Goal: Task Accomplishment & Management: Complete application form

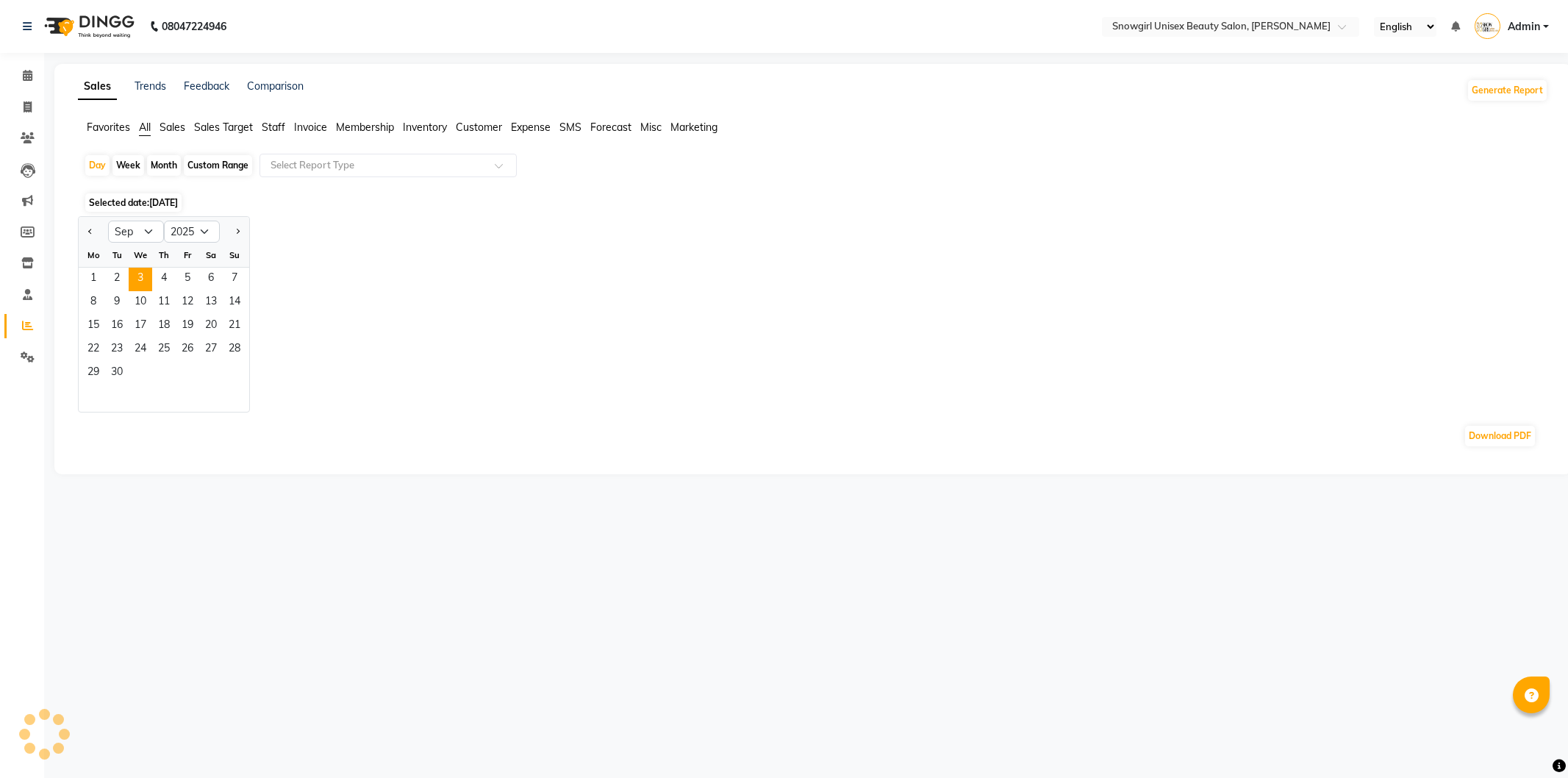
select select "9"
select select "2025"
click at [18, 118] on link "Invoice" at bounding box center [22, 108] width 35 height 24
select select "service"
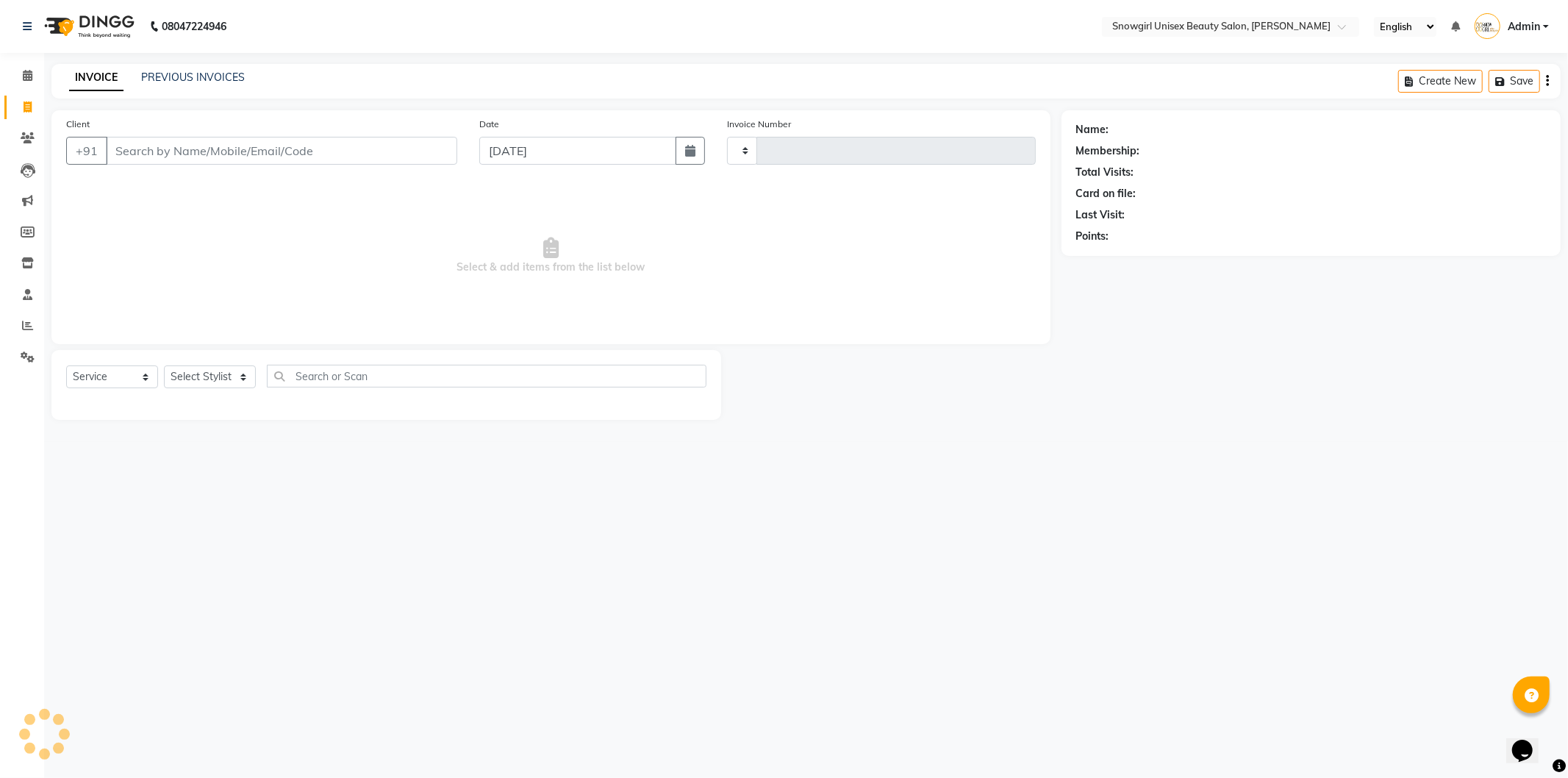
click at [282, 150] on input "Client" at bounding box center [281, 151] width 351 height 28
type input "n"
type input "2072"
select select "5593"
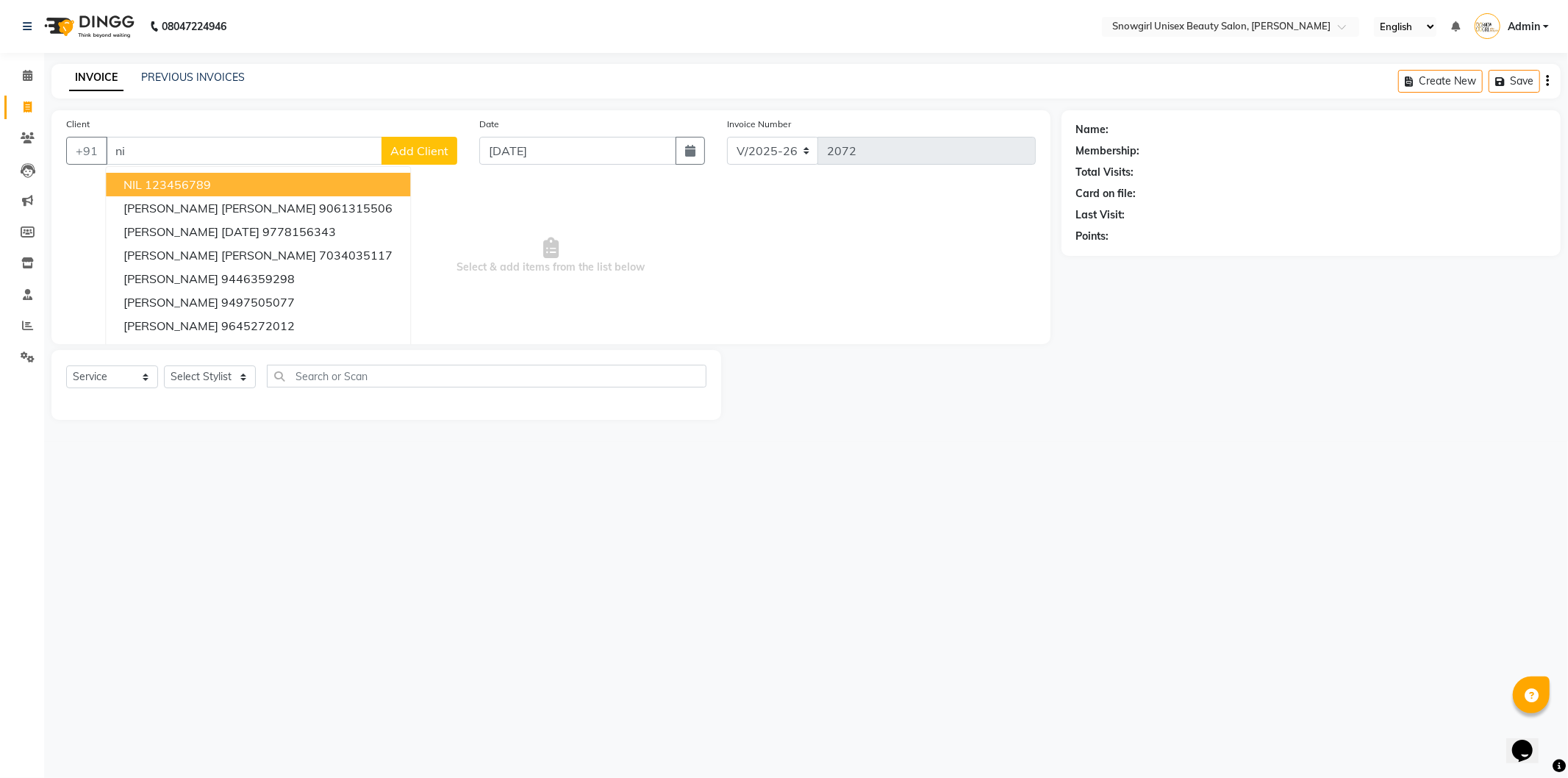
type input "n"
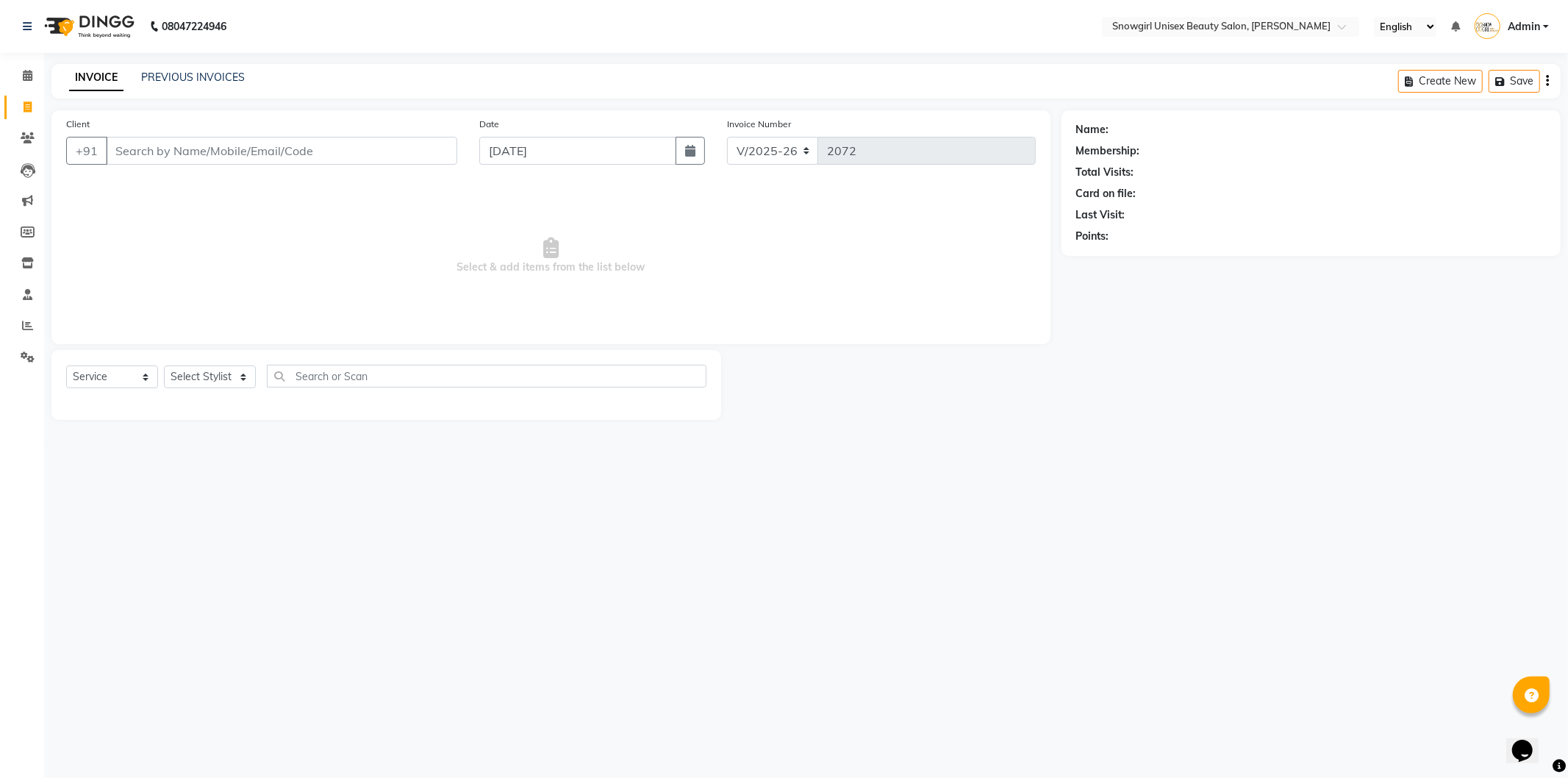
click at [193, 155] on input "Client" at bounding box center [281, 151] width 351 height 28
click at [195, 155] on input "Client" at bounding box center [281, 151] width 351 height 28
type input "9544956395"
click at [402, 153] on span "Add Client" at bounding box center [419, 151] width 58 height 15
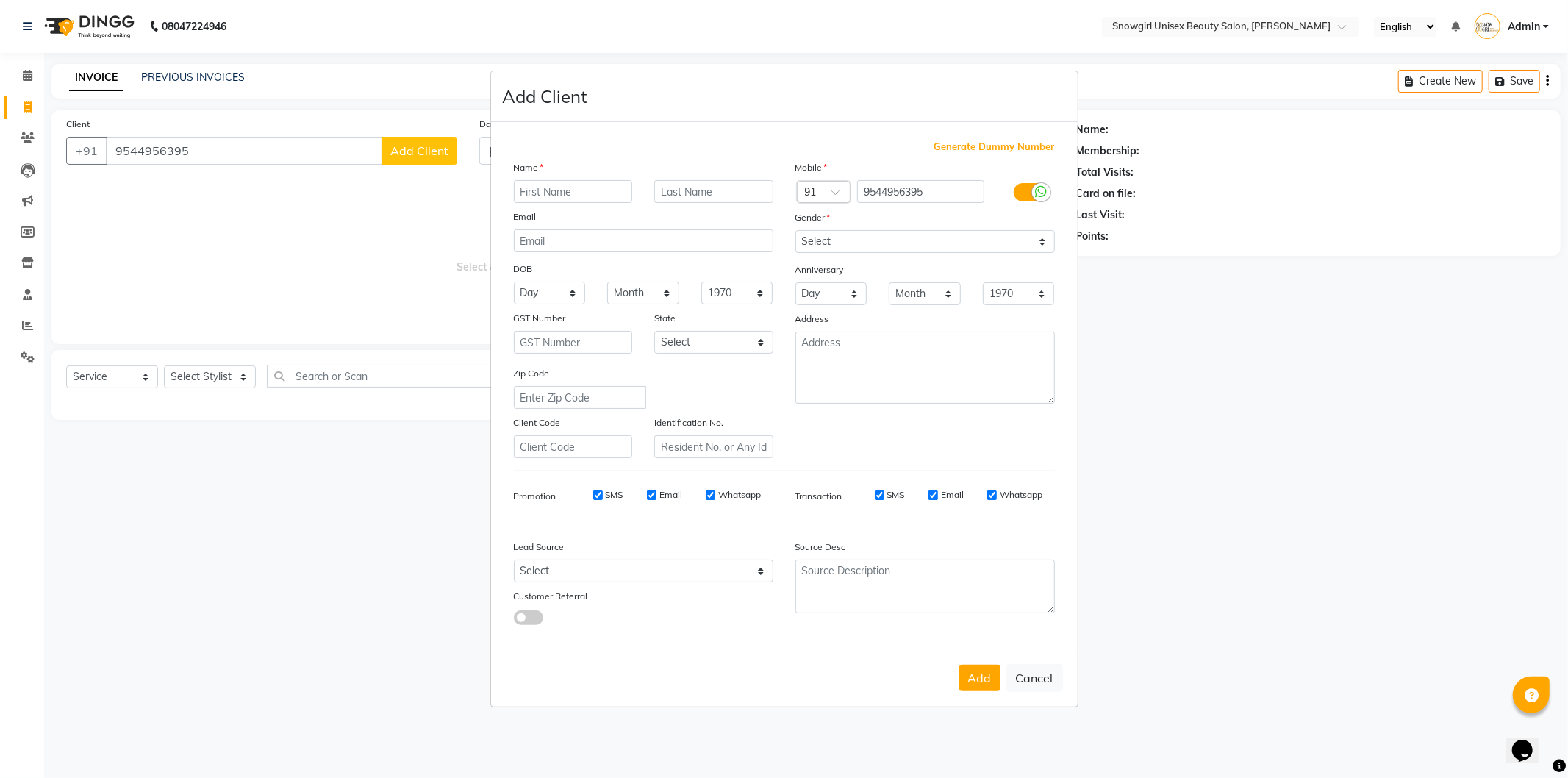
click at [592, 192] on input "text" at bounding box center [573, 192] width 119 height 22
type input "s"
type input "[PERSON_NAME]"
click at [980, 239] on select "Select [DEMOGRAPHIC_DATA] [DEMOGRAPHIC_DATA] Other Prefer Not To Say" at bounding box center [925, 241] width 260 height 22
click at [795, 230] on select "Select [DEMOGRAPHIC_DATA] [DEMOGRAPHIC_DATA] Other Prefer Not To Say" at bounding box center [925, 241] width 260 height 22
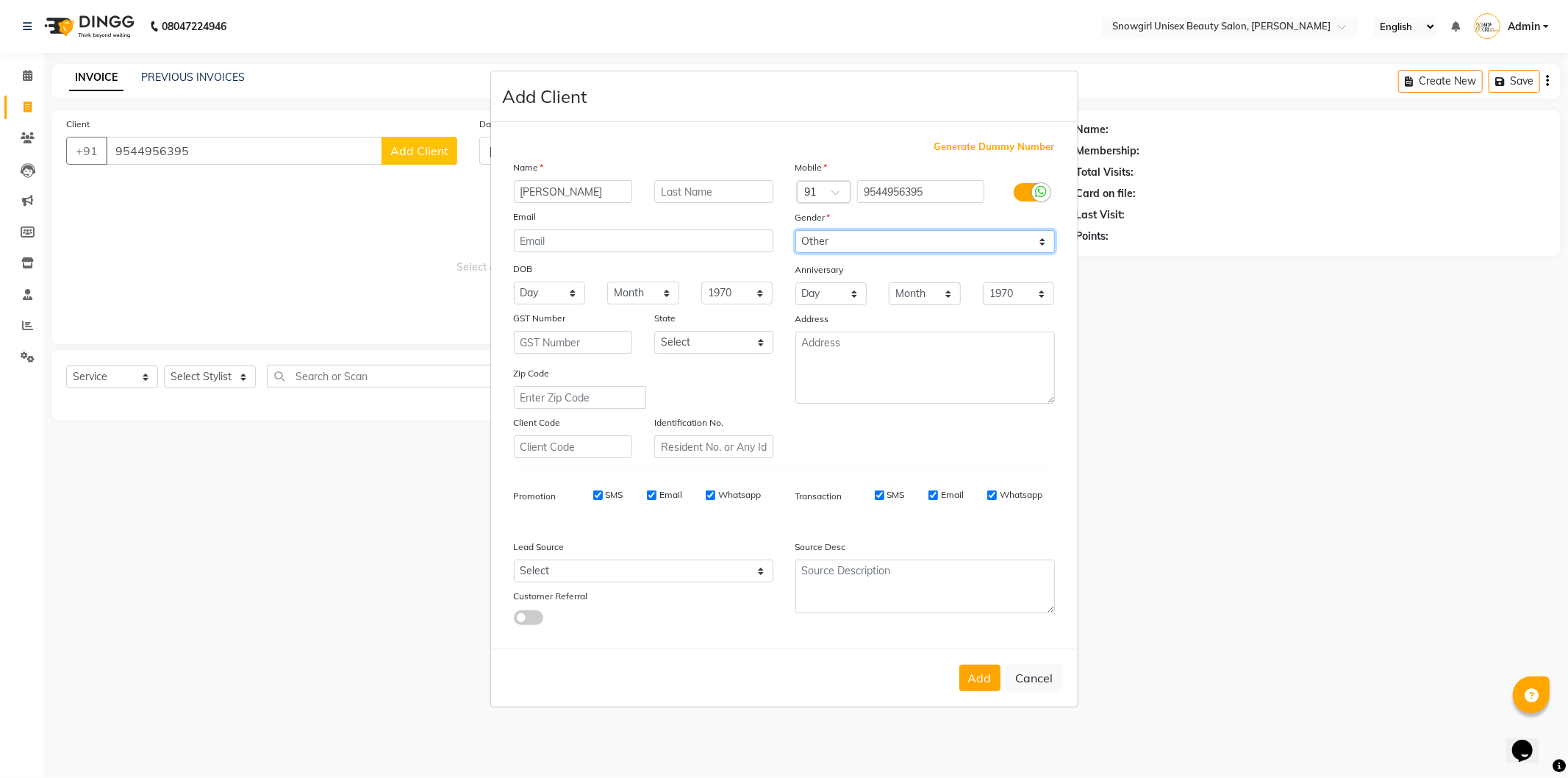
drag, startPoint x: 930, startPoint y: 240, endPoint x: 929, endPoint y: 252, distance: 12.0
click at [931, 243] on select "Select [DEMOGRAPHIC_DATA] [DEMOGRAPHIC_DATA] Other Prefer Not To Say" at bounding box center [925, 241] width 260 height 22
select select "[DEMOGRAPHIC_DATA]"
click at [795, 230] on select "Select [DEMOGRAPHIC_DATA] [DEMOGRAPHIC_DATA] Other Prefer Not To Say" at bounding box center [925, 241] width 260 height 22
click at [981, 679] on button "Add" at bounding box center [979, 677] width 41 height 26
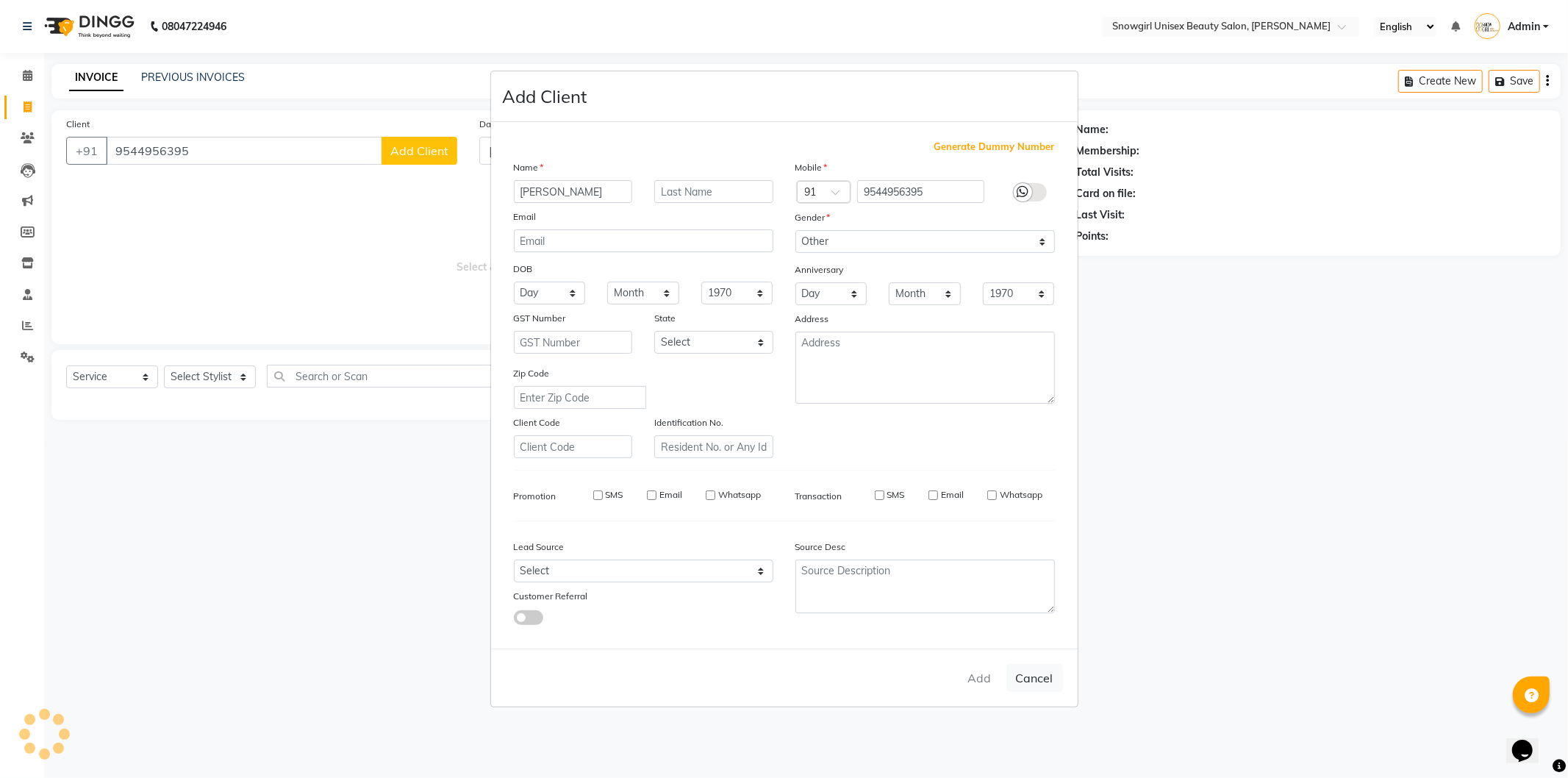
select select
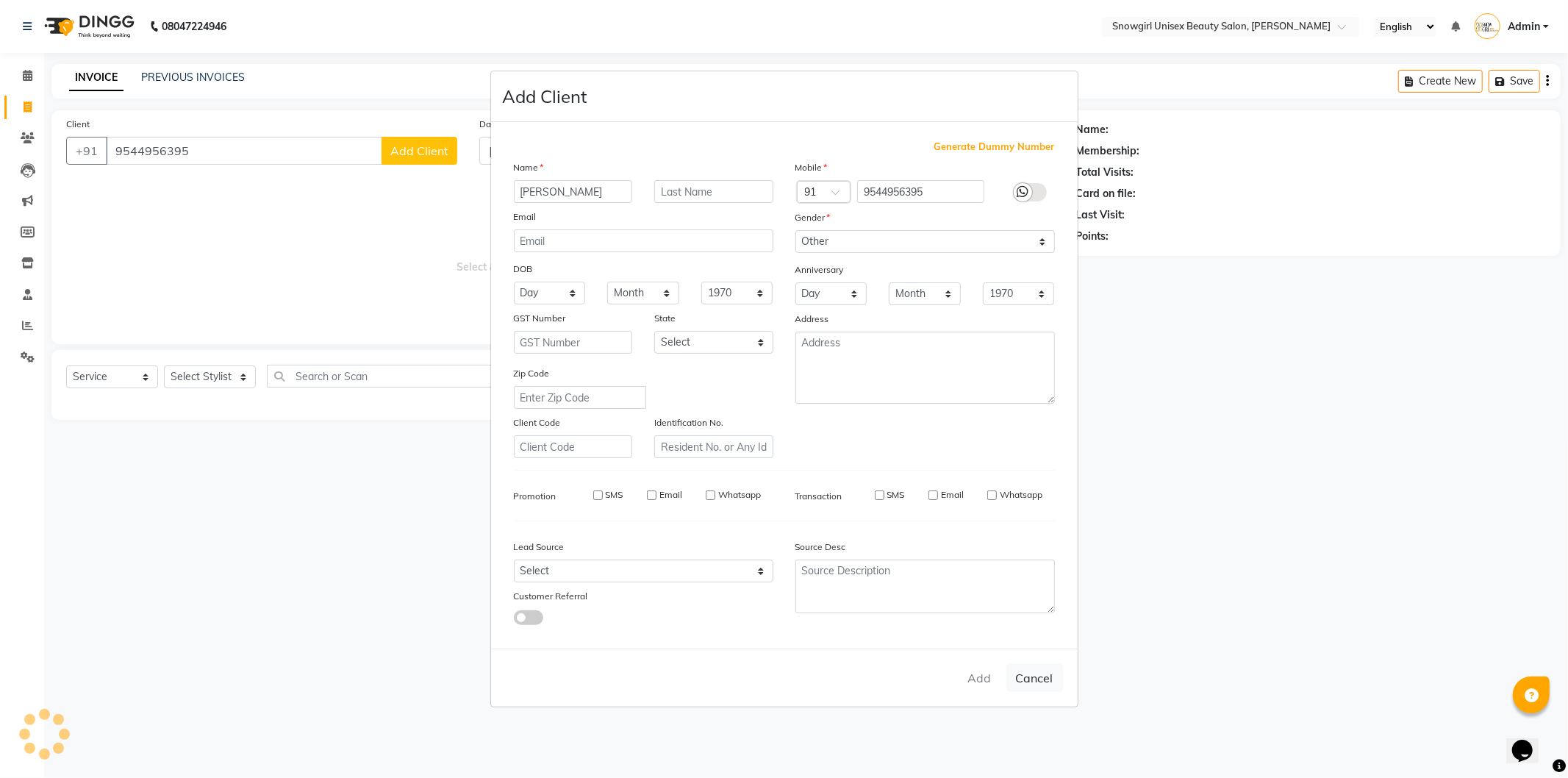
select select
checkbox input "false"
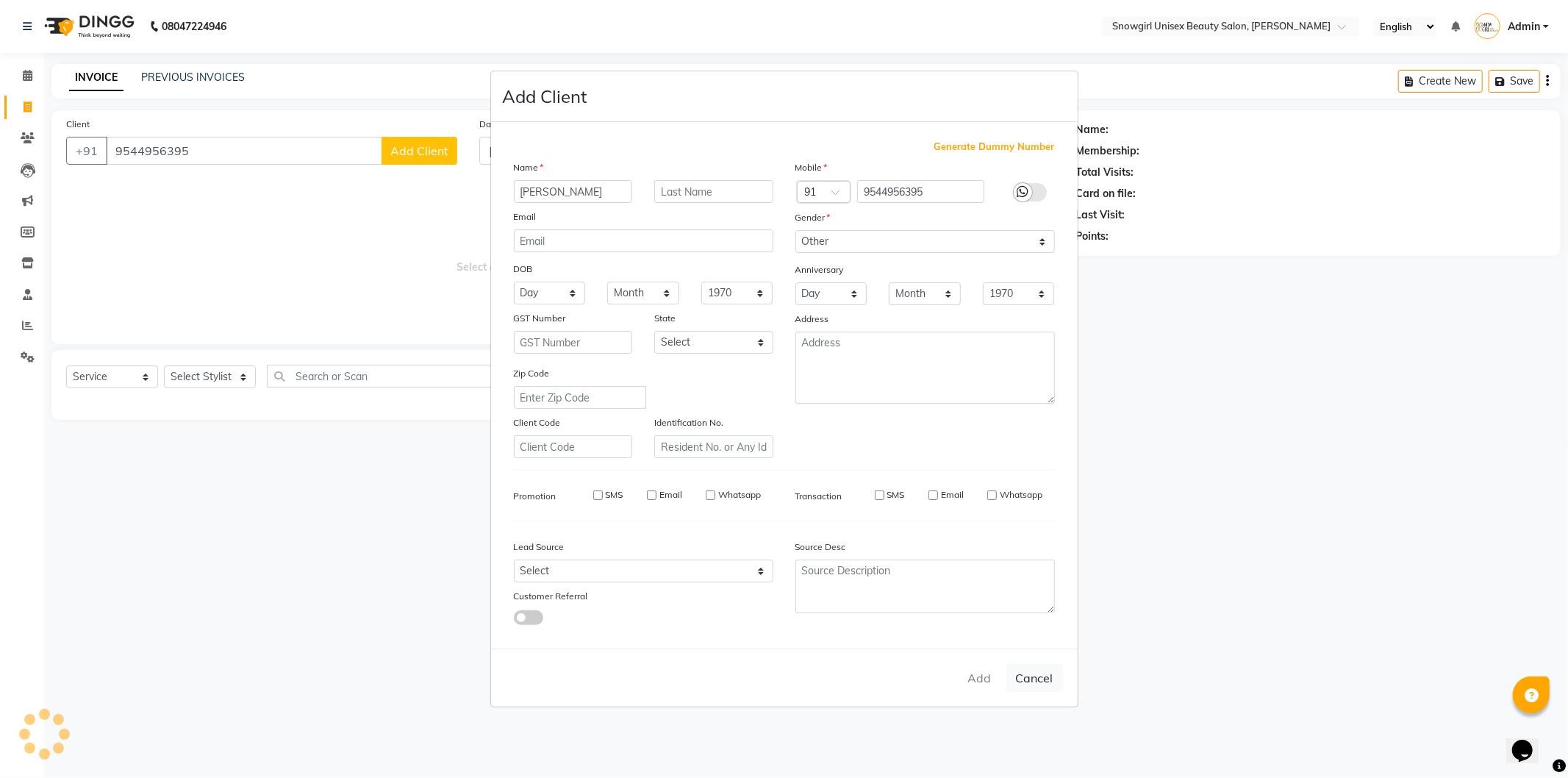
checkbox input "false"
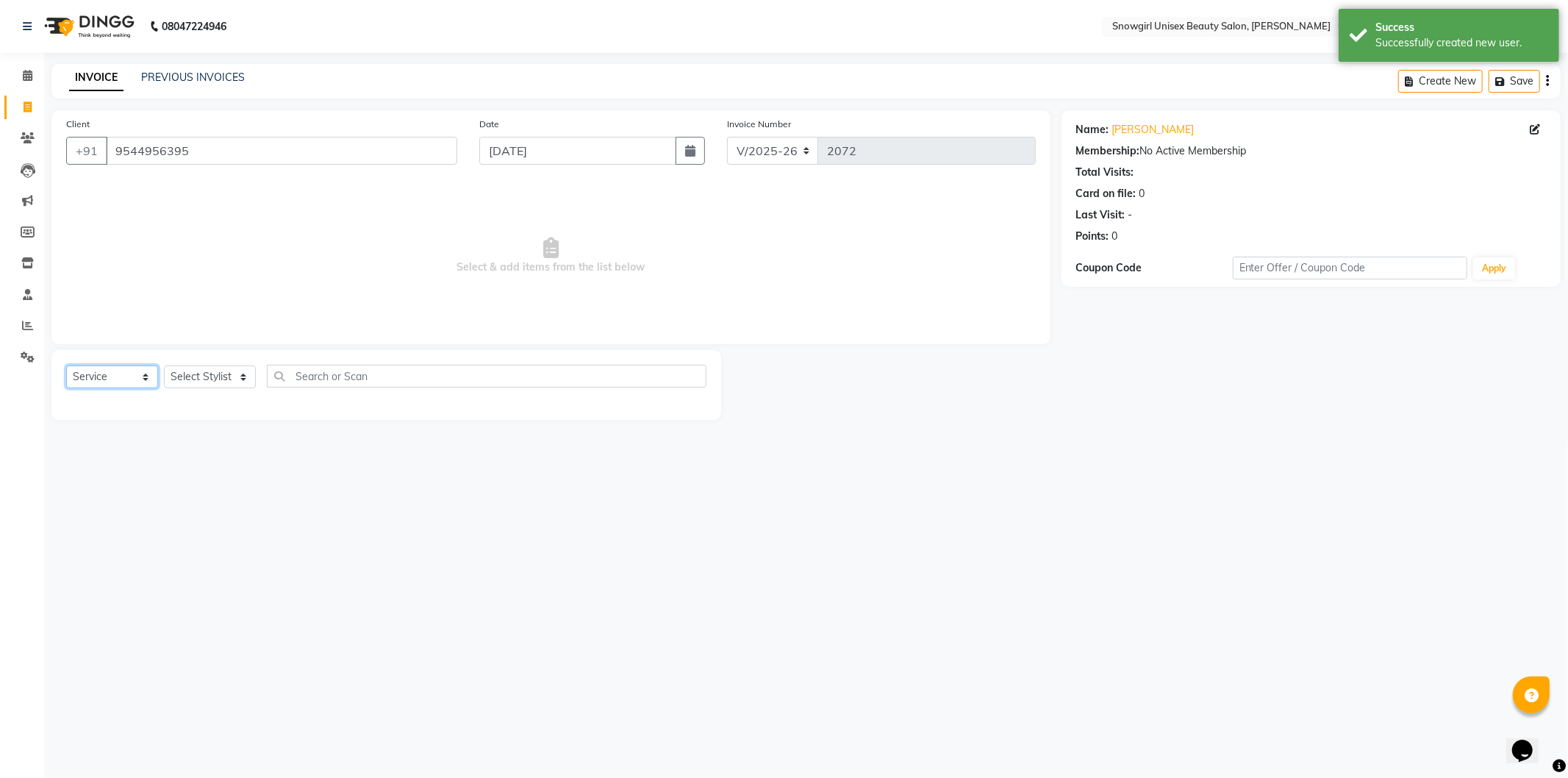
click at [133, 380] on select "Select Service Product Membership Package Voucher Prepaid Gift Card" at bounding box center [112, 377] width 92 height 22
click at [66, 366] on select "Select Service Product Membership Package Voucher Prepaid Gift Card" at bounding box center [112, 377] width 92 height 22
click at [216, 383] on select "Select Stylist [PERSON_NAME] [PERSON_NAME] [PERSON_NAME] [PERSON_NAME] [PERSON_…" at bounding box center [210, 377] width 92 height 22
click at [243, 389] on div "Select Service Product Membership Package Voucher Prepaid Gift Card Select Styl…" at bounding box center [386, 382] width 640 height 34
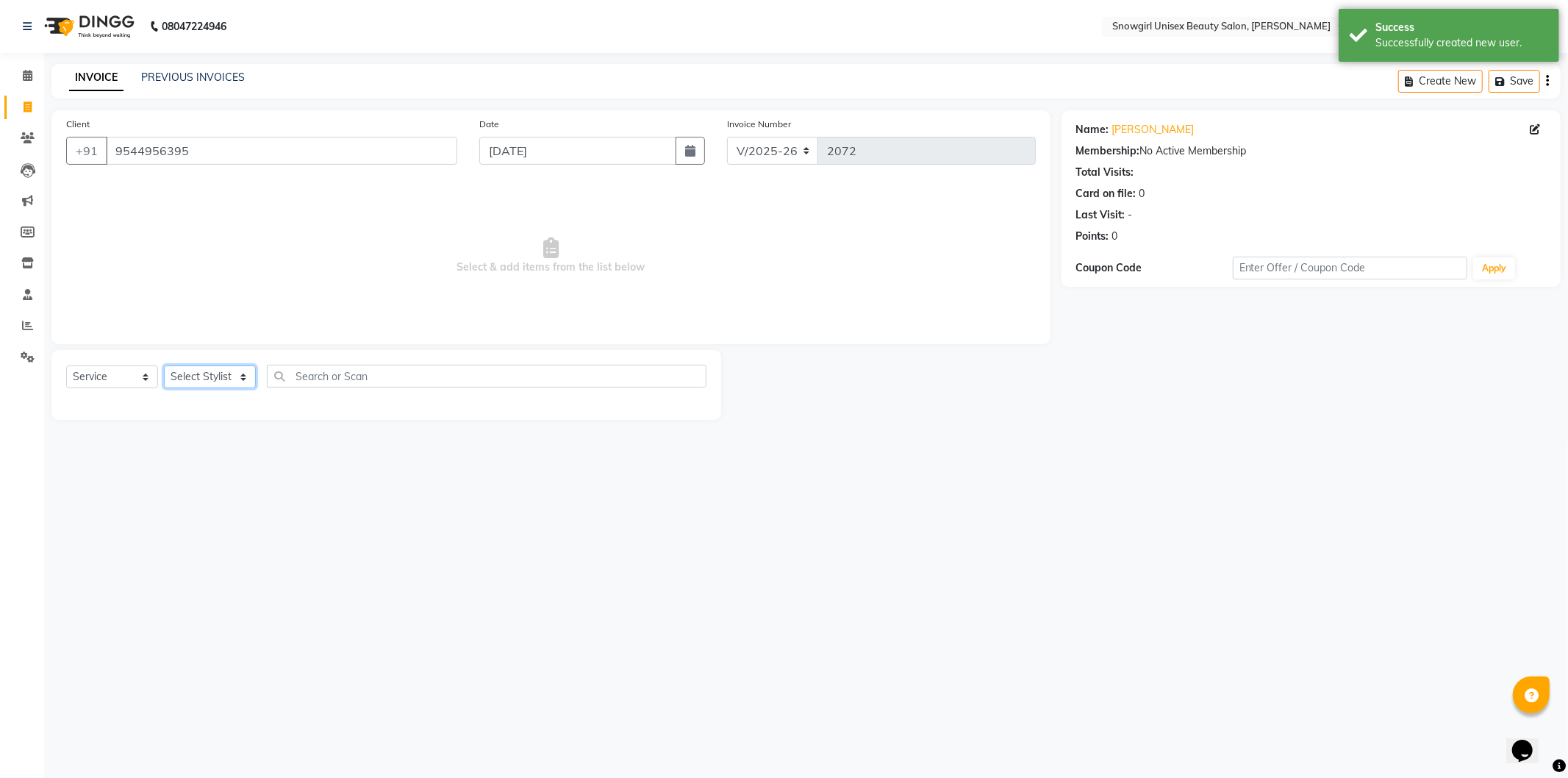
click at [246, 384] on select "Select Stylist [PERSON_NAME] [PERSON_NAME] [PERSON_NAME] [PERSON_NAME] [PERSON_…" at bounding box center [210, 377] width 92 height 22
select select "39204"
click at [164, 366] on select "Select Stylist [PERSON_NAME] [PERSON_NAME] [PERSON_NAME] [PERSON_NAME] [PERSON_…" at bounding box center [210, 377] width 92 height 22
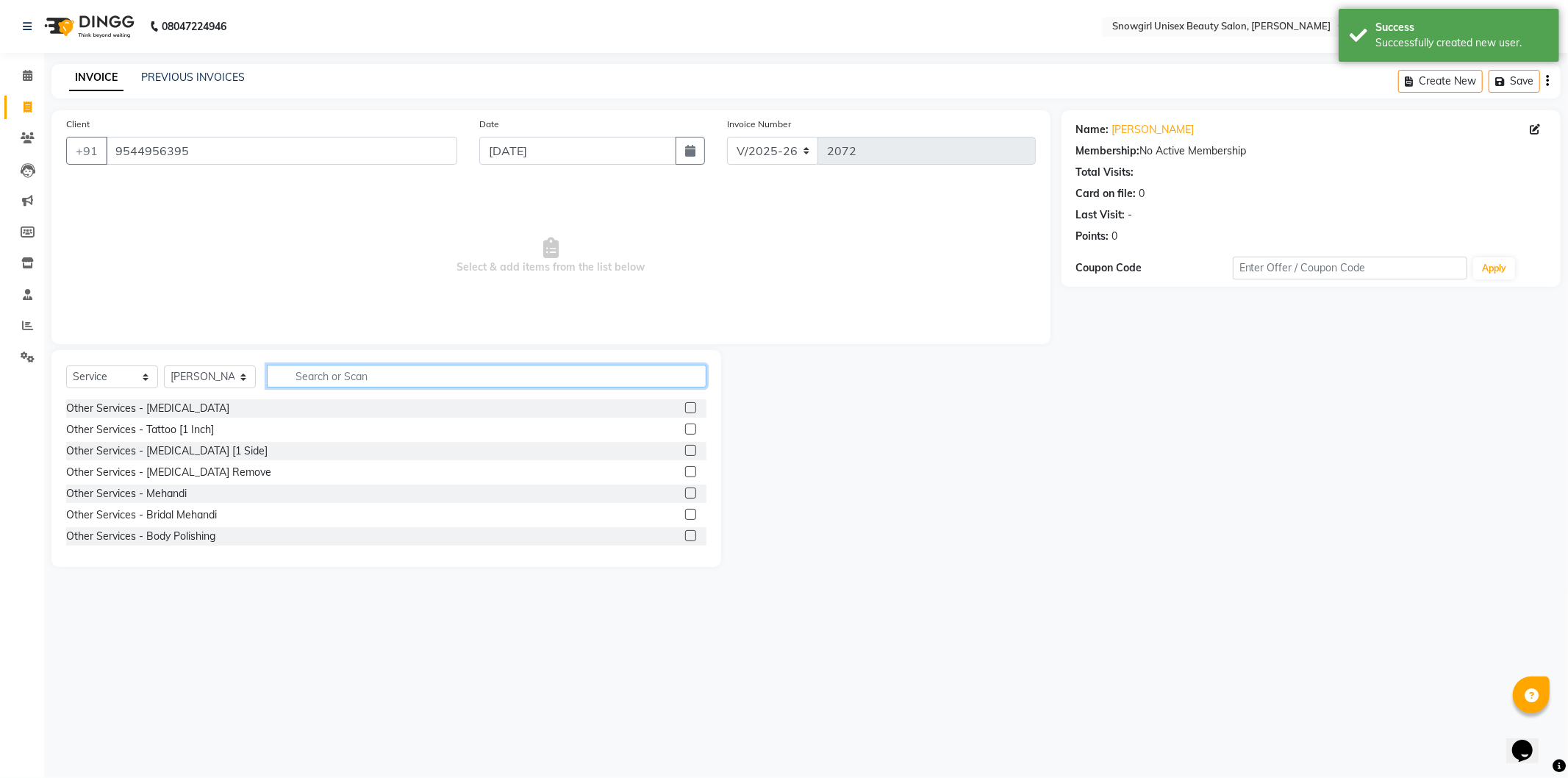
click at [372, 368] on input "text" at bounding box center [486, 376] width 440 height 22
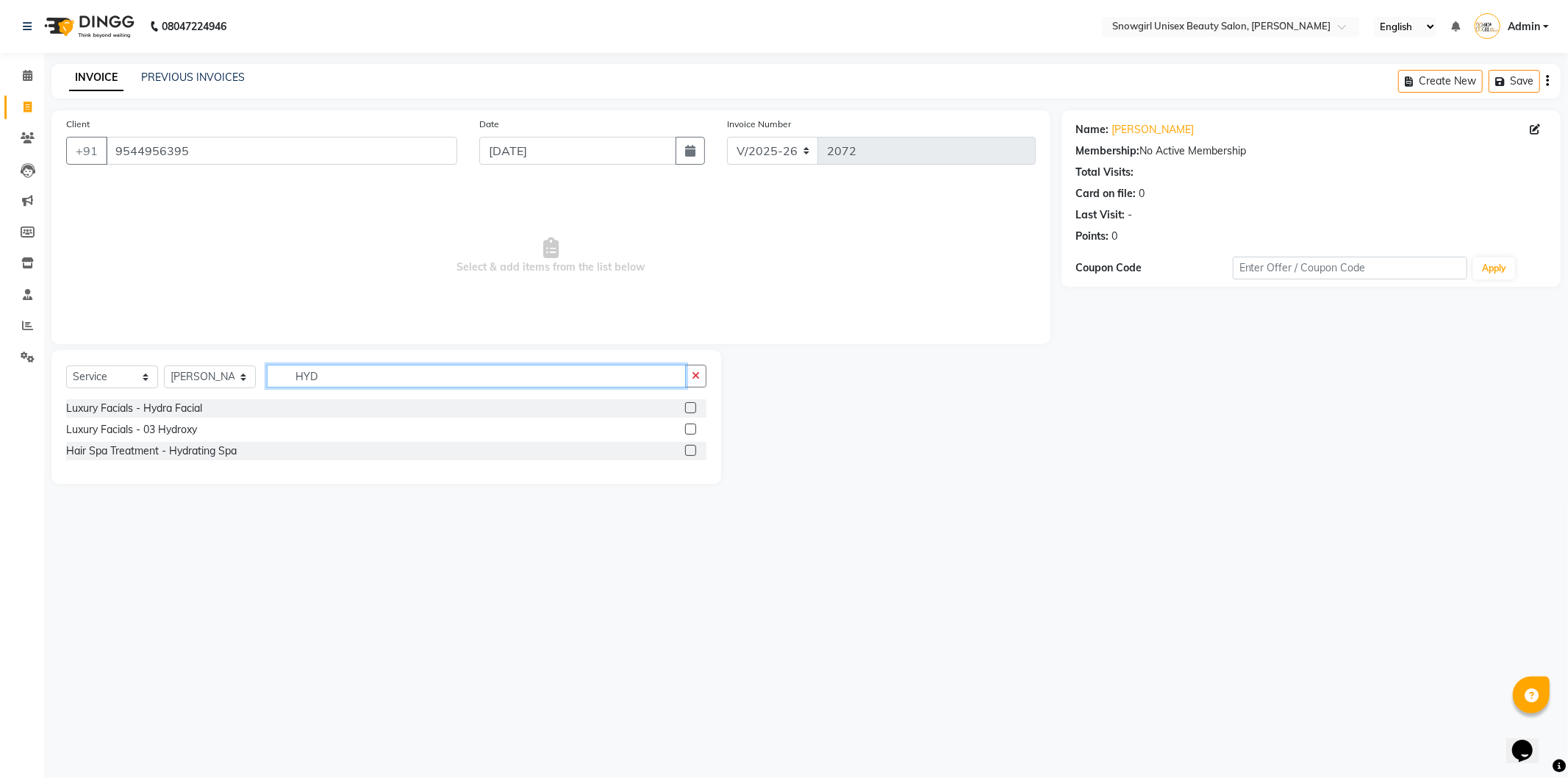
type input "HYD"
click at [688, 409] on label at bounding box center [690, 407] width 11 height 11
click at [688, 409] on input "checkbox" at bounding box center [690, 408] width 10 height 10
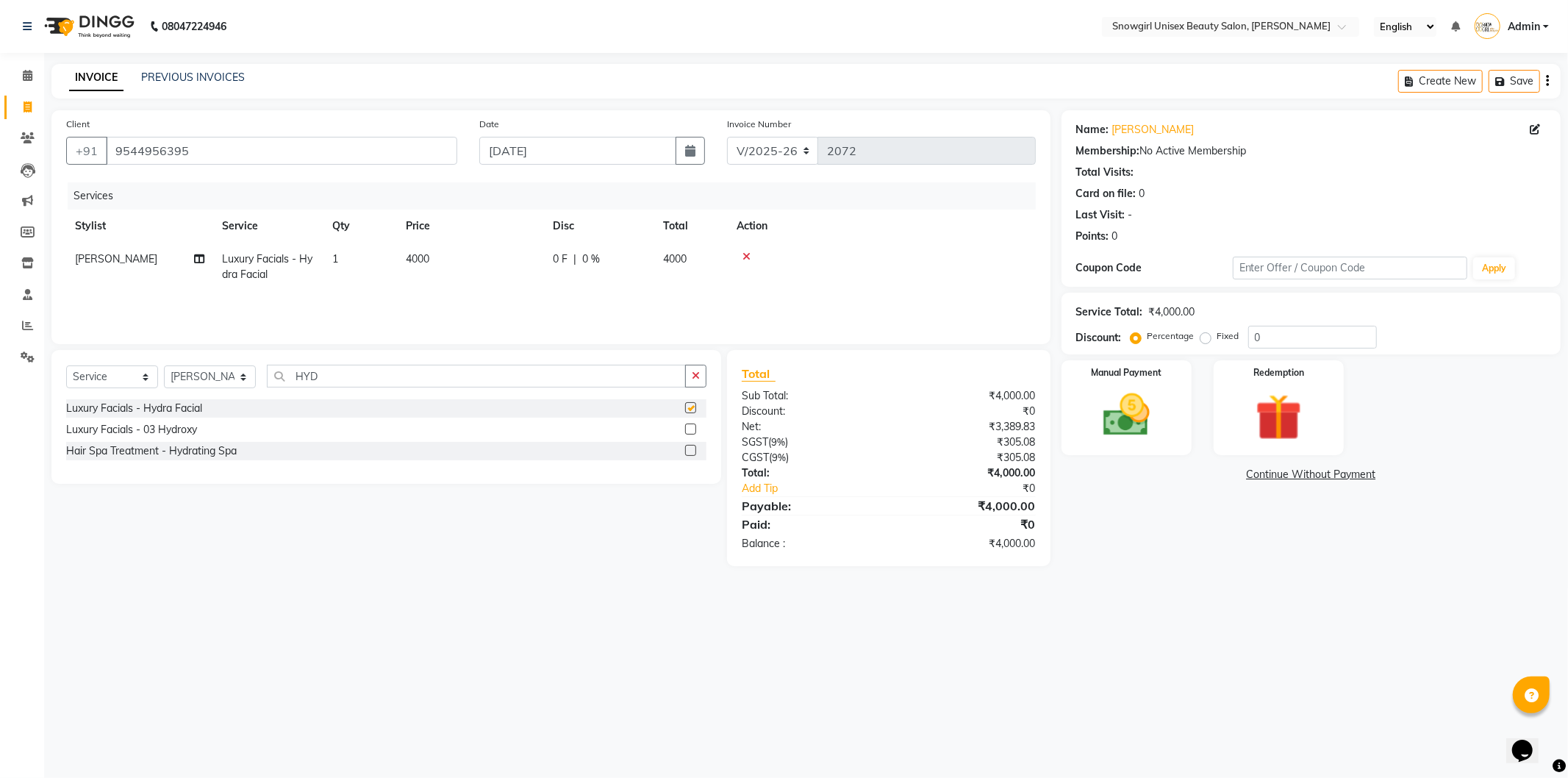
checkbox input "false"
click at [466, 245] on td "4000" at bounding box center [470, 267] width 147 height 49
select select "39204"
click at [493, 264] on input "4000" at bounding box center [539, 263] width 130 height 22
type input "2500"
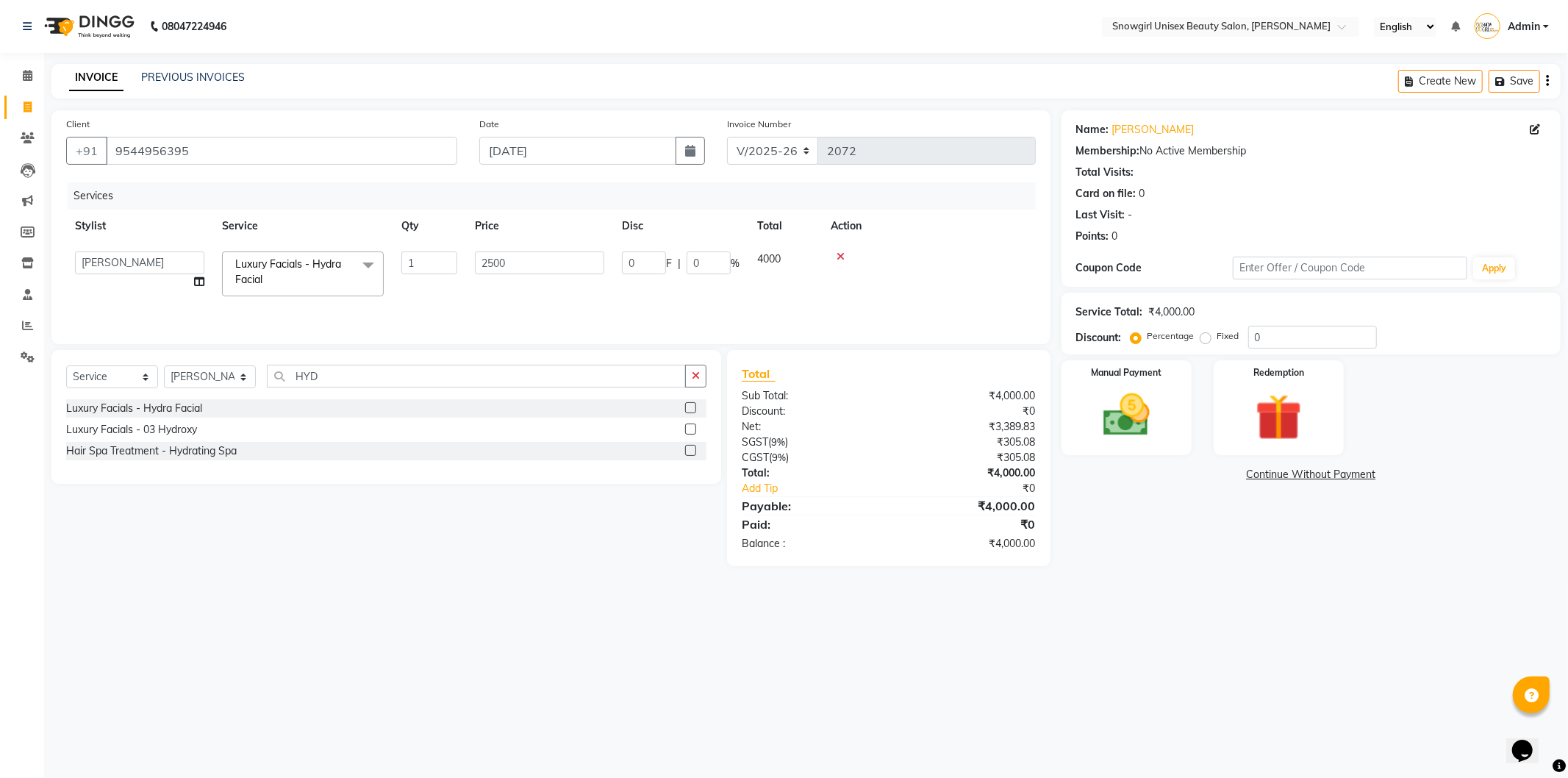
click at [767, 299] on div "Services Stylist Service Qty Price Disc Total Action [PERSON_NAME] [PERSON_NAME…" at bounding box center [550, 255] width 970 height 147
click at [1144, 422] on img at bounding box center [1126, 415] width 79 height 56
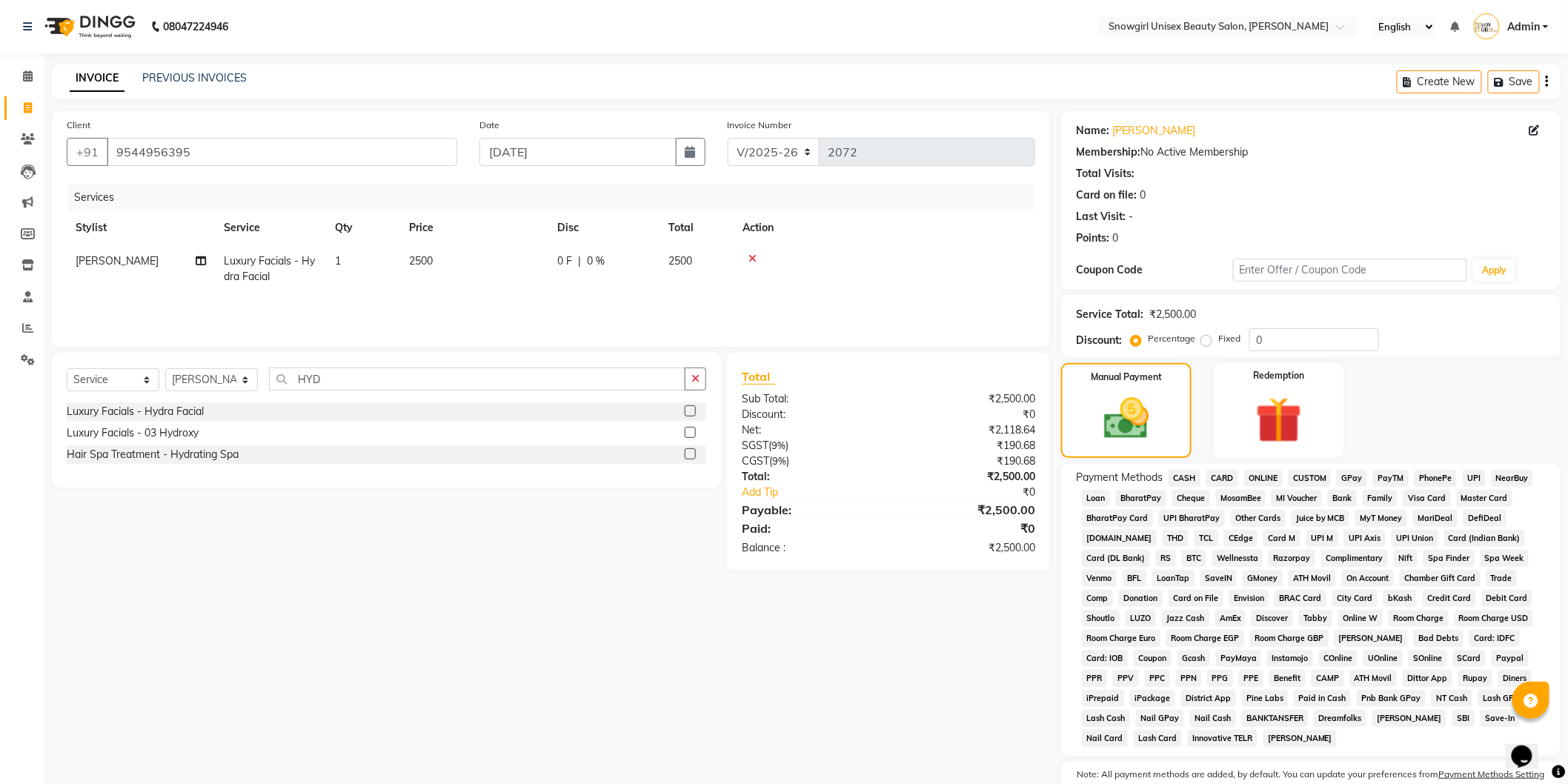
click at [1329, 479] on span "CUSTOM" at bounding box center [1310, 478] width 43 height 17
click at [1347, 479] on span "GPay" at bounding box center [1352, 478] width 30 height 17
click at [1183, 478] on span "CASH" at bounding box center [1184, 478] width 32 height 17
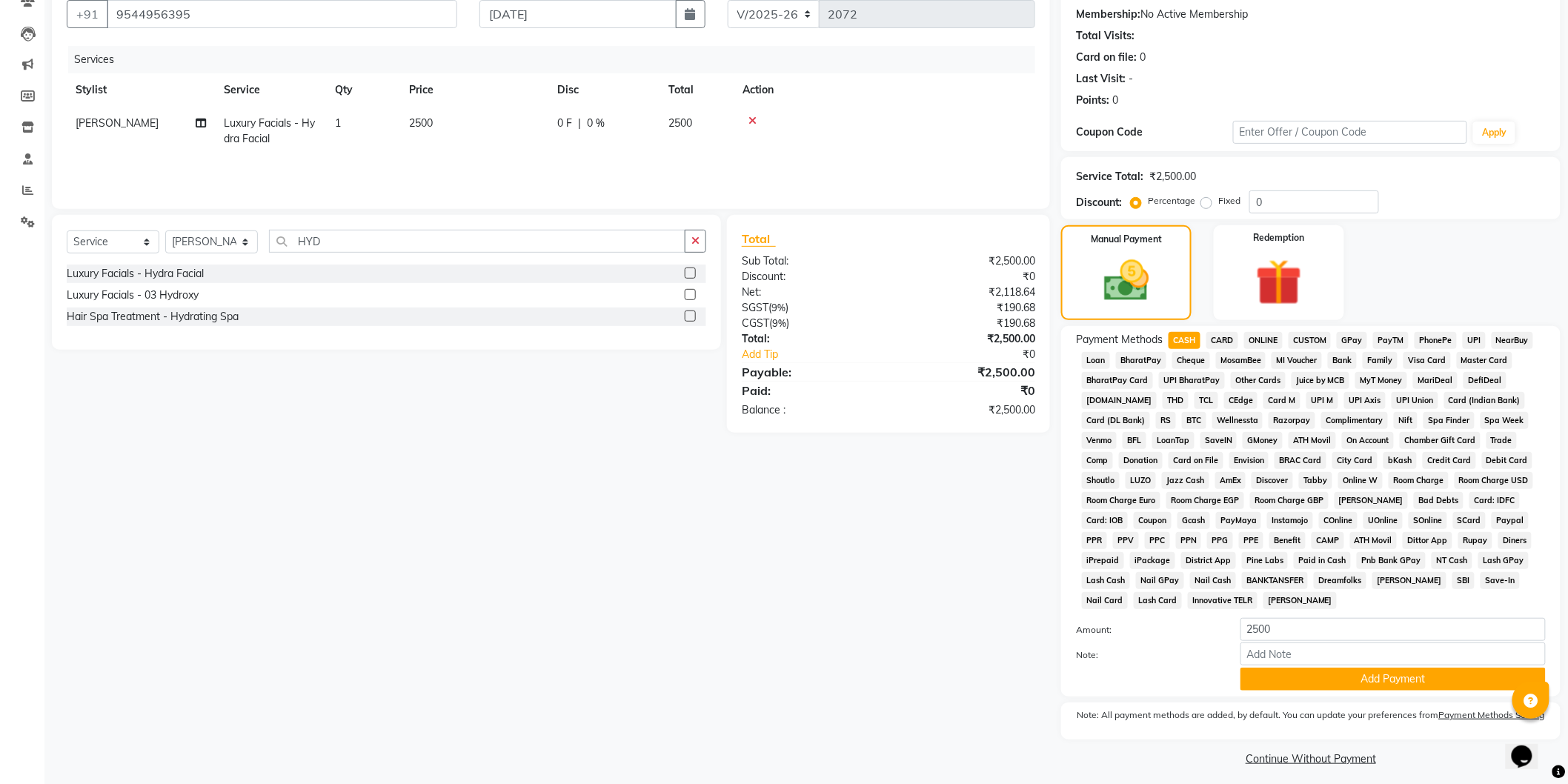
scroll to position [148, 0]
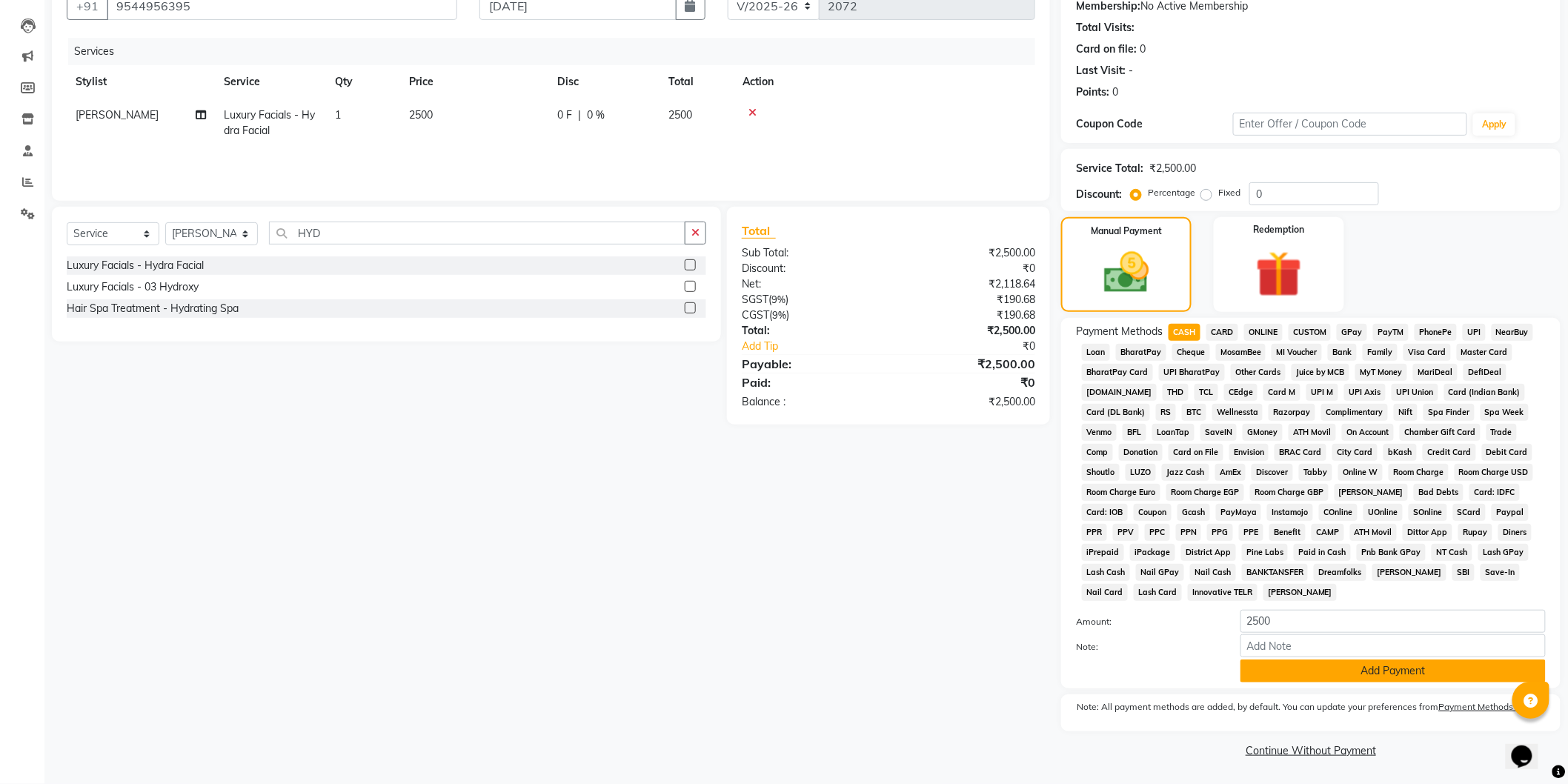
click at [1326, 664] on button "Add Payment" at bounding box center [1393, 671] width 305 height 23
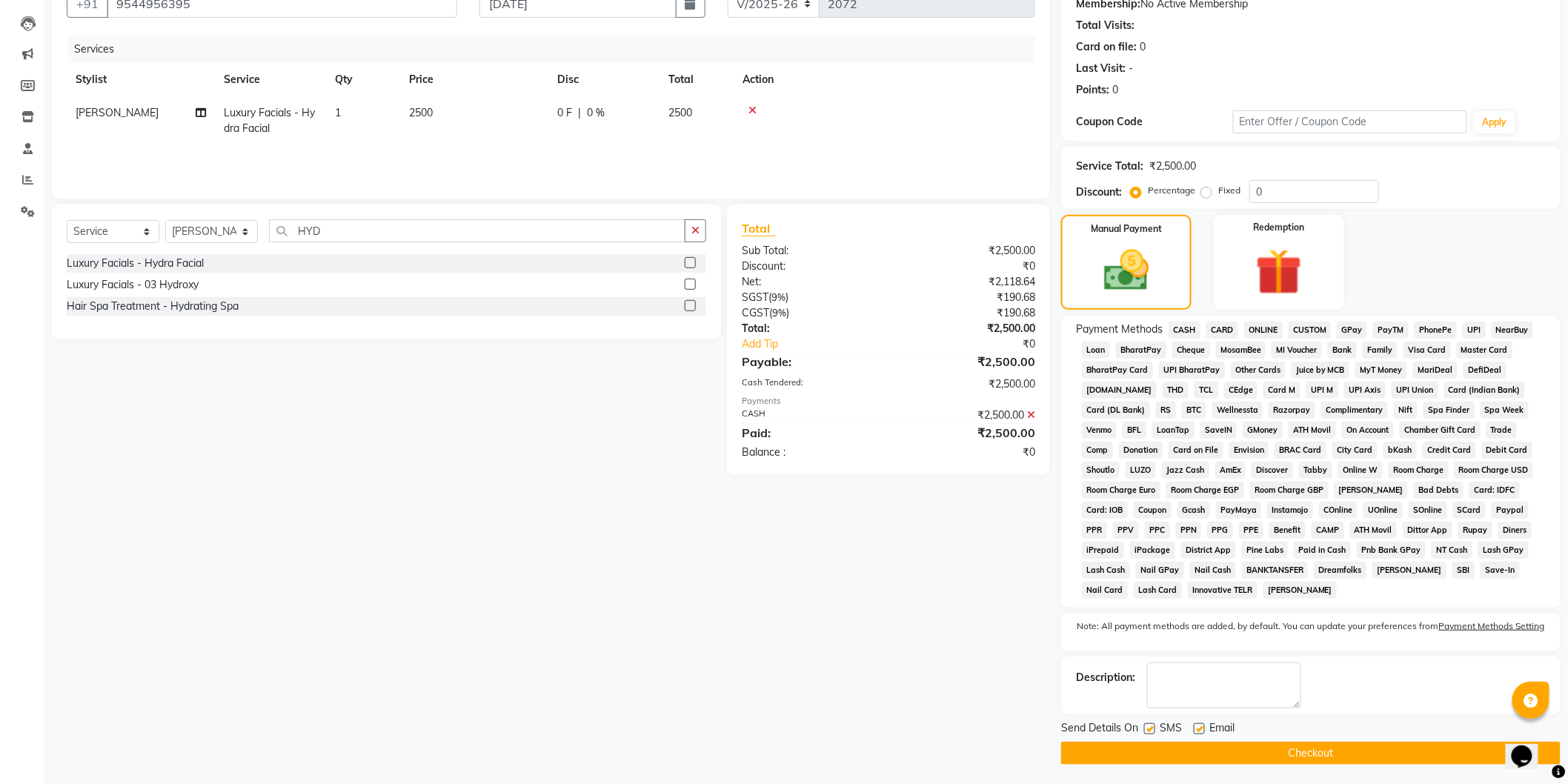
click at [1153, 734] on label at bounding box center [1150, 728] width 11 height 11
click at [1153, 734] on input "checkbox" at bounding box center [1149, 729] width 10 height 10
checkbox input "false"
click at [1184, 761] on button "Checkout" at bounding box center [1311, 753] width 500 height 23
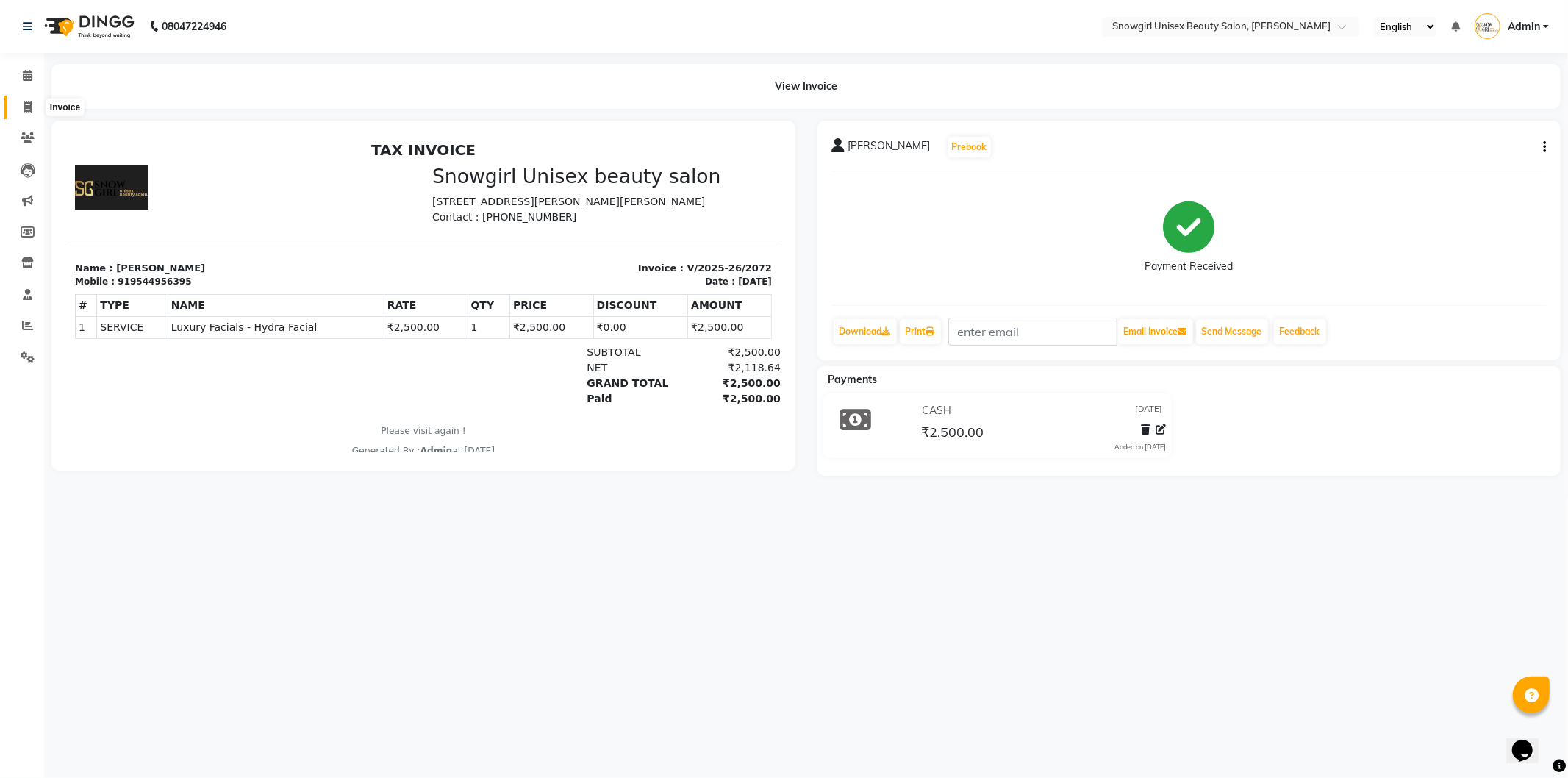
click at [18, 110] on span at bounding box center [28, 108] width 25 height 17
select select "service"
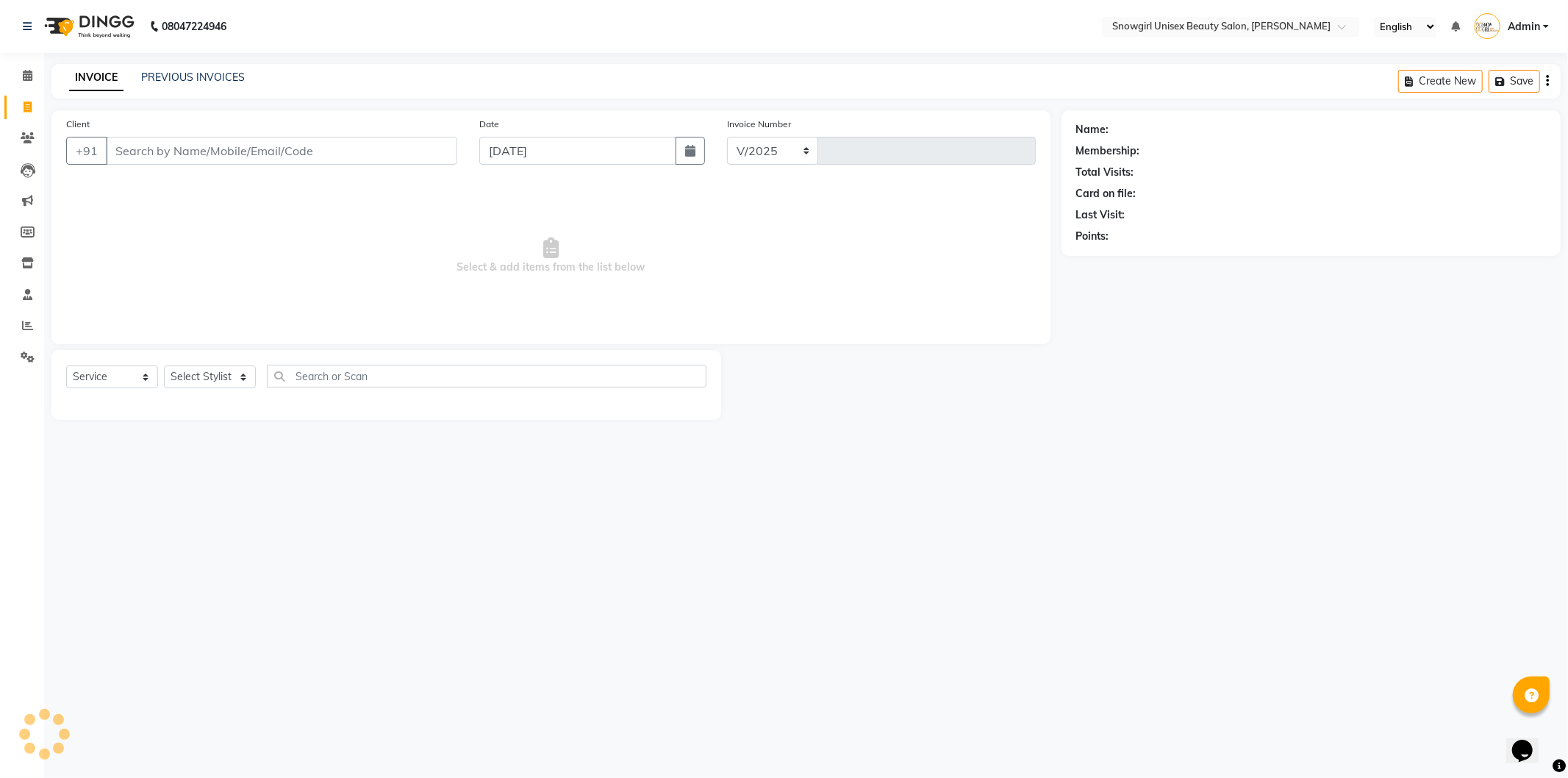
select select "5593"
type input "2073"
click at [221, 150] on input "Client" at bounding box center [281, 151] width 351 height 28
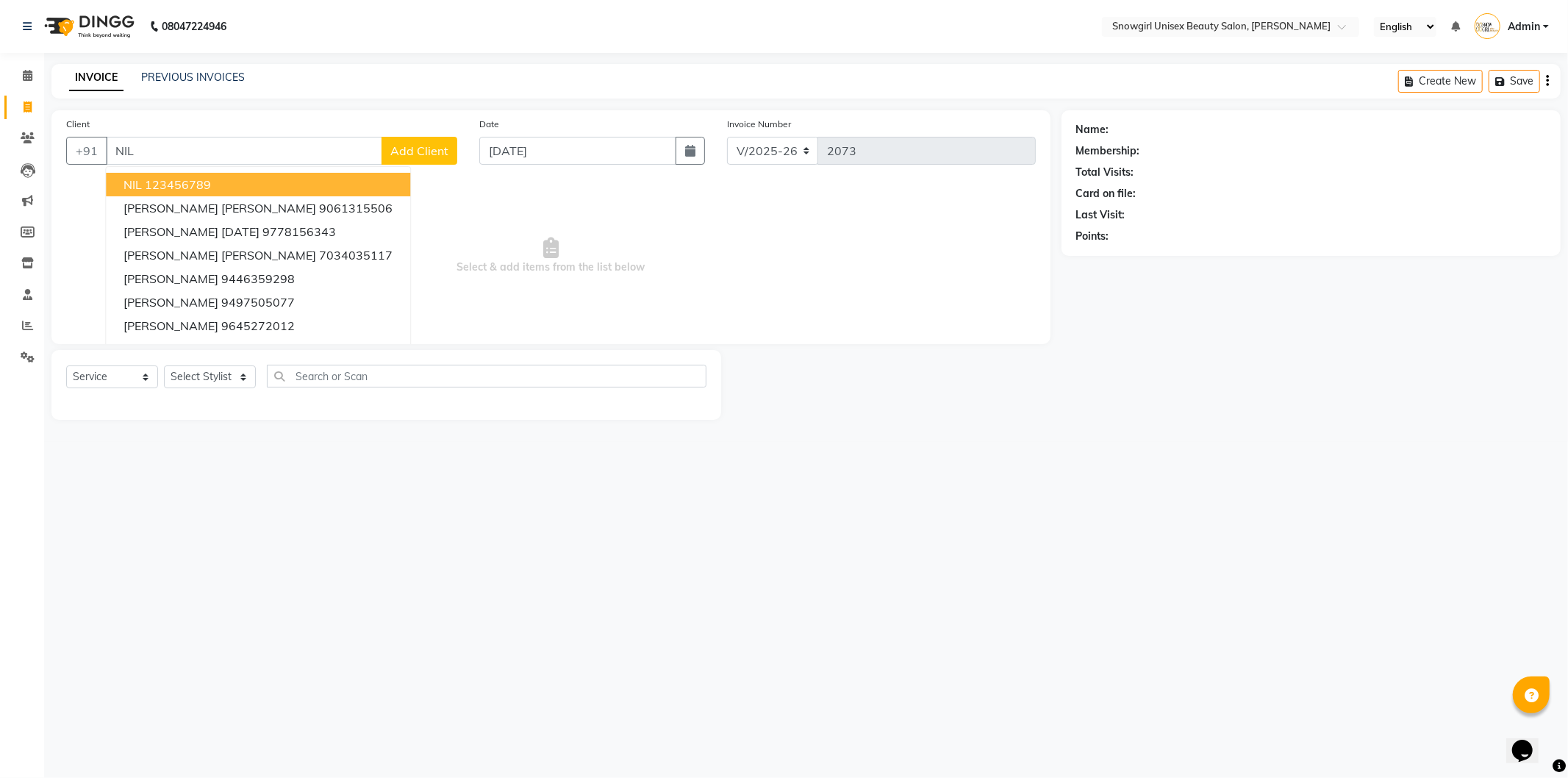
click at [186, 180] on ngb-highlight "123456789" at bounding box center [177, 185] width 66 height 15
type input "123456789"
click at [186, 180] on div "Client [PHONE_NUMBER] NIL 123456789 [PERSON_NAME] [PERSON_NAME] 9061315506 [PER…" at bounding box center [551, 227] width 999 height 234
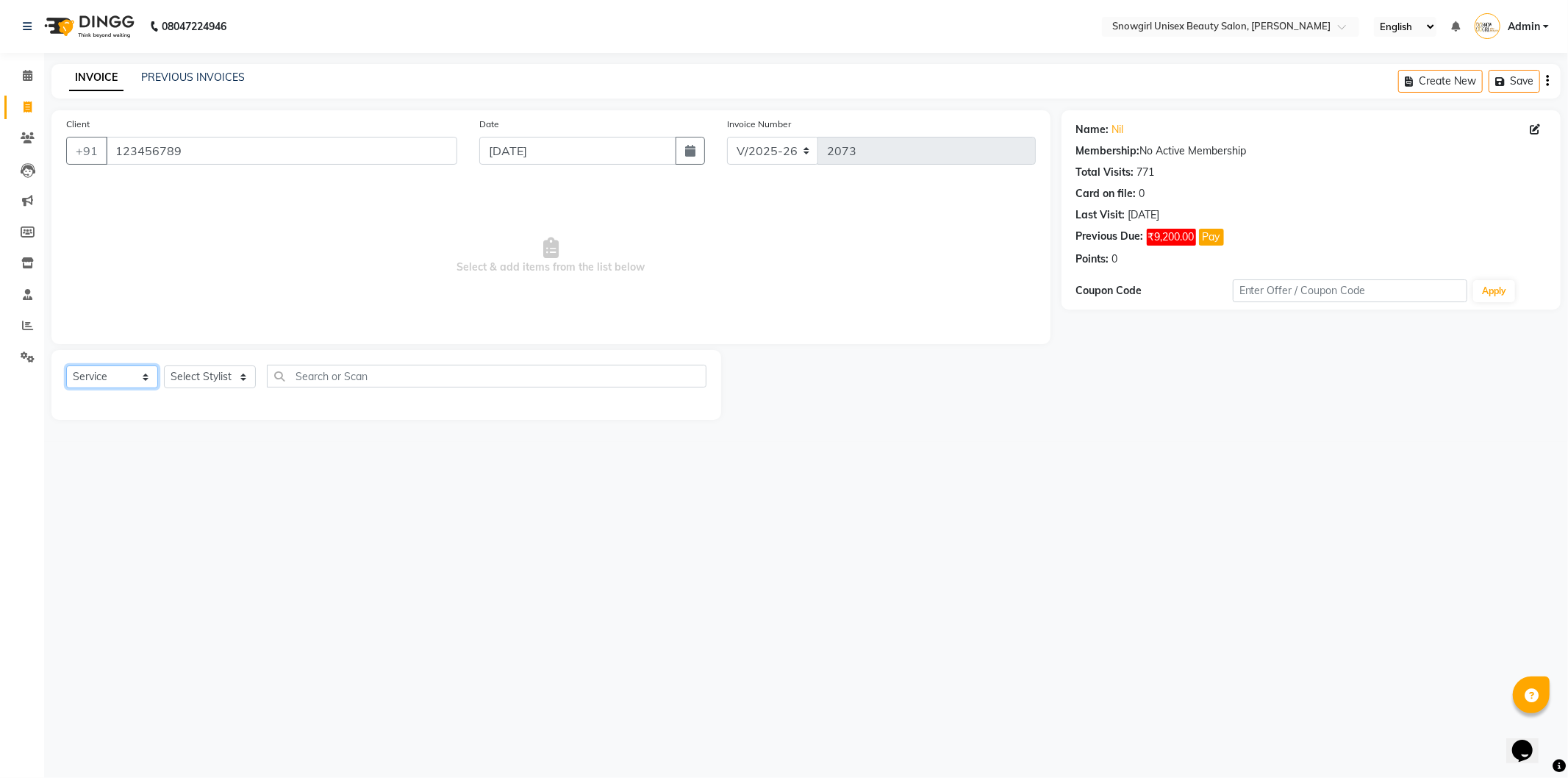
click at [111, 385] on select "Select Service Product Membership Package Voucher Prepaid Gift Card" at bounding box center [112, 377] width 92 height 22
click at [66, 366] on select "Select Service Product Membership Package Voucher Prepaid Gift Card" at bounding box center [112, 377] width 92 height 22
click at [224, 389] on div "Select Service Product Membership Package Voucher Prepaid Gift Card Select Styl…" at bounding box center [386, 382] width 640 height 34
click at [231, 383] on select "Select Stylist [PERSON_NAME] [PERSON_NAME] [PERSON_NAME] [PERSON_NAME] [PERSON_…" at bounding box center [210, 377] width 92 height 22
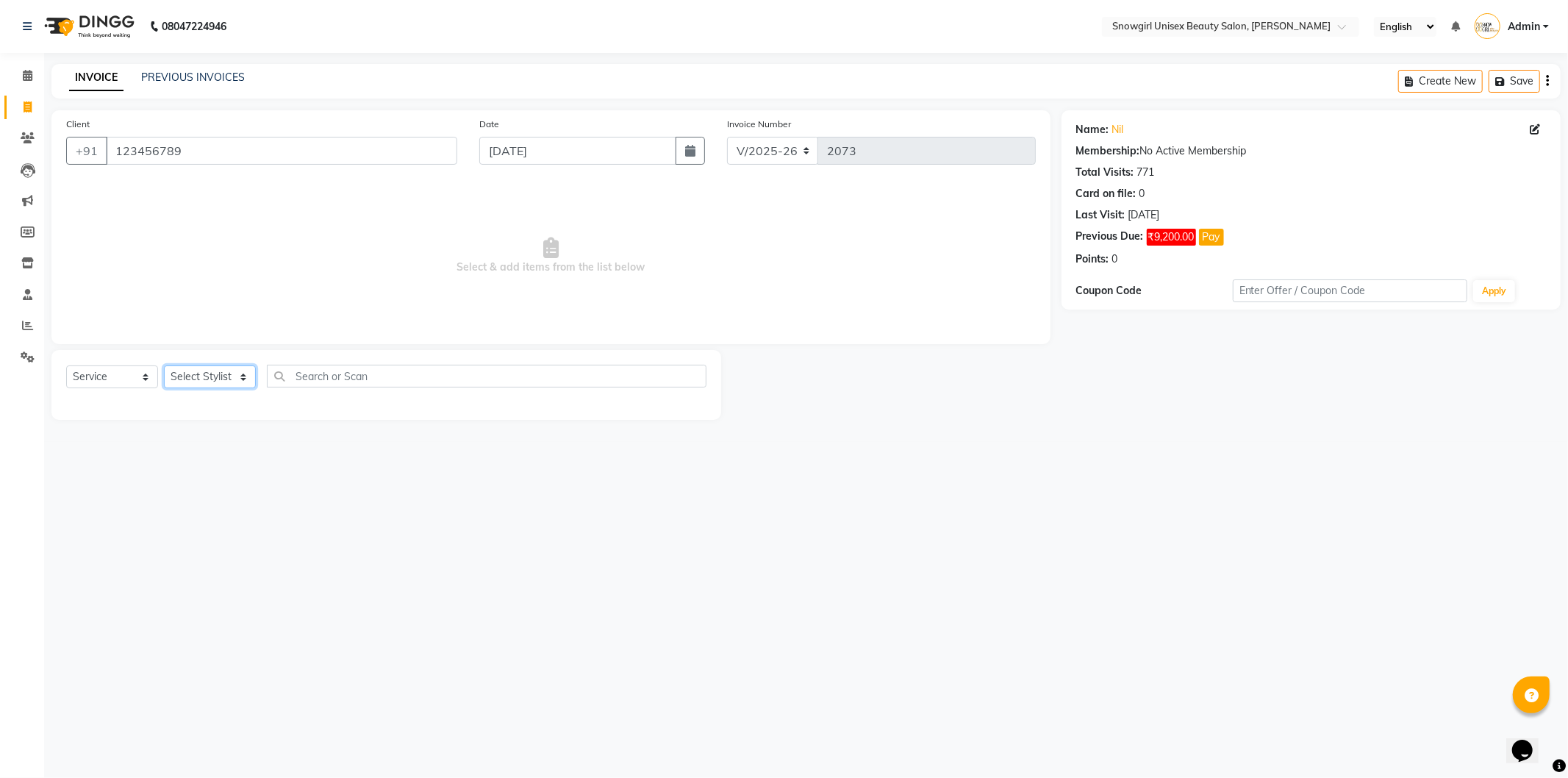
click at [231, 383] on select "Select Stylist [PERSON_NAME] [PERSON_NAME] [PERSON_NAME] [PERSON_NAME] [PERSON_…" at bounding box center [210, 377] width 92 height 22
select select "39196"
click at [164, 366] on select "Select Stylist [PERSON_NAME] [PERSON_NAME] [PERSON_NAME] [PERSON_NAME] [PERSON_…" at bounding box center [210, 377] width 92 height 22
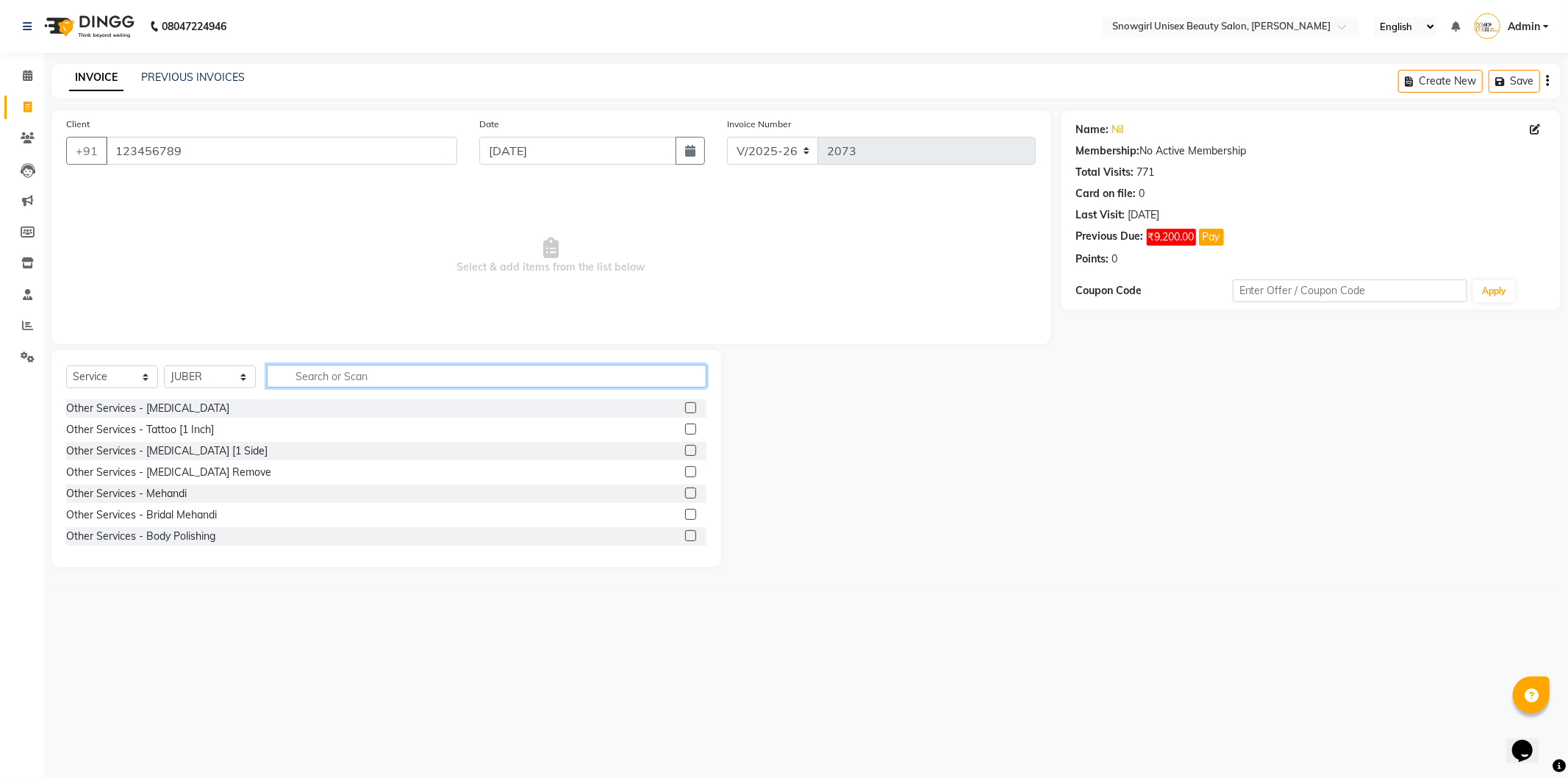
click at [344, 375] on input "text" at bounding box center [486, 376] width 440 height 22
type input "H"
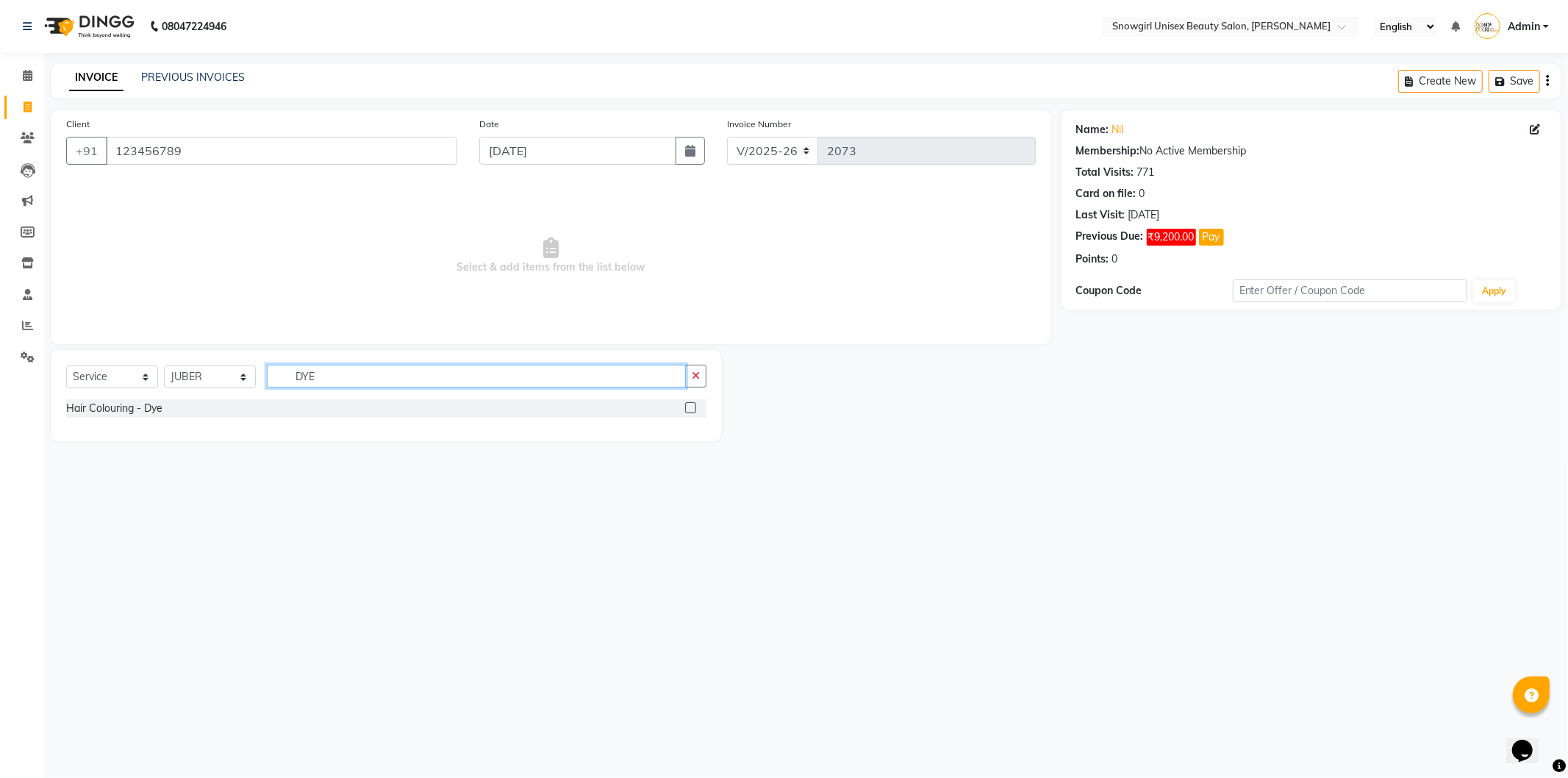
type input "DYE"
click at [685, 409] on label at bounding box center [690, 407] width 11 height 11
click at [685, 409] on input "checkbox" at bounding box center [690, 408] width 10 height 10
click at [685, 409] on label at bounding box center [690, 407] width 11 height 11
click at [685, 409] on input "checkbox" at bounding box center [690, 408] width 10 height 10
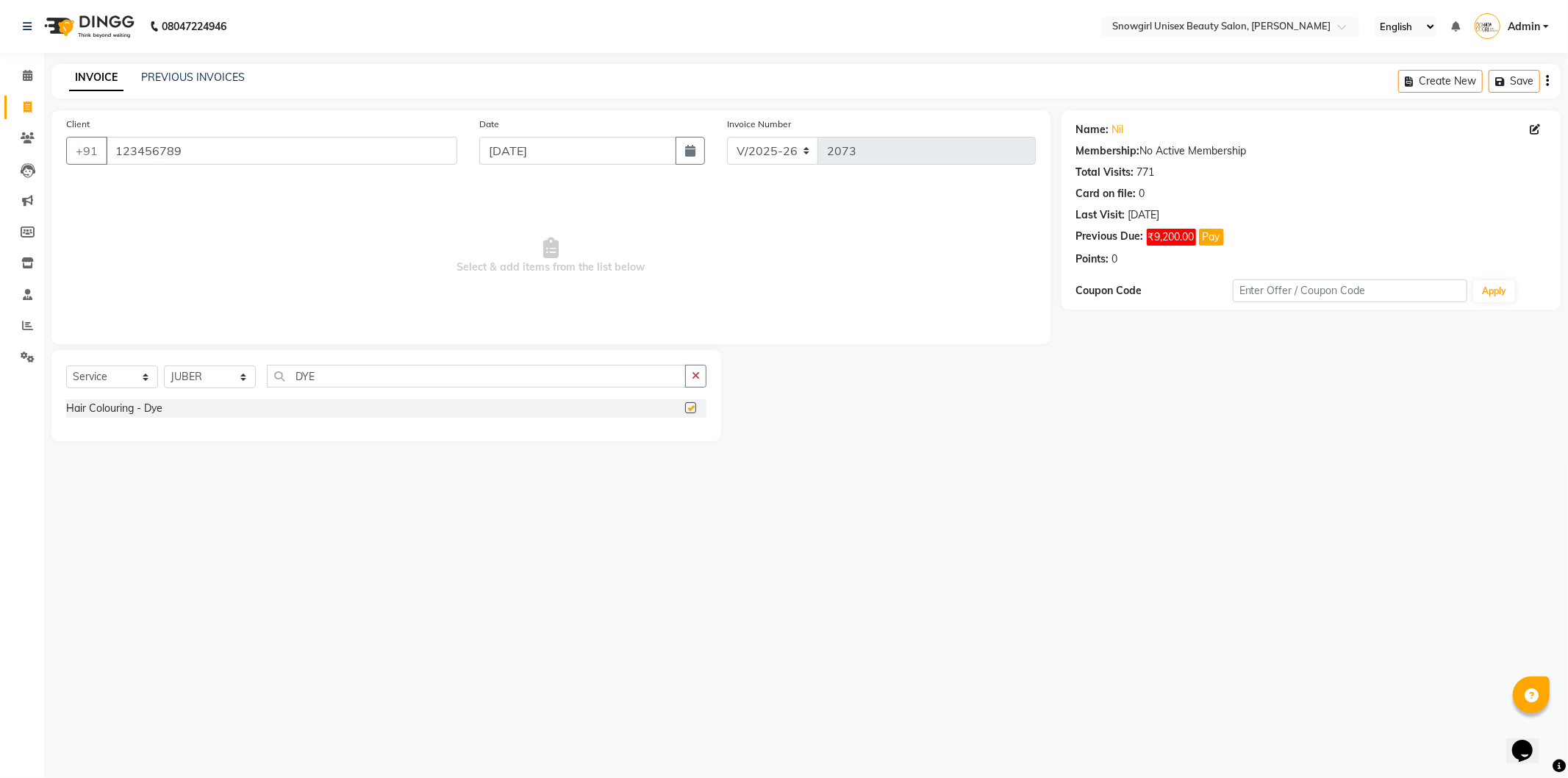
checkbox input "false"
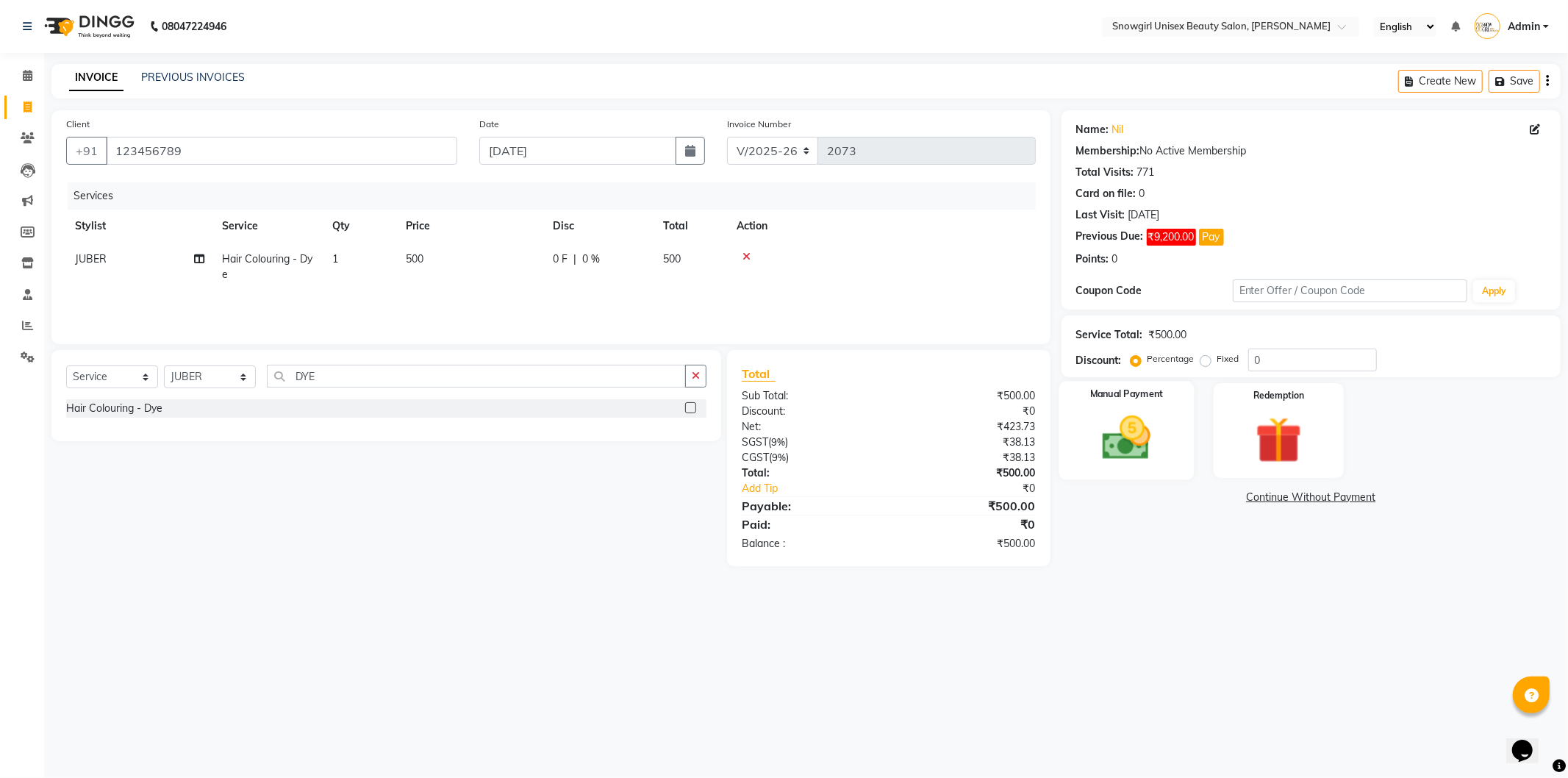
click at [1122, 456] on img at bounding box center [1126, 438] width 79 height 56
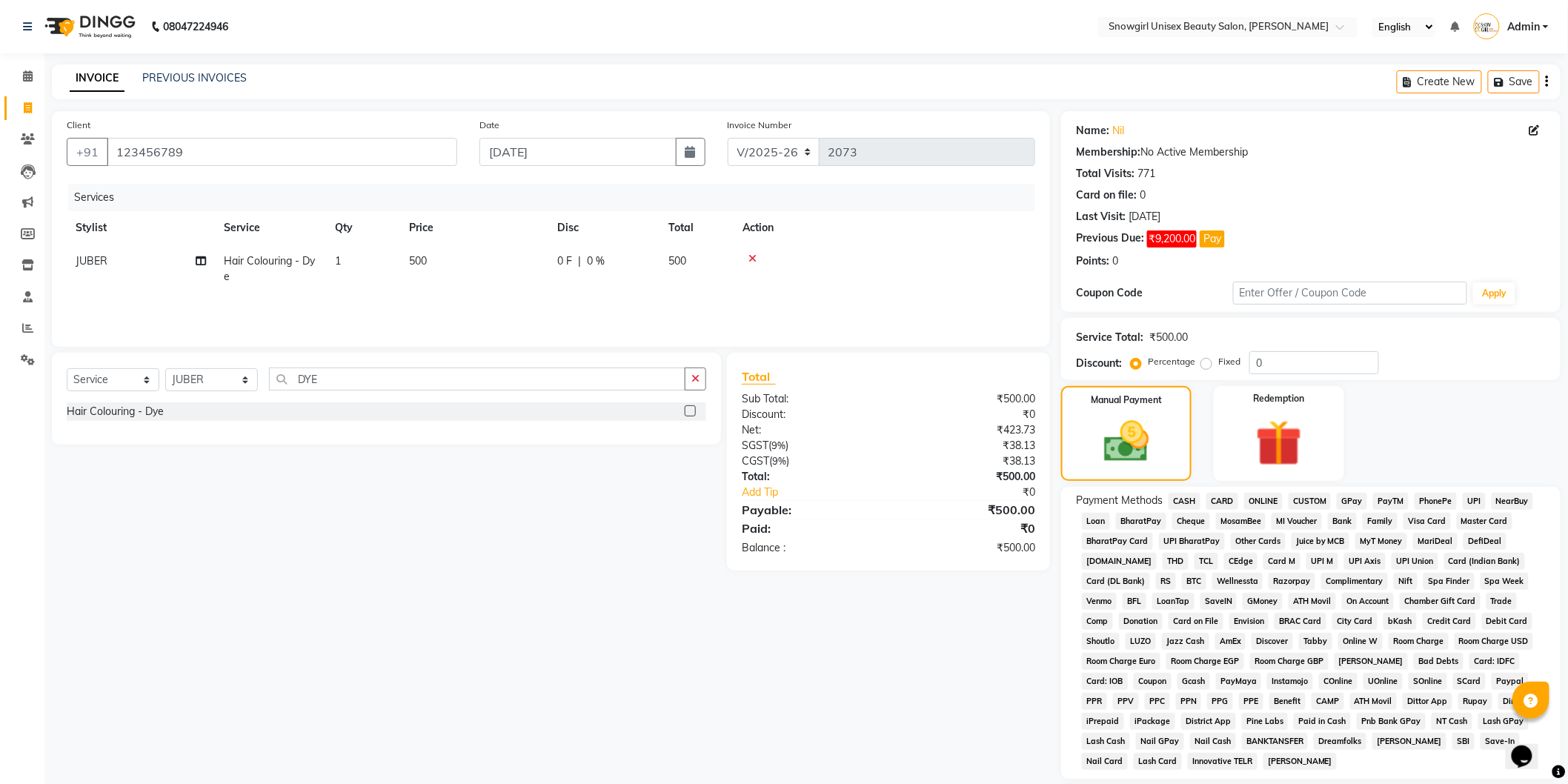
click at [1189, 500] on span "CASH" at bounding box center [1184, 501] width 32 height 17
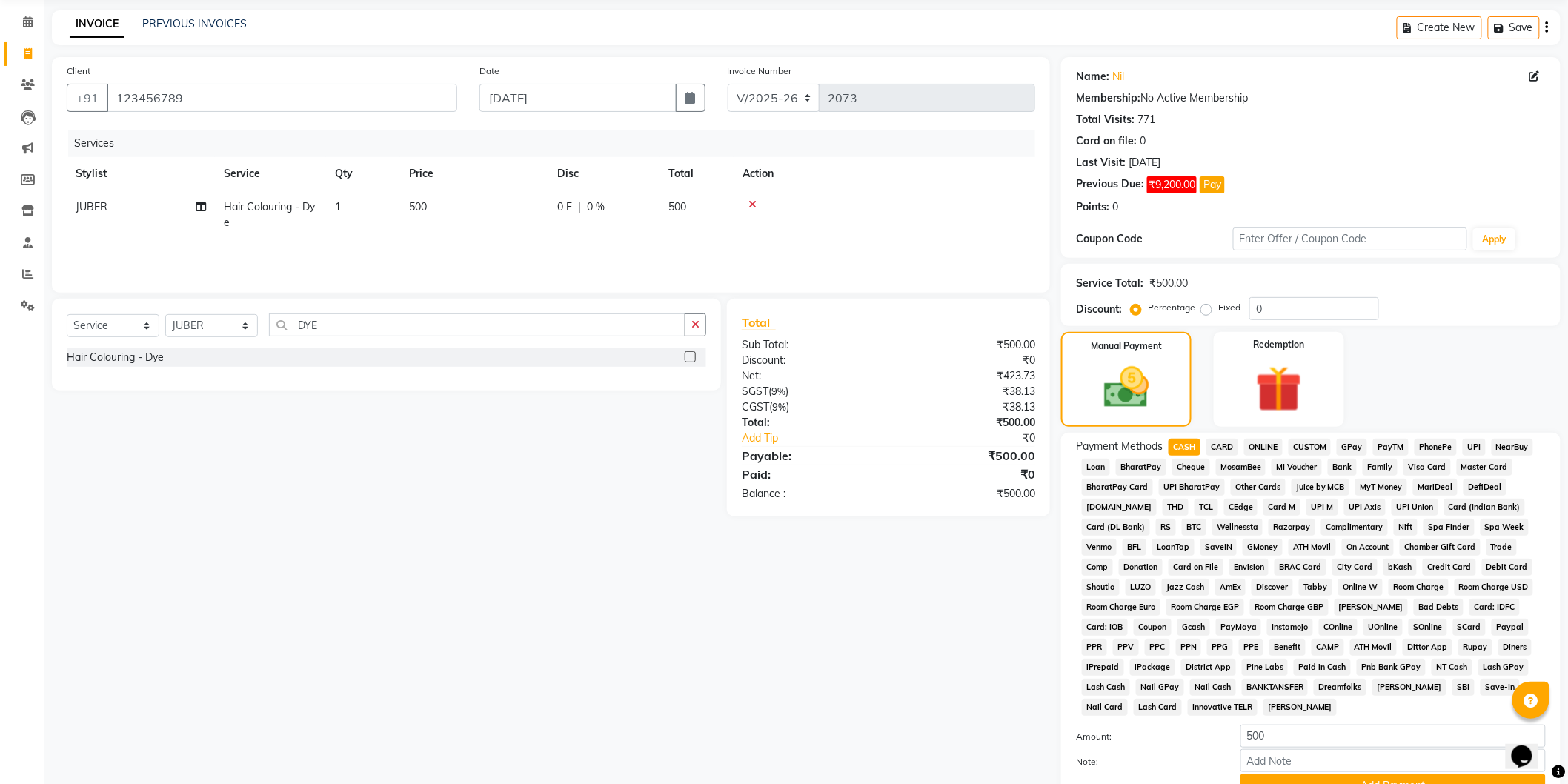
scroll to position [171, 0]
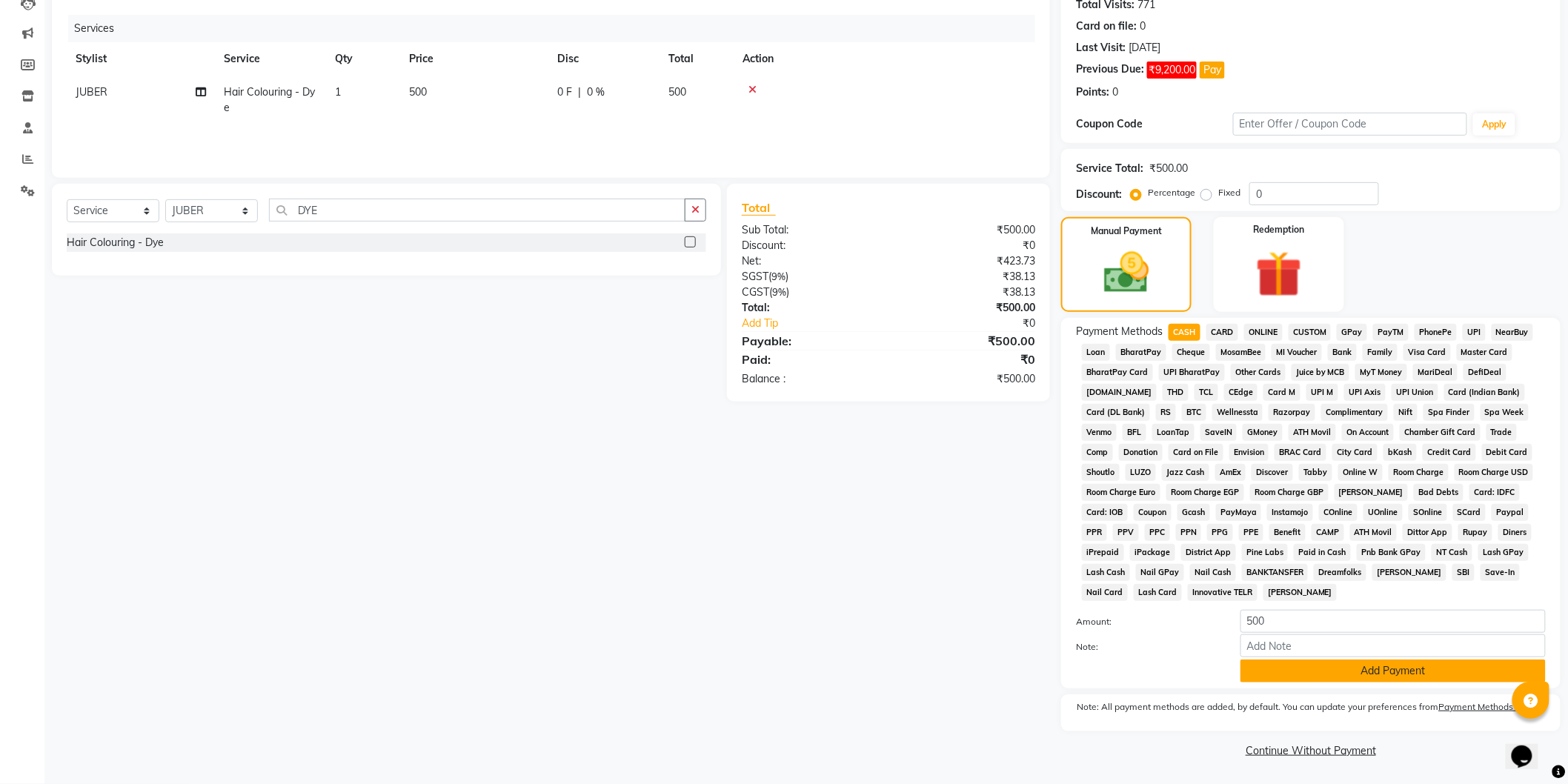
click at [1355, 680] on button "Add Payment" at bounding box center [1393, 671] width 305 height 23
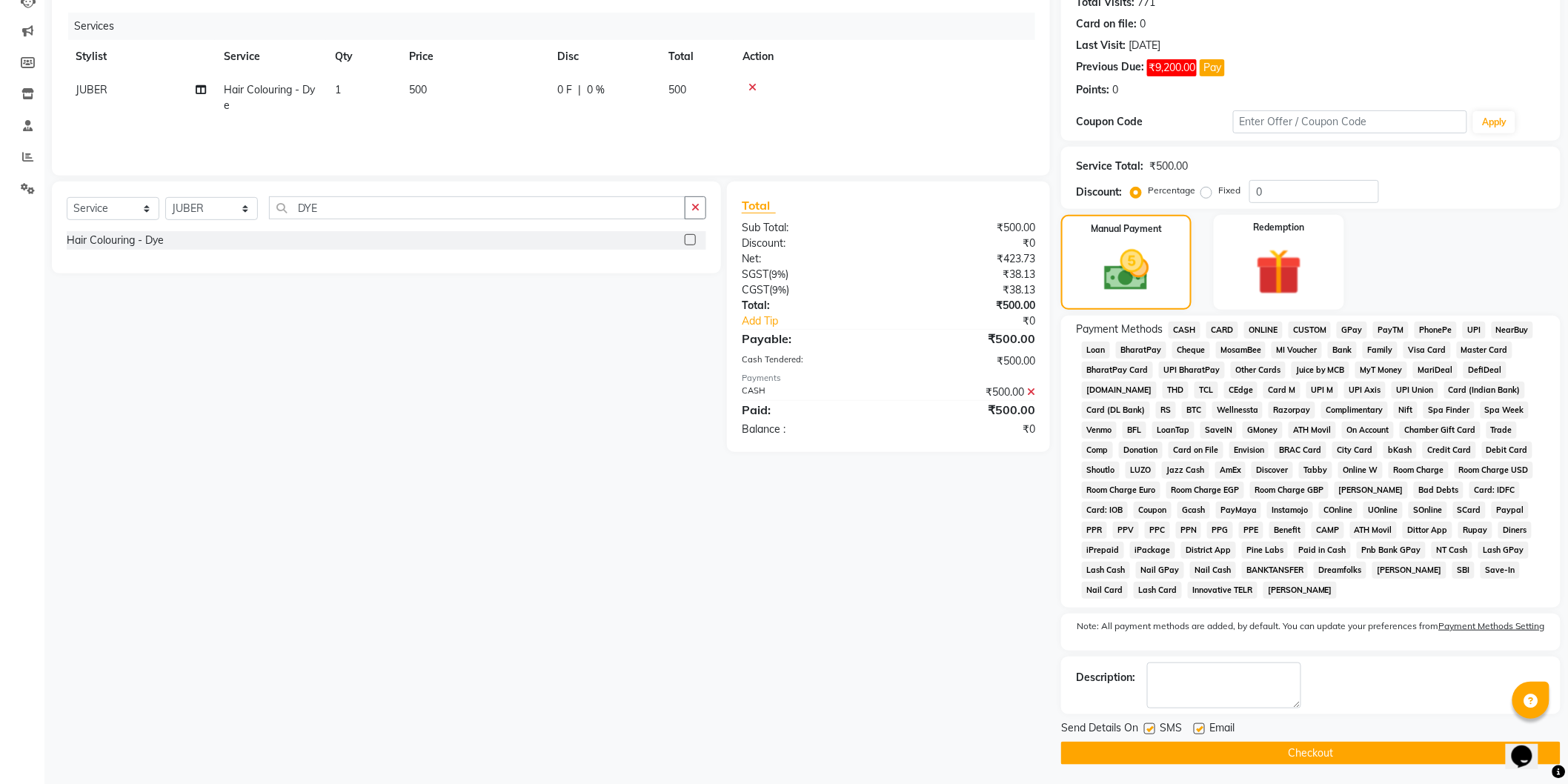
click at [1154, 728] on label at bounding box center [1150, 728] width 11 height 11
click at [1154, 728] on input "checkbox" at bounding box center [1149, 729] width 10 height 10
checkbox input "false"
click at [1214, 751] on button "Checkout" at bounding box center [1311, 753] width 500 height 23
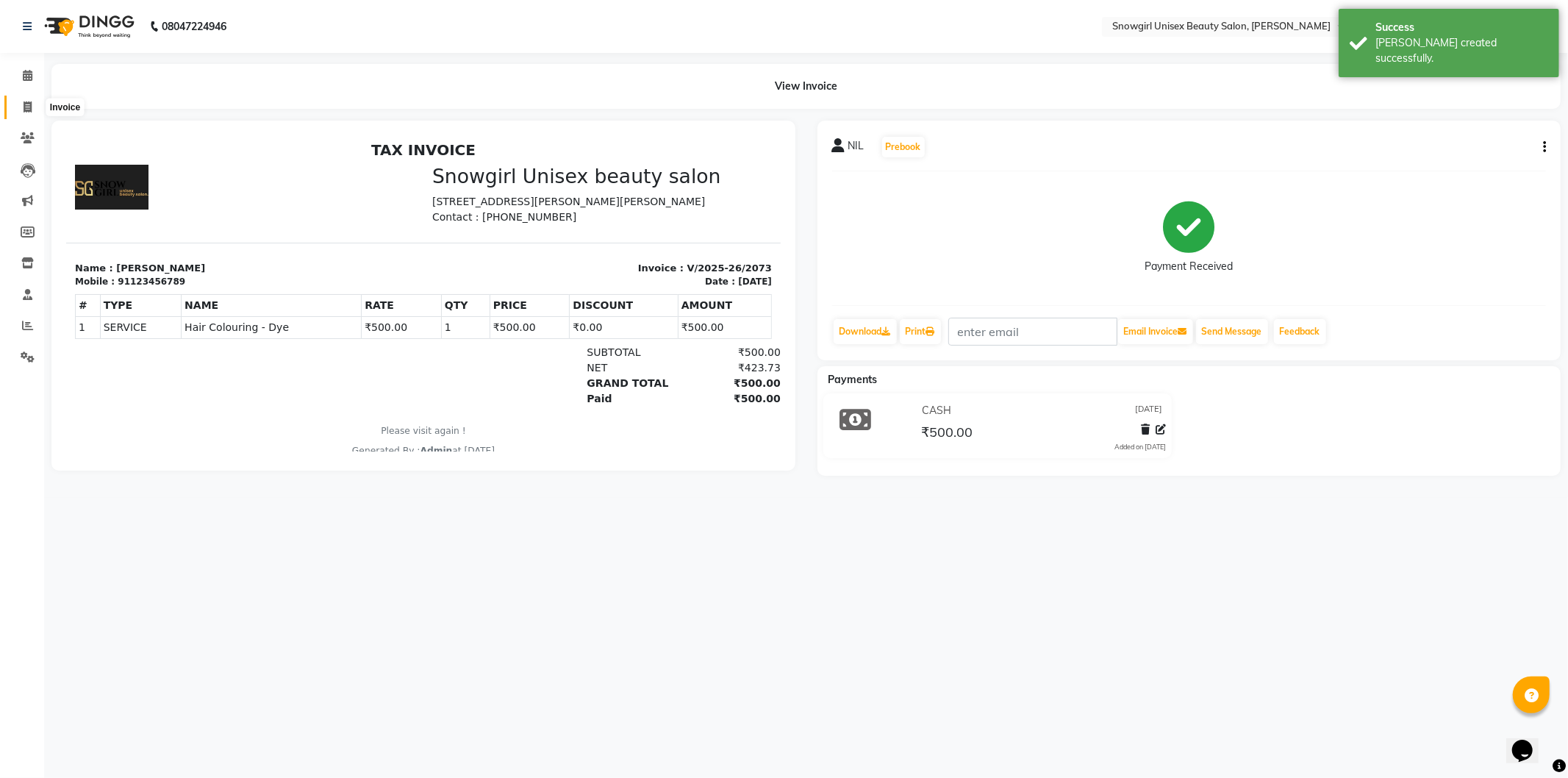
click at [33, 110] on span at bounding box center [28, 108] width 25 height 17
select select "service"
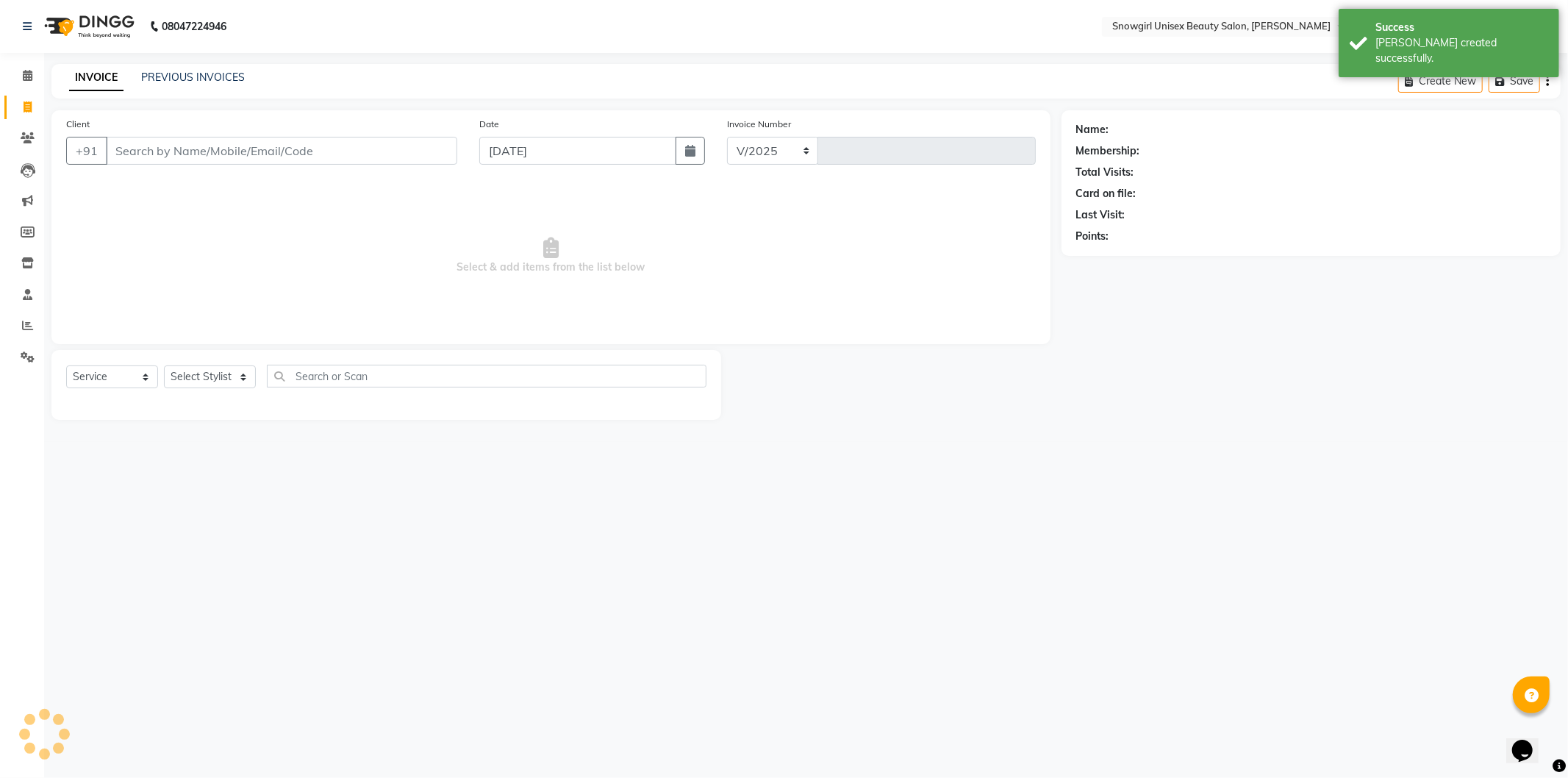
select select "5593"
type input "2074"
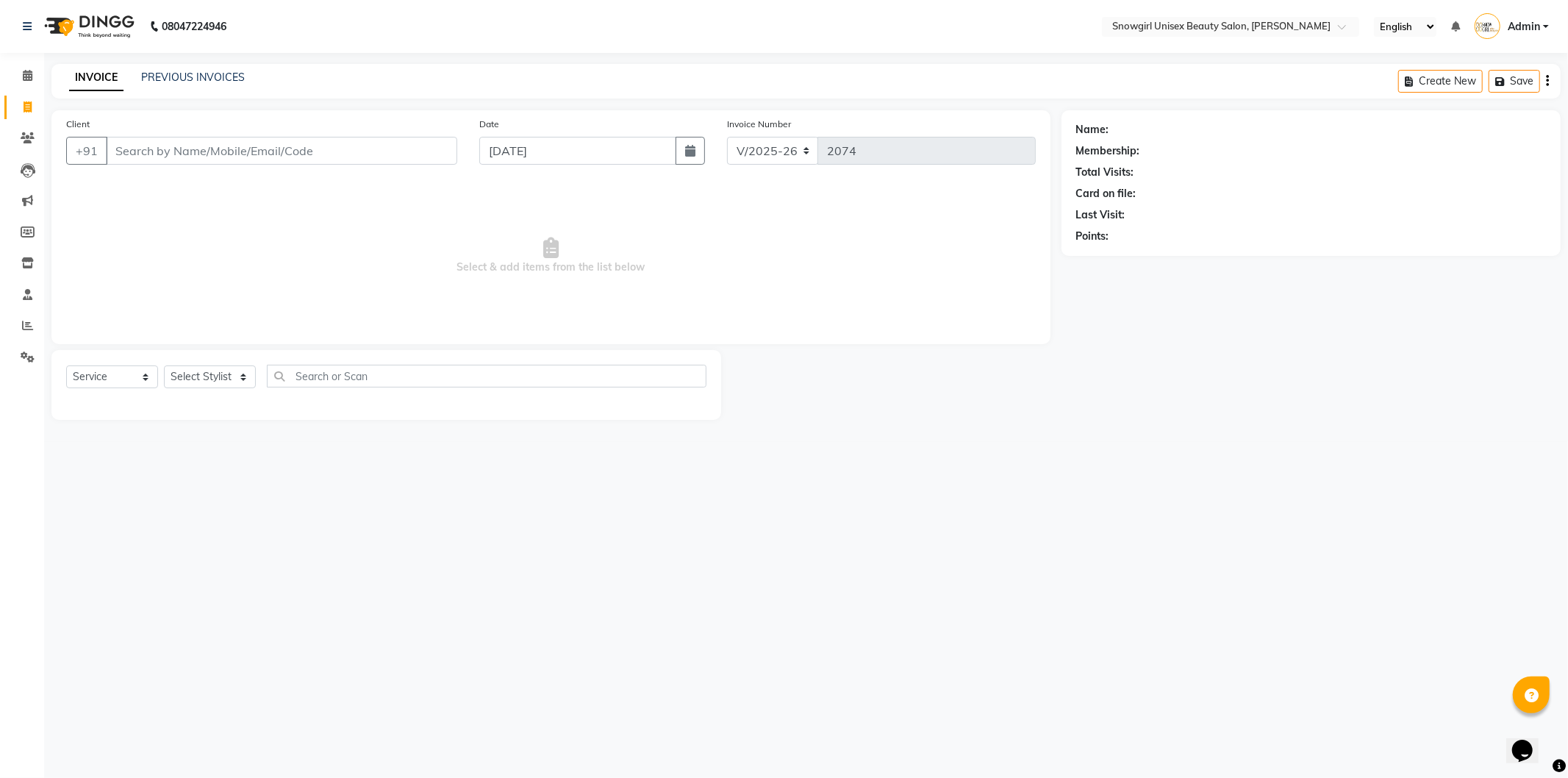
click at [309, 141] on input "Client" at bounding box center [281, 151] width 351 height 28
click at [309, 148] on input "Client" at bounding box center [281, 151] width 351 height 28
click at [191, 142] on input "Client" at bounding box center [281, 151] width 351 height 28
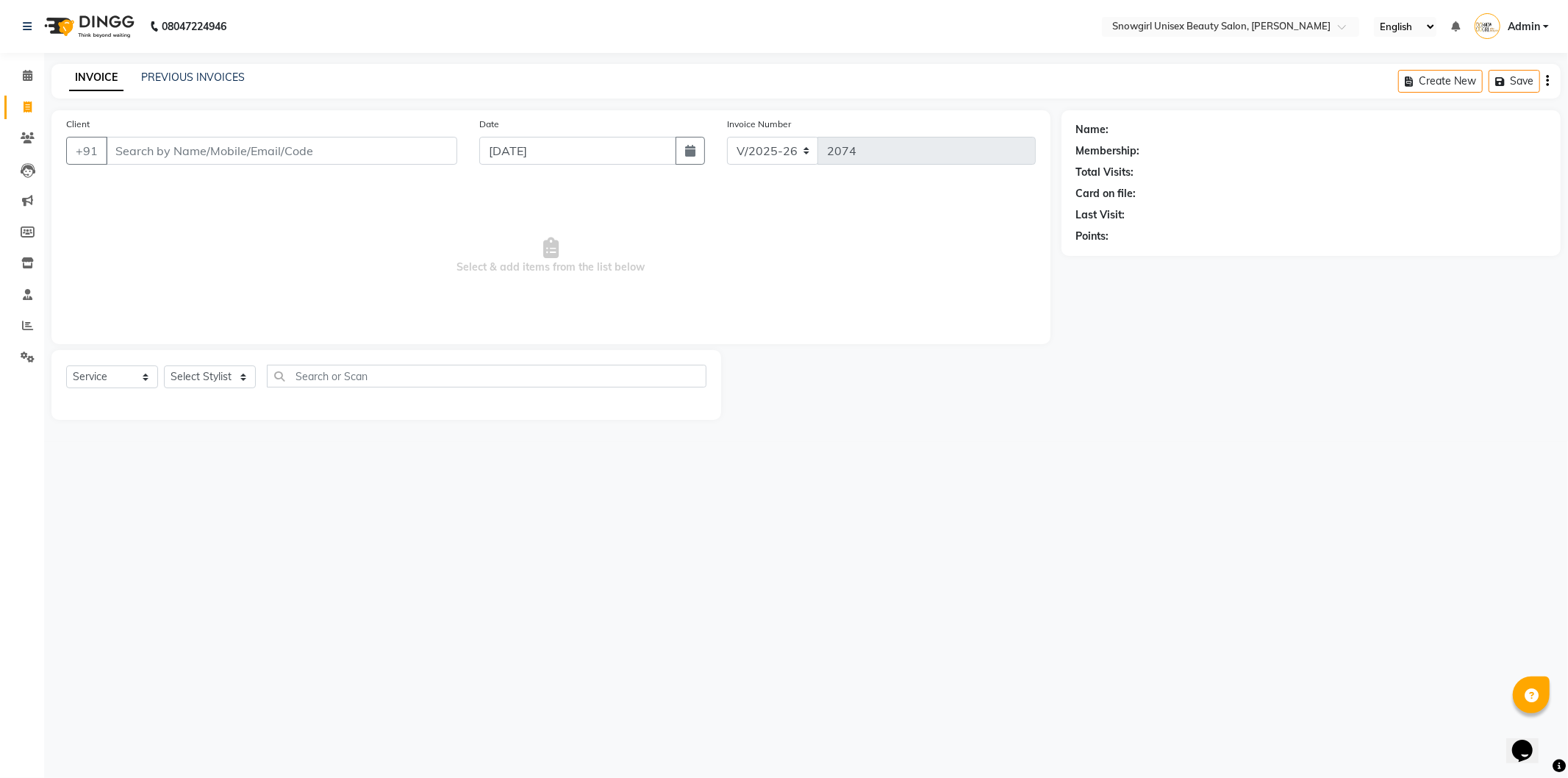
click at [191, 142] on input "Client" at bounding box center [281, 151] width 351 height 28
type input "6235387596"
click at [444, 151] on span "Add Client" at bounding box center [419, 151] width 58 height 15
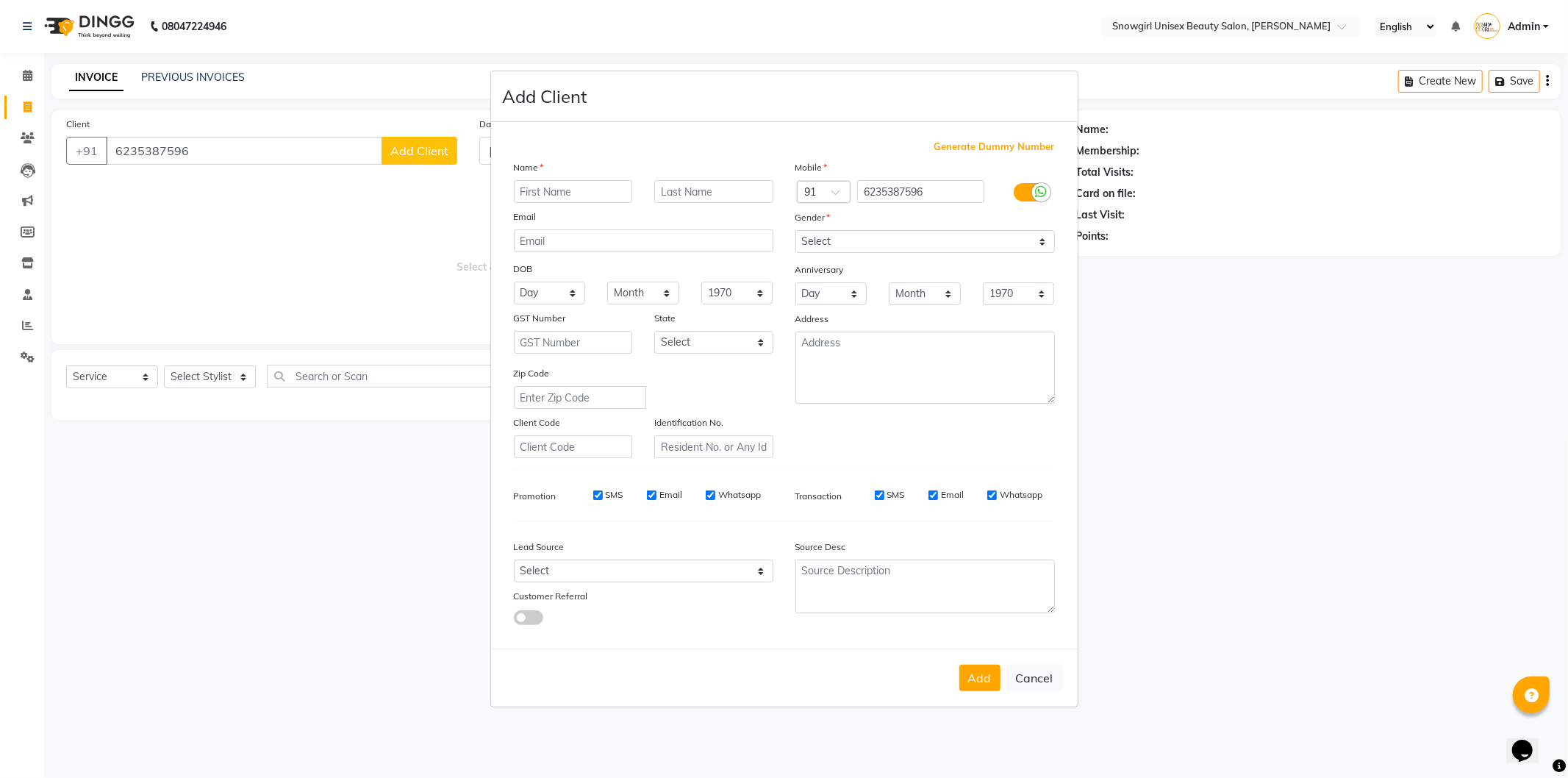
click at [538, 198] on input "text" at bounding box center [573, 192] width 119 height 22
type input "NISHA"
click at [1032, 239] on select "Select [DEMOGRAPHIC_DATA] [DEMOGRAPHIC_DATA] Other Prefer Not To Say" at bounding box center [925, 241] width 260 height 22
select select "[DEMOGRAPHIC_DATA]"
click at [795, 230] on select "Select [DEMOGRAPHIC_DATA] [DEMOGRAPHIC_DATA] Other Prefer Not To Say" at bounding box center [925, 241] width 260 height 22
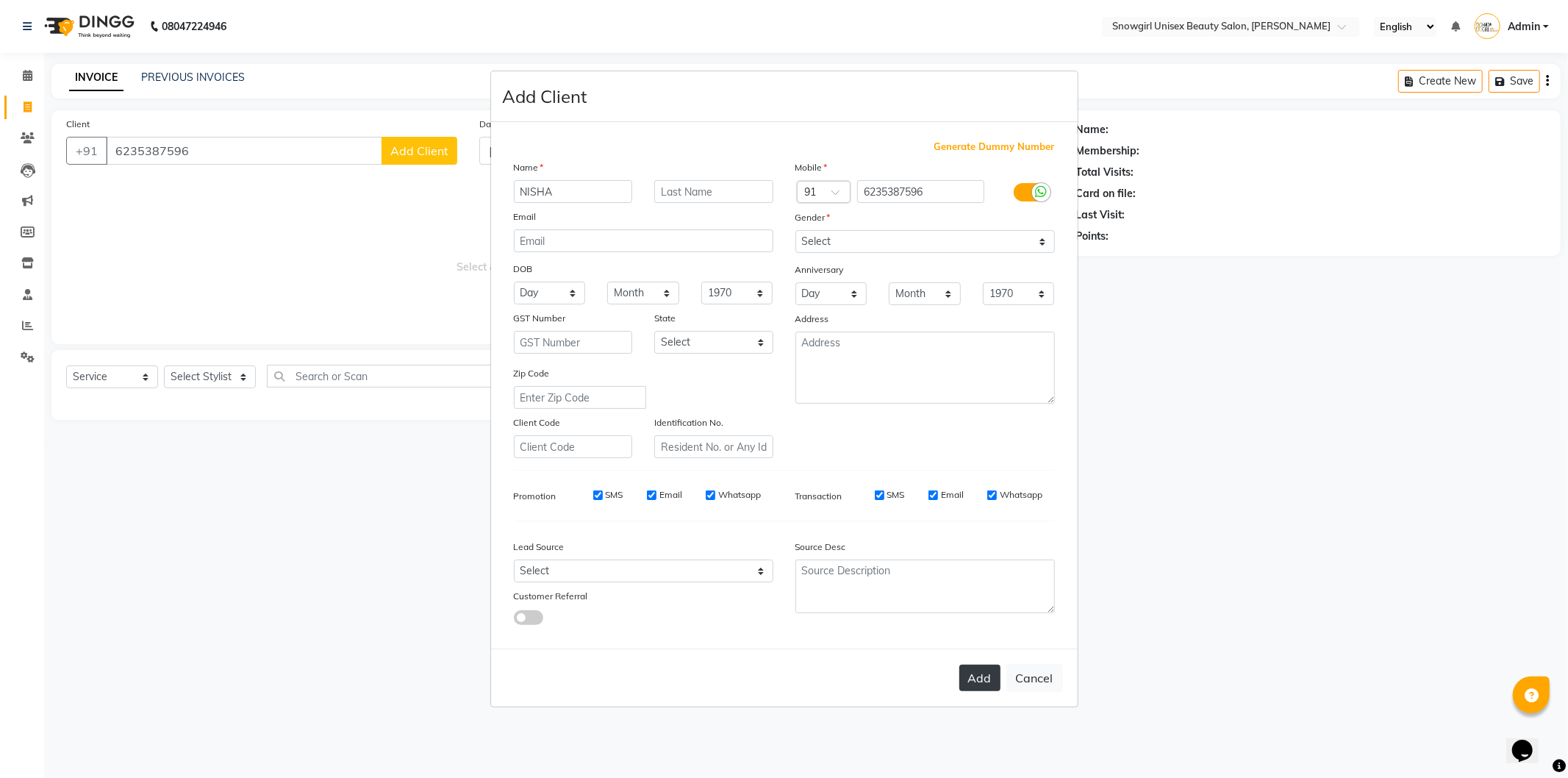
click at [982, 681] on button "Add" at bounding box center [979, 677] width 41 height 26
select select
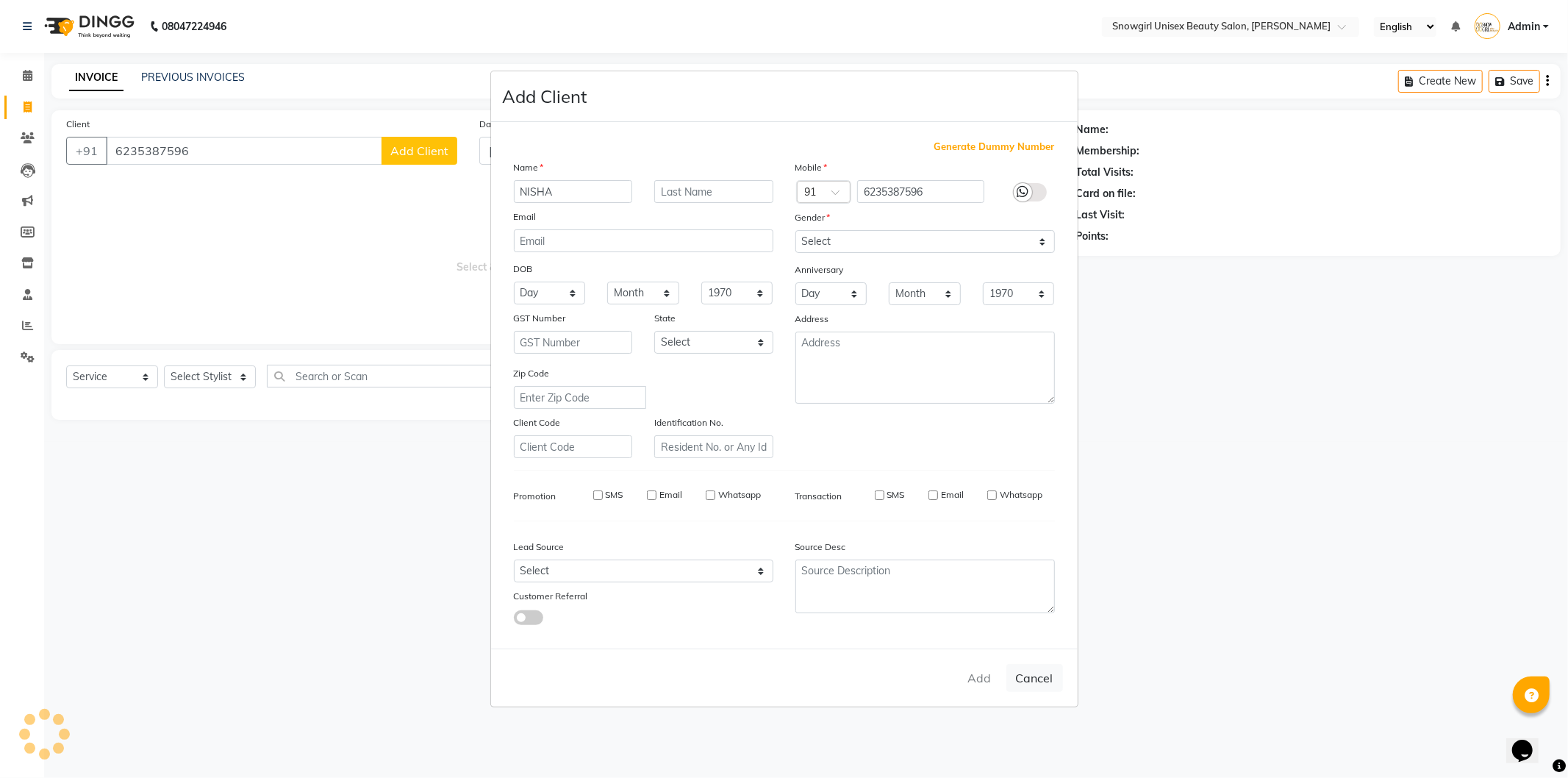
select select
checkbox input "false"
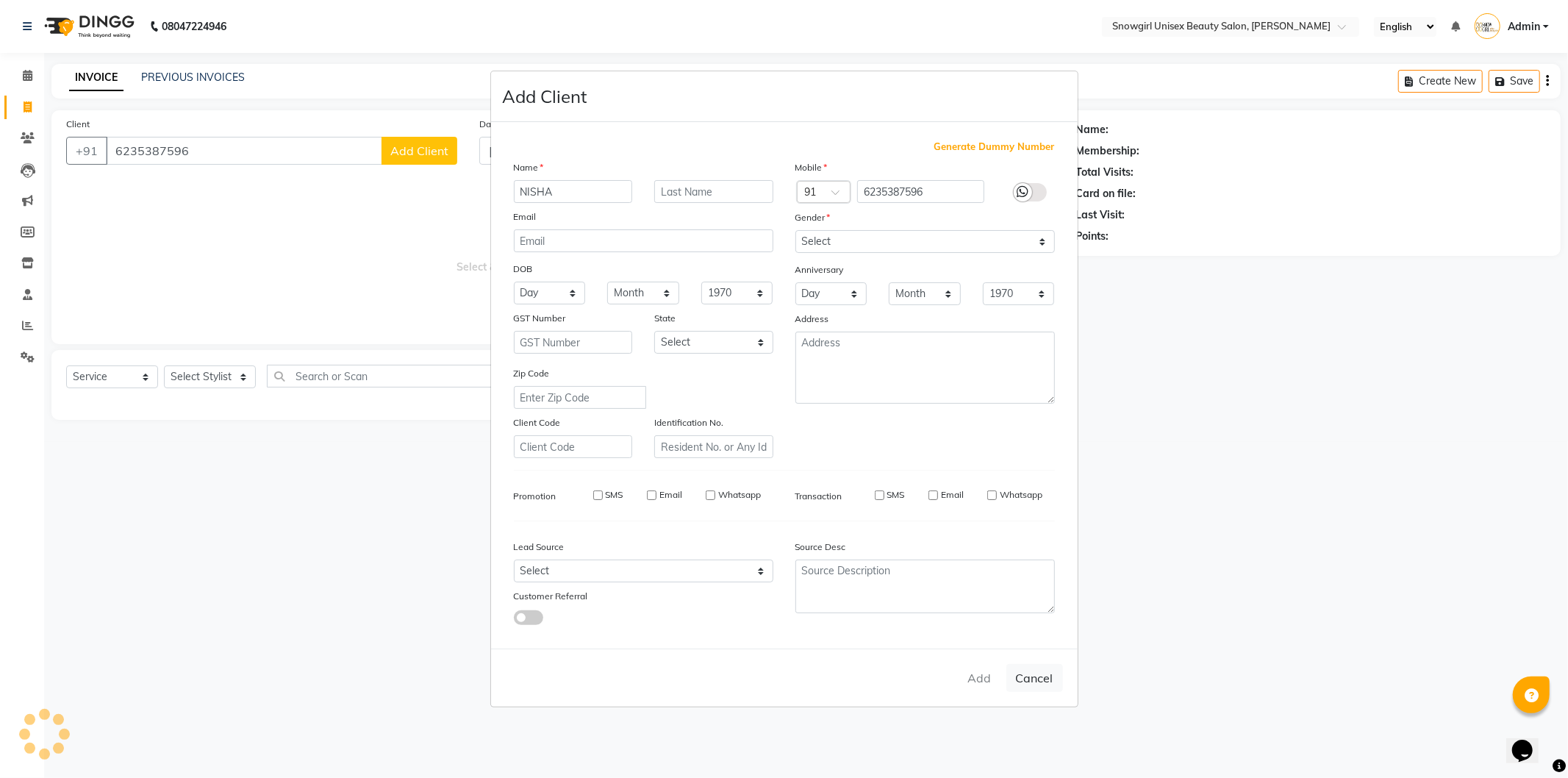
checkbox input "false"
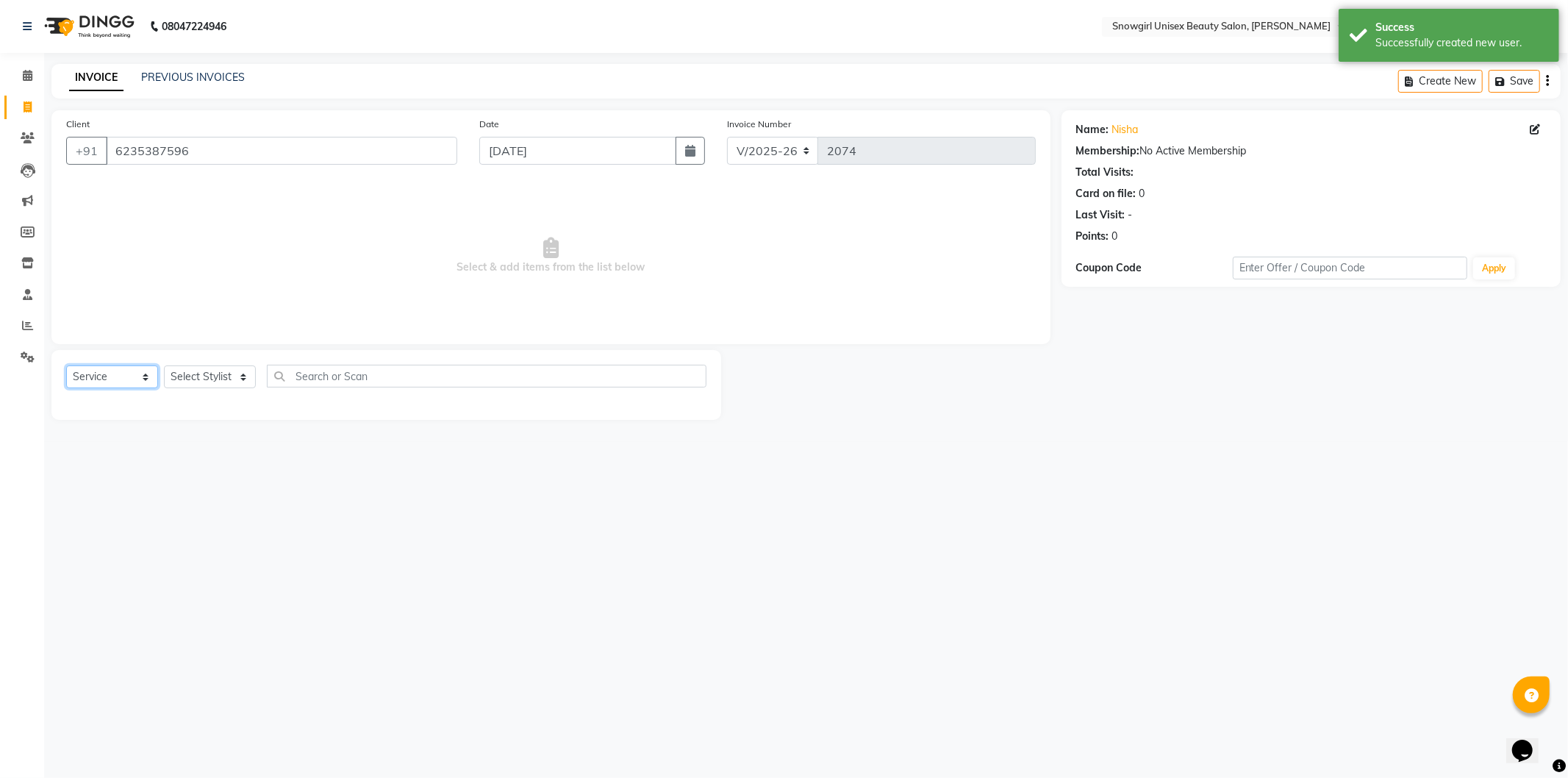
click at [91, 380] on select "Select Service Product Membership Package Voucher Prepaid Gift Card" at bounding box center [112, 377] width 92 height 22
click at [66, 366] on select "Select Service Product Membership Package Voucher Prepaid Gift Card" at bounding box center [112, 377] width 92 height 22
click at [228, 374] on select "Select Stylist [PERSON_NAME] [PERSON_NAME] [PERSON_NAME] [PERSON_NAME] [PERSON_…" at bounding box center [210, 377] width 92 height 22
select select "39189"
click at [164, 366] on select "Select Stylist [PERSON_NAME] [PERSON_NAME] [PERSON_NAME] [PERSON_NAME] [PERSON_…" at bounding box center [210, 377] width 92 height 22
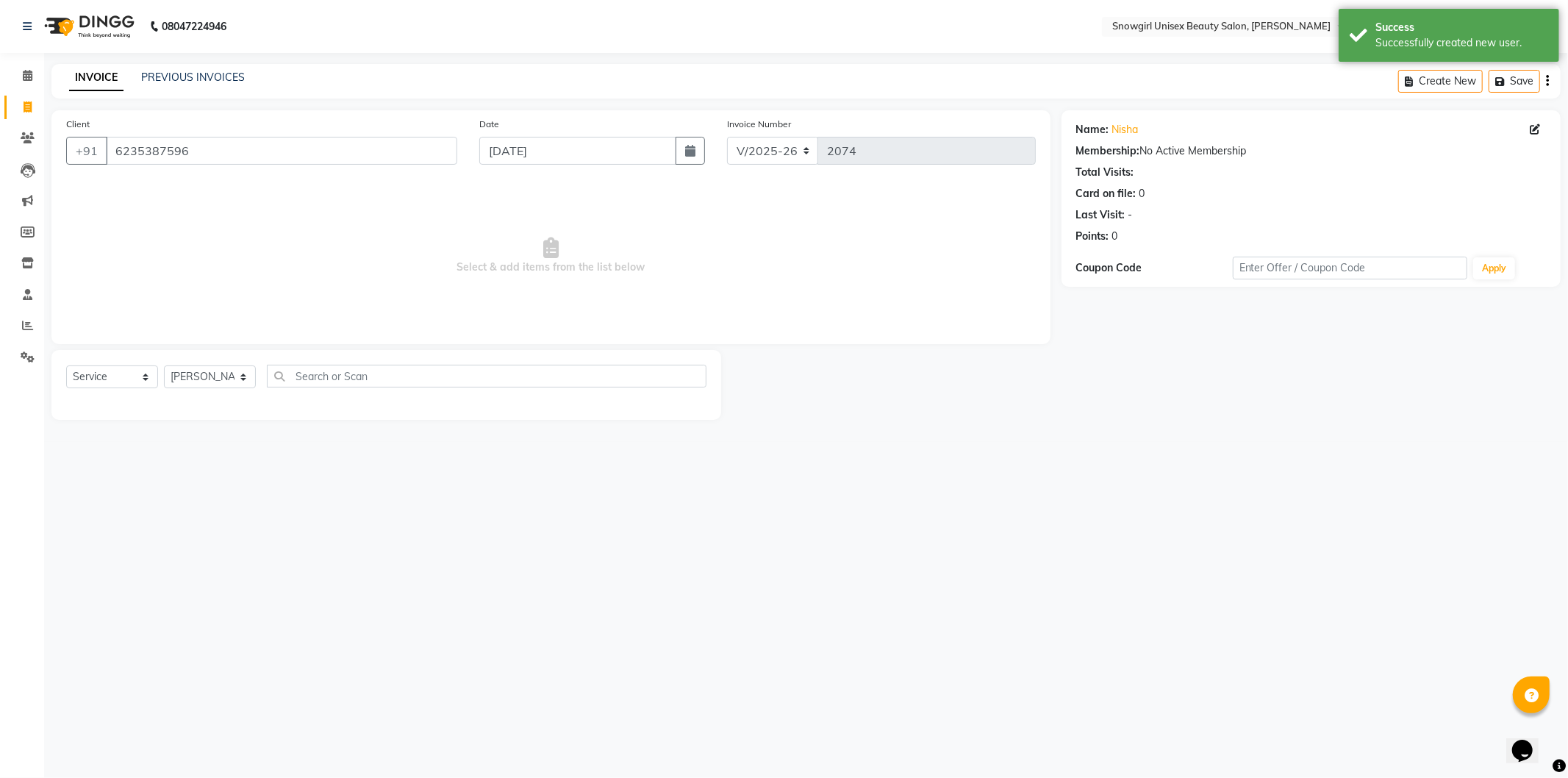
click at [225, 636] on div "08047224946 Select Location × Snowgirl Unisex Beauty Salon, [PERSON_NAME] Engli…" at bounding box center [784, 389] width 1568 height 778
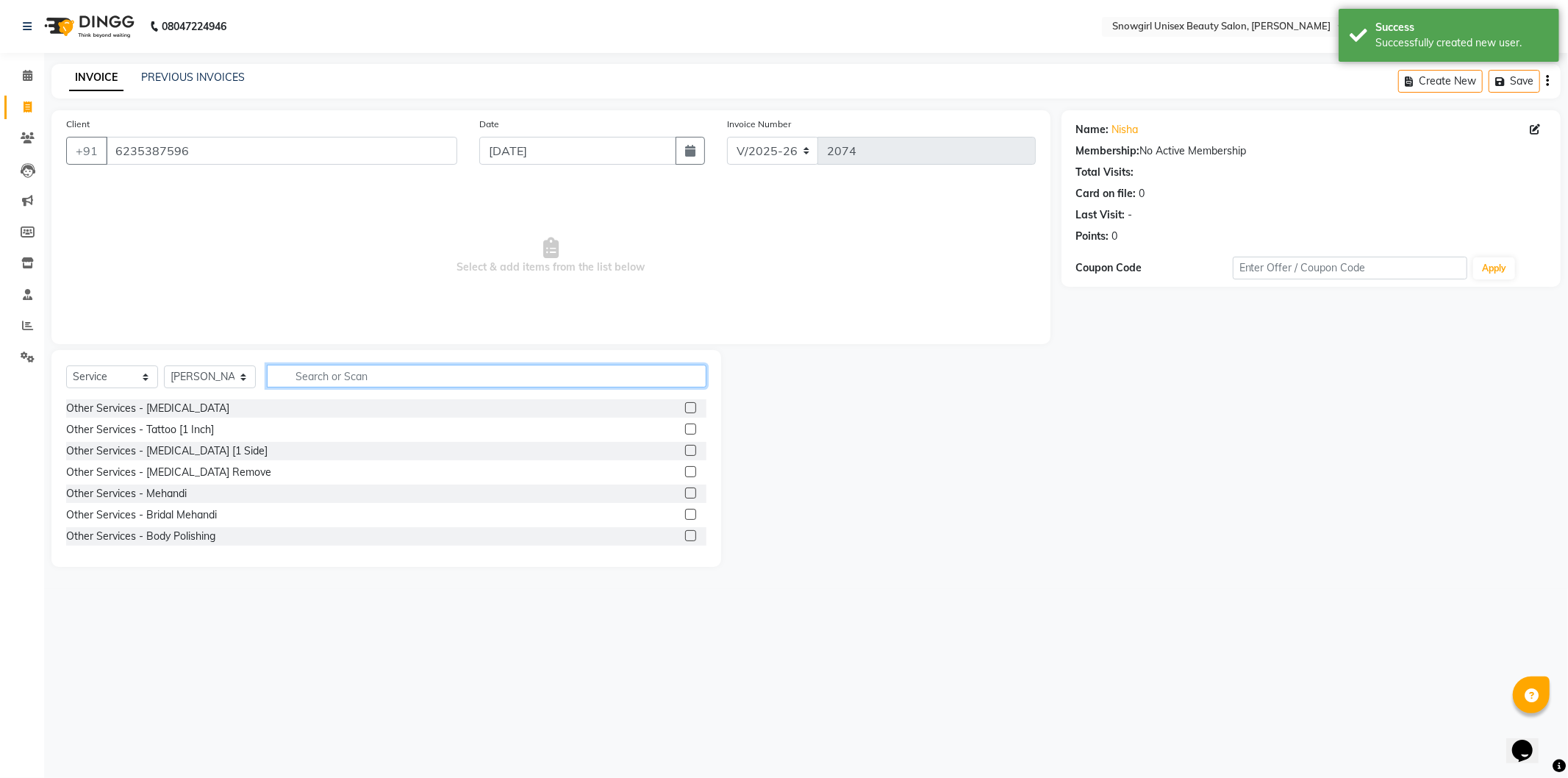
click at [446, 381] on input "text" at bounding box center [486, 376] width 440 height 22
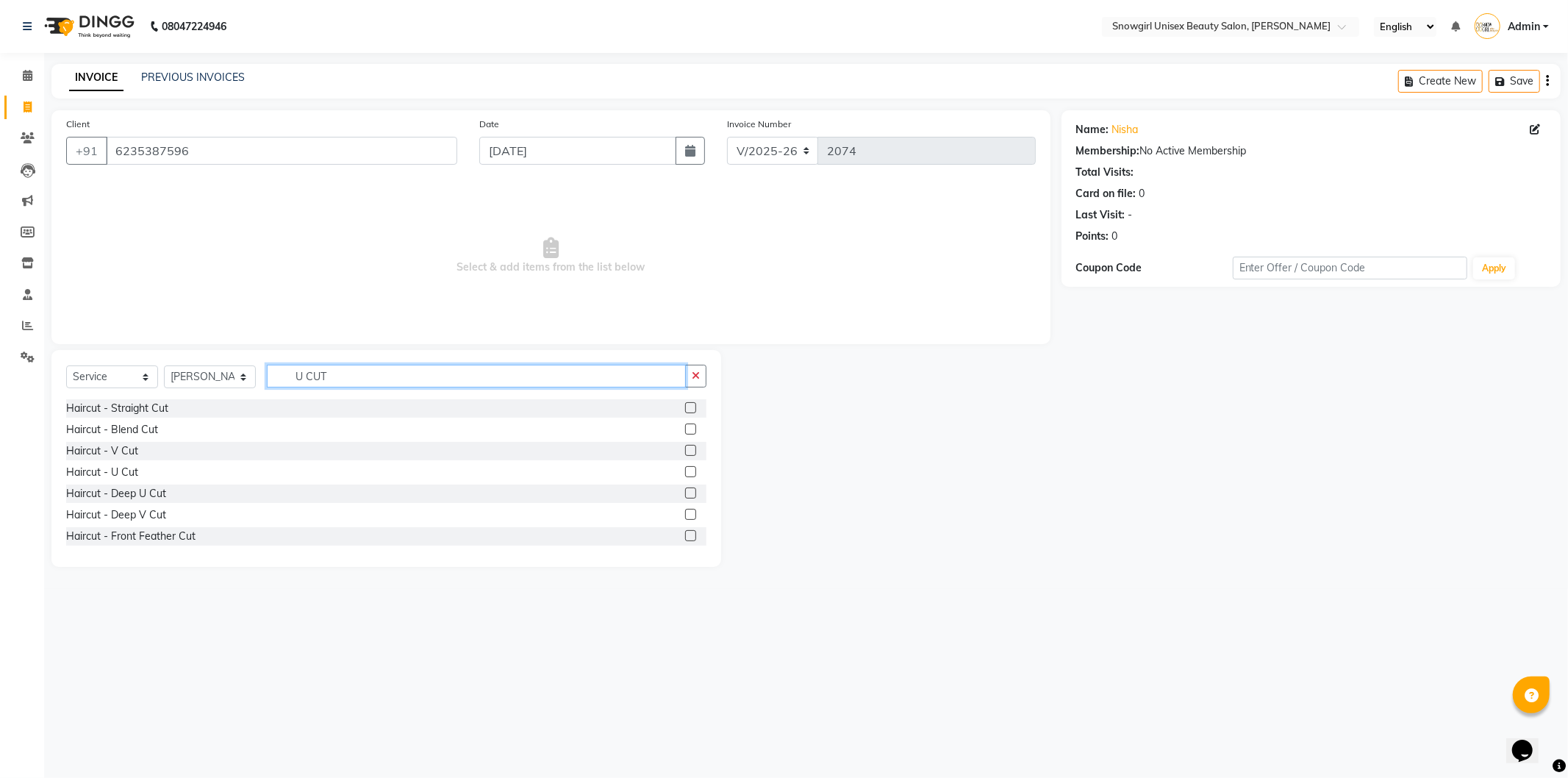
type input "U CUT"
click at [685, 474] on label at bounding box center [690, 471] width 11 height 11
click at [685, 474] on input "checkbox" at bounding box center [690, 472] width 10 height 10
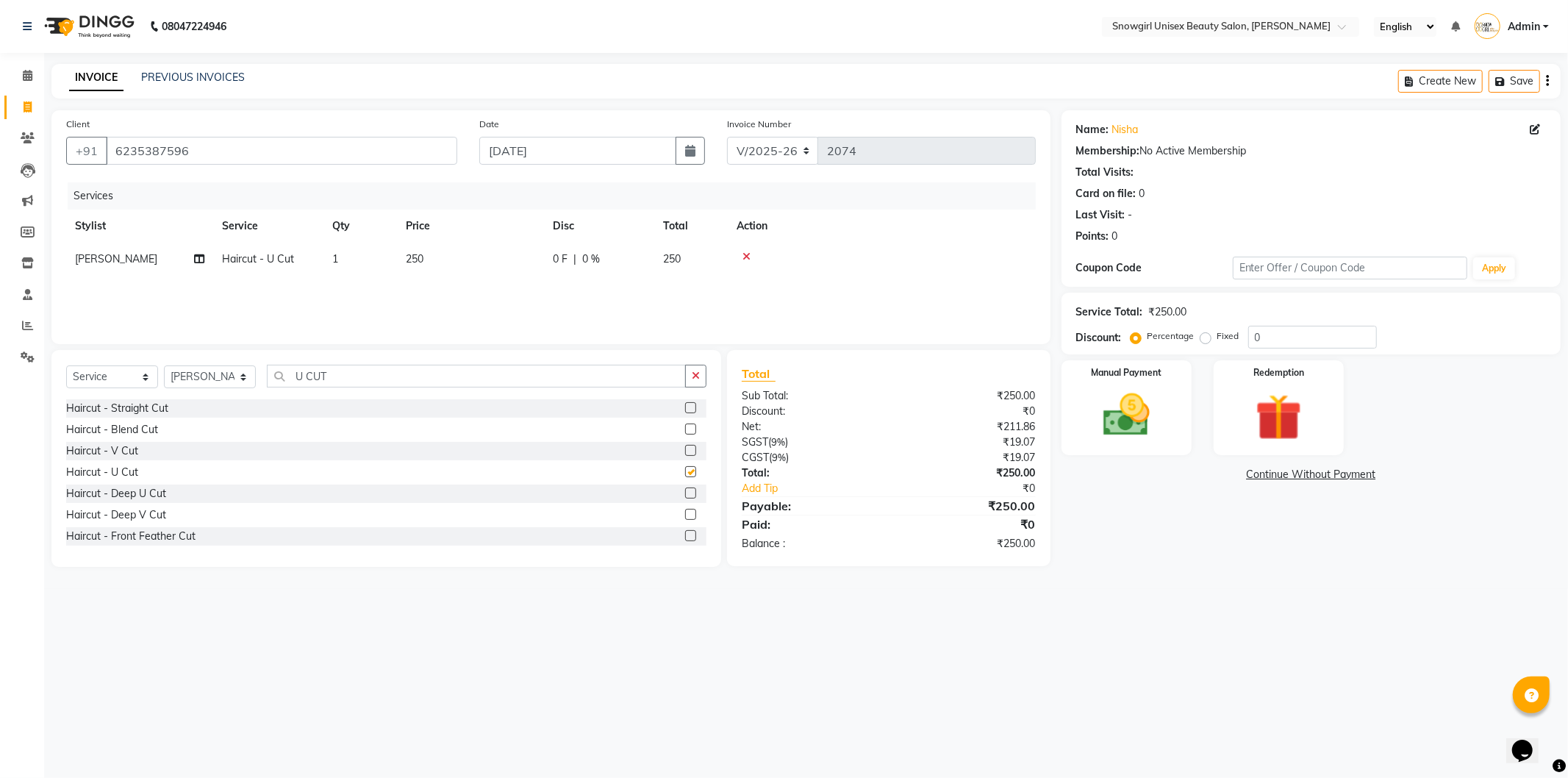
click at [685, 474] on label at bounding box center [690, 471] width 11 height 11
click at [685, 474] on input "checkbox" at bounding box center [690, 472] width 10 height 10
checkbox input "false"
click at [443, 253] on td "250" at bounding box center [470, 259] width 147 height 33
select select "39189"
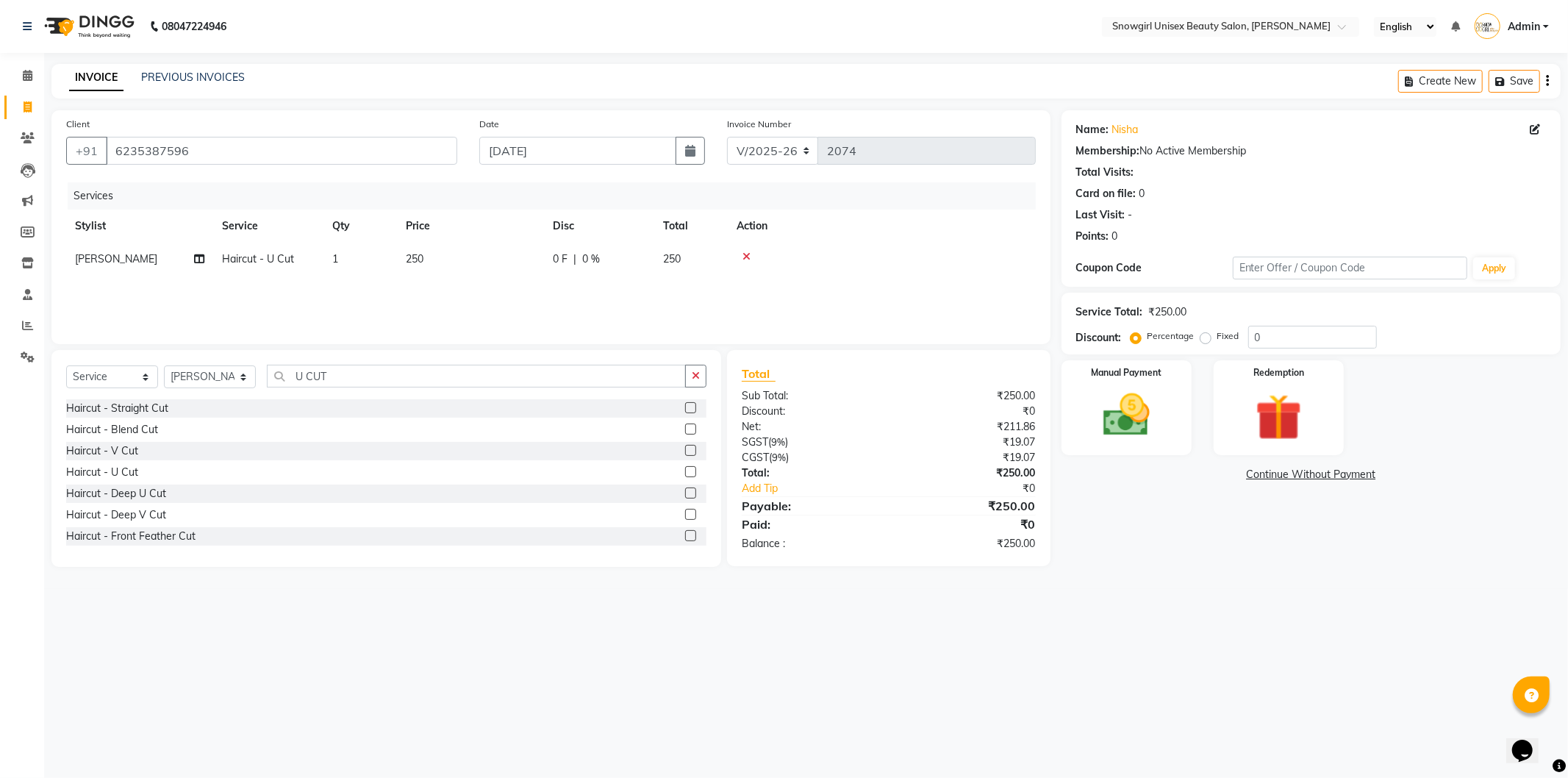
click at [528, 266] on td "250" at bounding box center [470, 259] width 147 height 33
select select "39189"
click at [544, 267] on input "250" at bounding box center [539, 263] width 130 height 22
type input "2"
type input "400"
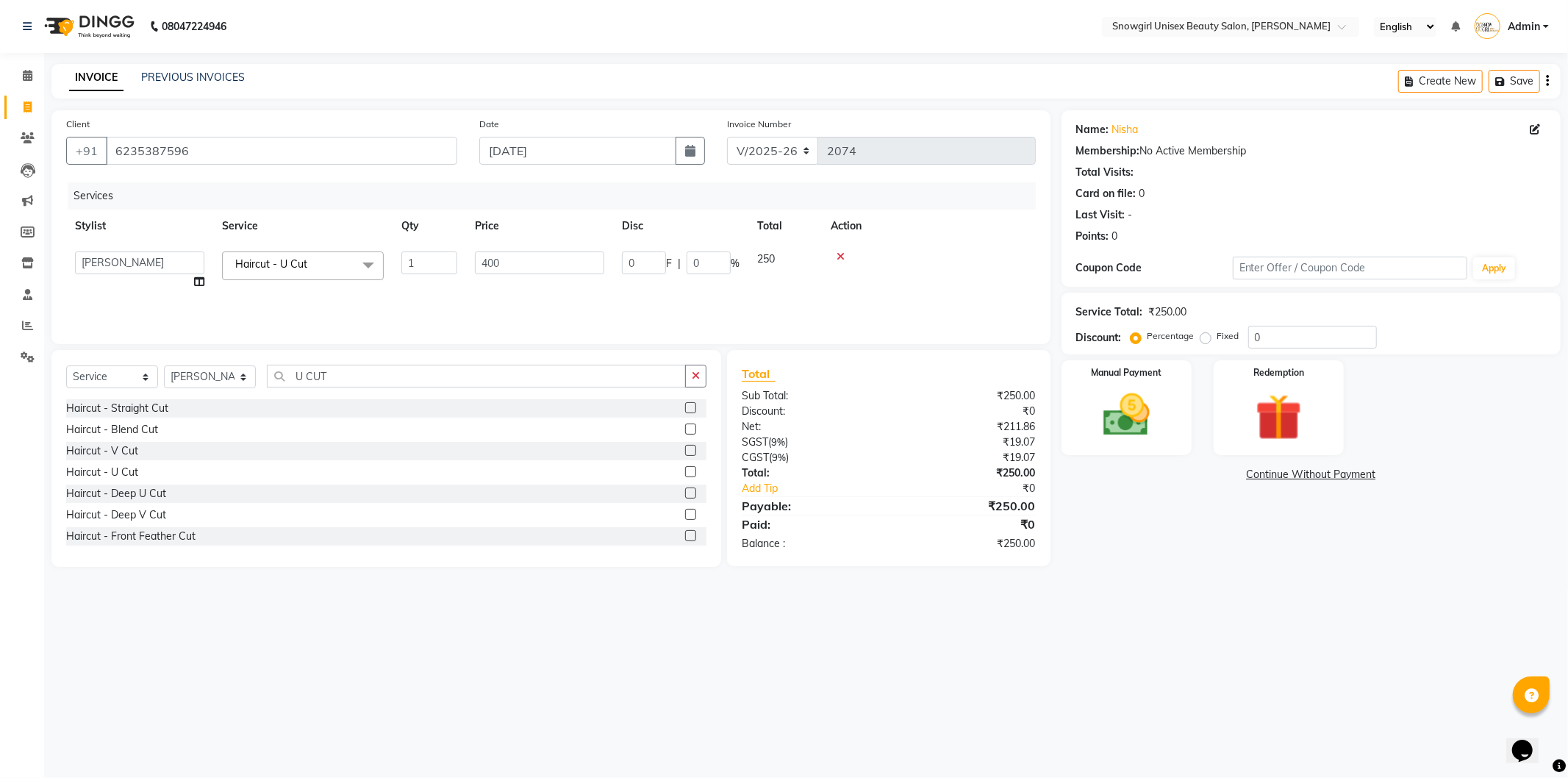
click at [593, 302] on div "Services Stylist Service Qty Price Disc Total Action [PERSON_NAME] [PERSON_NAME…" at bounding box center [550, 255] width 970 height 147
click at [697, 377] on icon "button" at bounding box center [696, 376] width 8 height 10
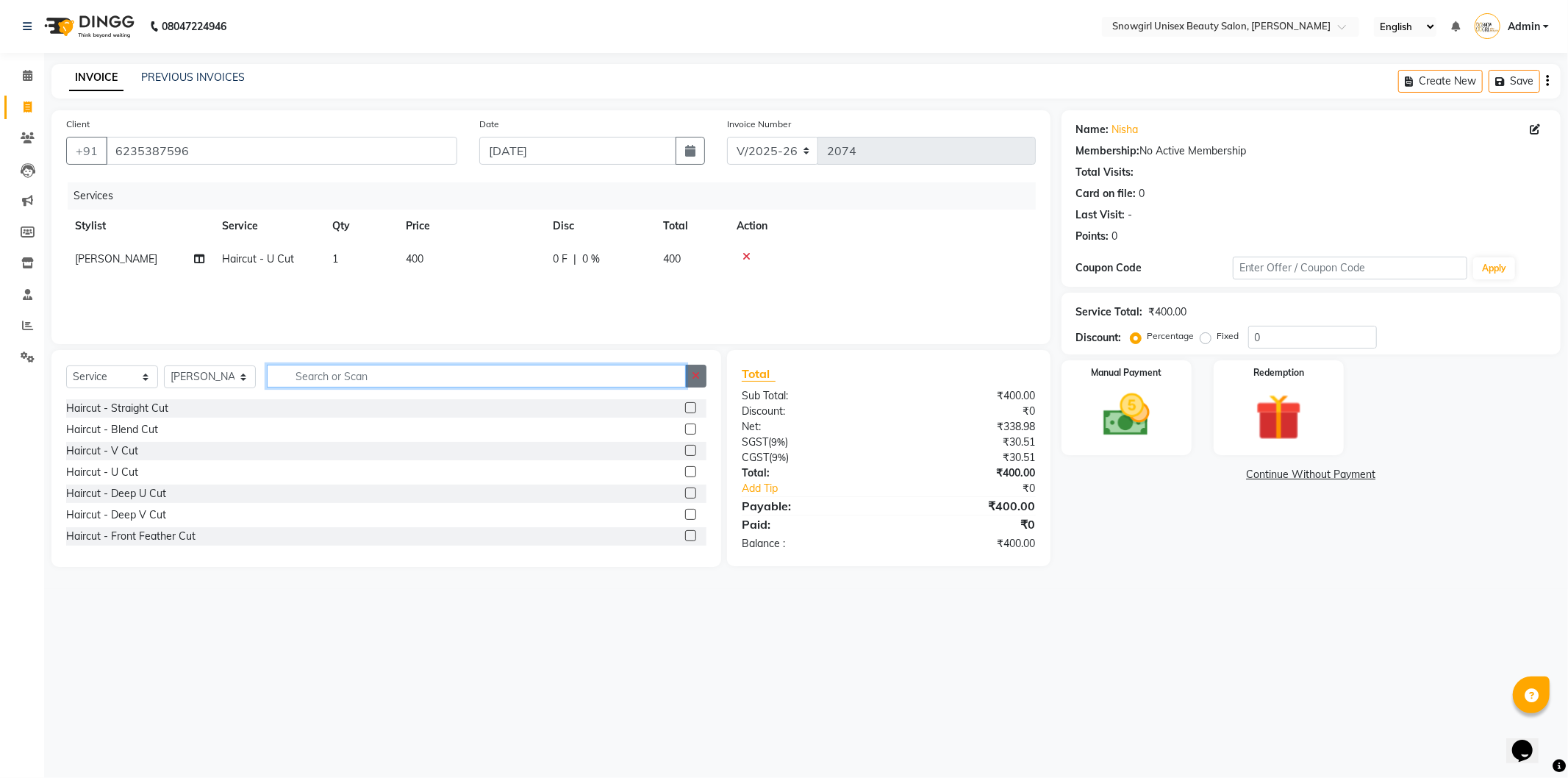
click at [686, 377] on input "text" at bounding box center [476, 376] width 419 height 22
click at [595, 372] on input "text" at bounding box center [486, 376] width 440 height 22
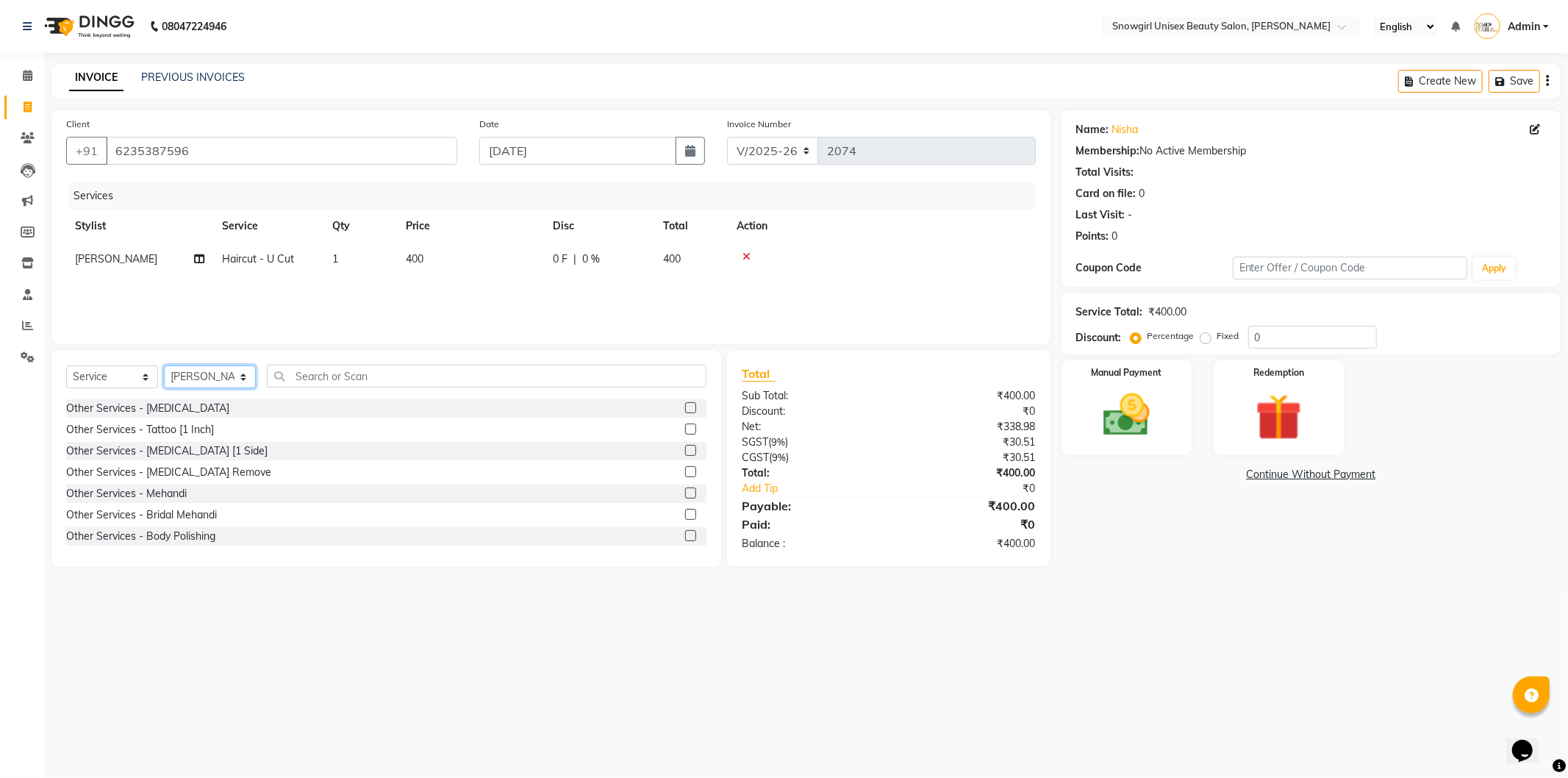
click at [207, 377] on select "Select Stylist [PERSON_NAME] [PERSON_NAME] [PERSON_NAME] [PERSON_NAME] [PERSON_…" at bounding box center [210, 377] width 92 height 22
select select "39200"
click at [164, 366] on select "Select Stylist [PERSON_NAME] [PERSON_NAME] [PERSON_NAME] [PERSON_NAME] [PERSON_…" at bounding box center [210, 377] width 92 height 22
click at [370, 371] on input "text" at bounding box center [486, 376] width 440 height 22
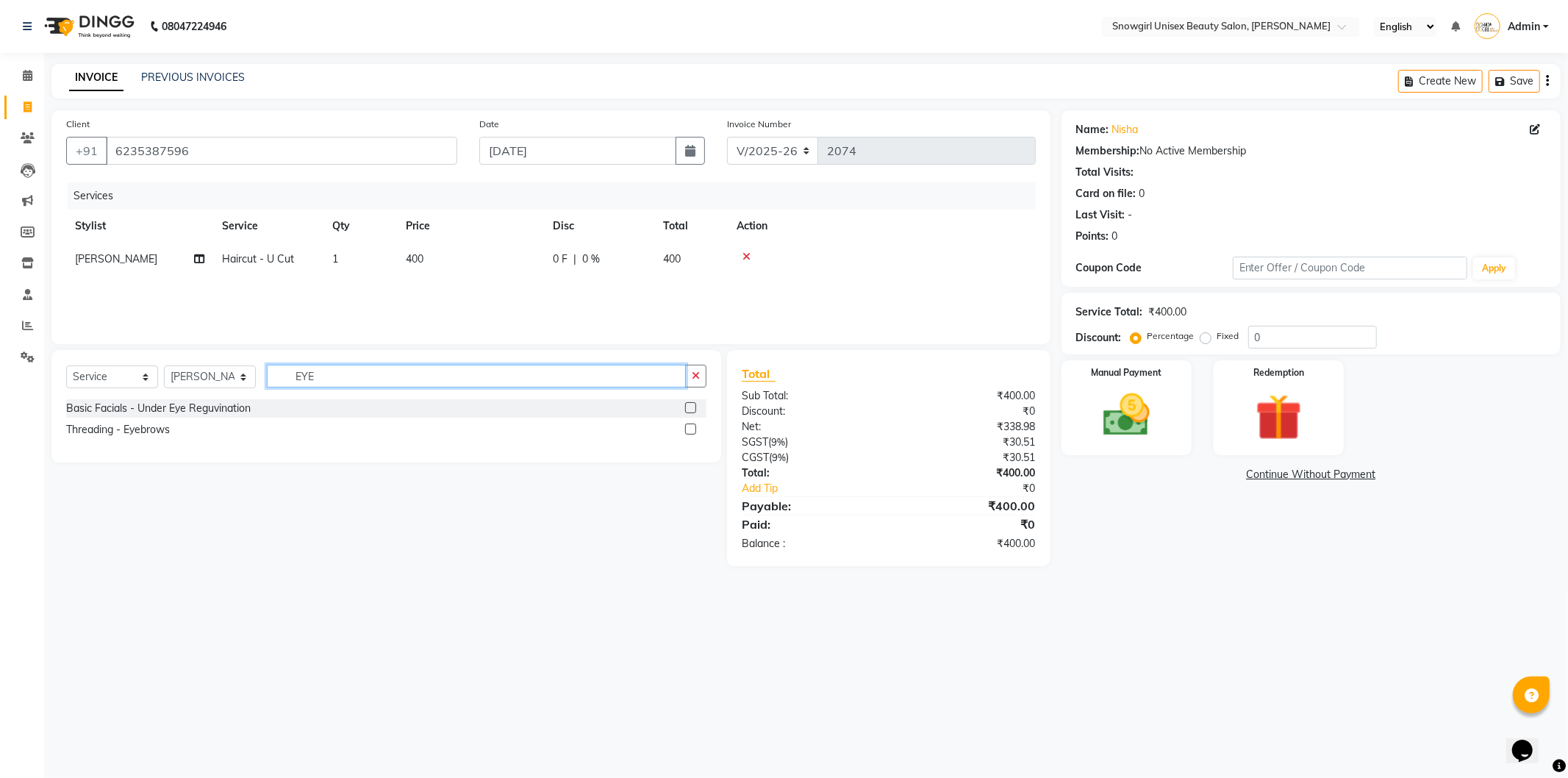
type input "EYE"
click at [688, 428] on label at bounding box center [690, 428] width 11 height 11
click at [688, 428] on input "checkbox" at bounding box center [690, 429] width 10 height 10
checkbox input "true"
click at [688, 413] on label at bounding box center [690, 407] width 11 height 11
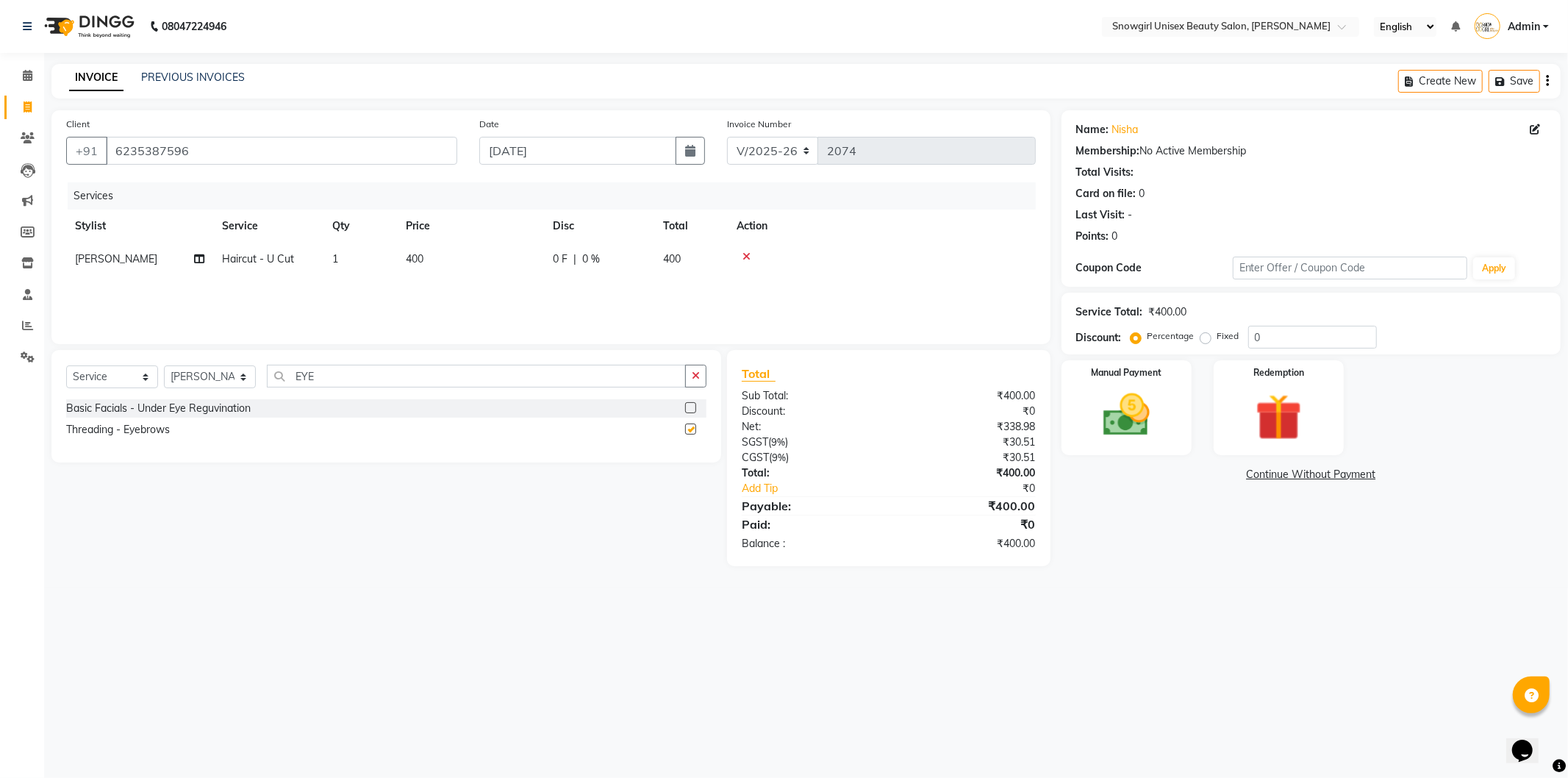
click at [688, 413] on input "checkbox" at bounding box center [690, 408] width 10 height 10
checkbox input "true"
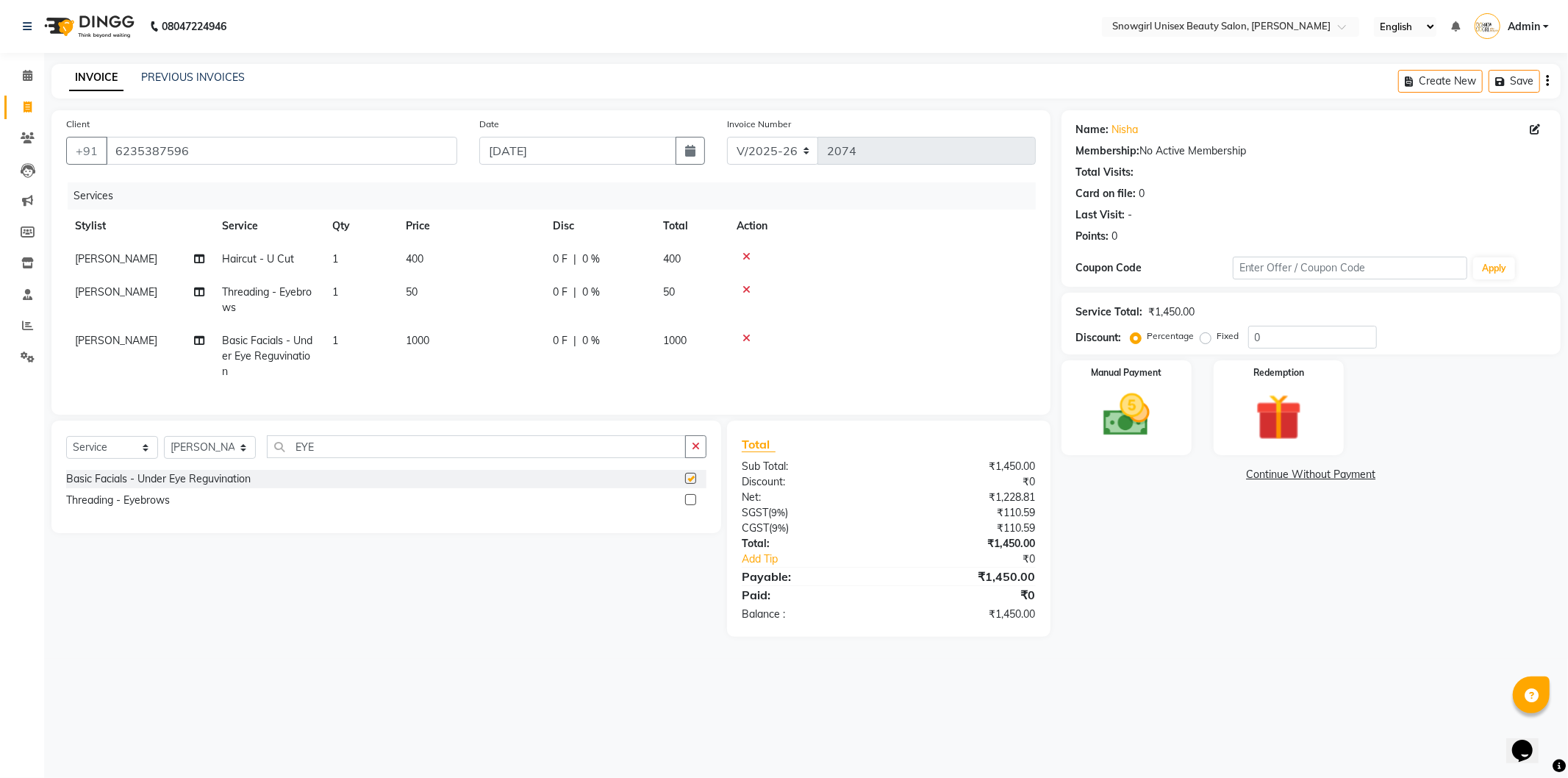
checkbox input "false"
click at [180, 459] on select "Select Stylist [PERSON_NAME] [PERSON_NAME] [PERSON_NAME] [PERSON_NAME] [PERSON_…" at bounding box center [210, 447] width 92 height 22
select select "77565"
click at [164, 449] on select "Select Stylist [PERSON_NAME] [PERSON_NAME] [PERSON_NAME] [PERSON_NAME] [PERSON_…" at bounding box center [210, 447] width 92 height 22
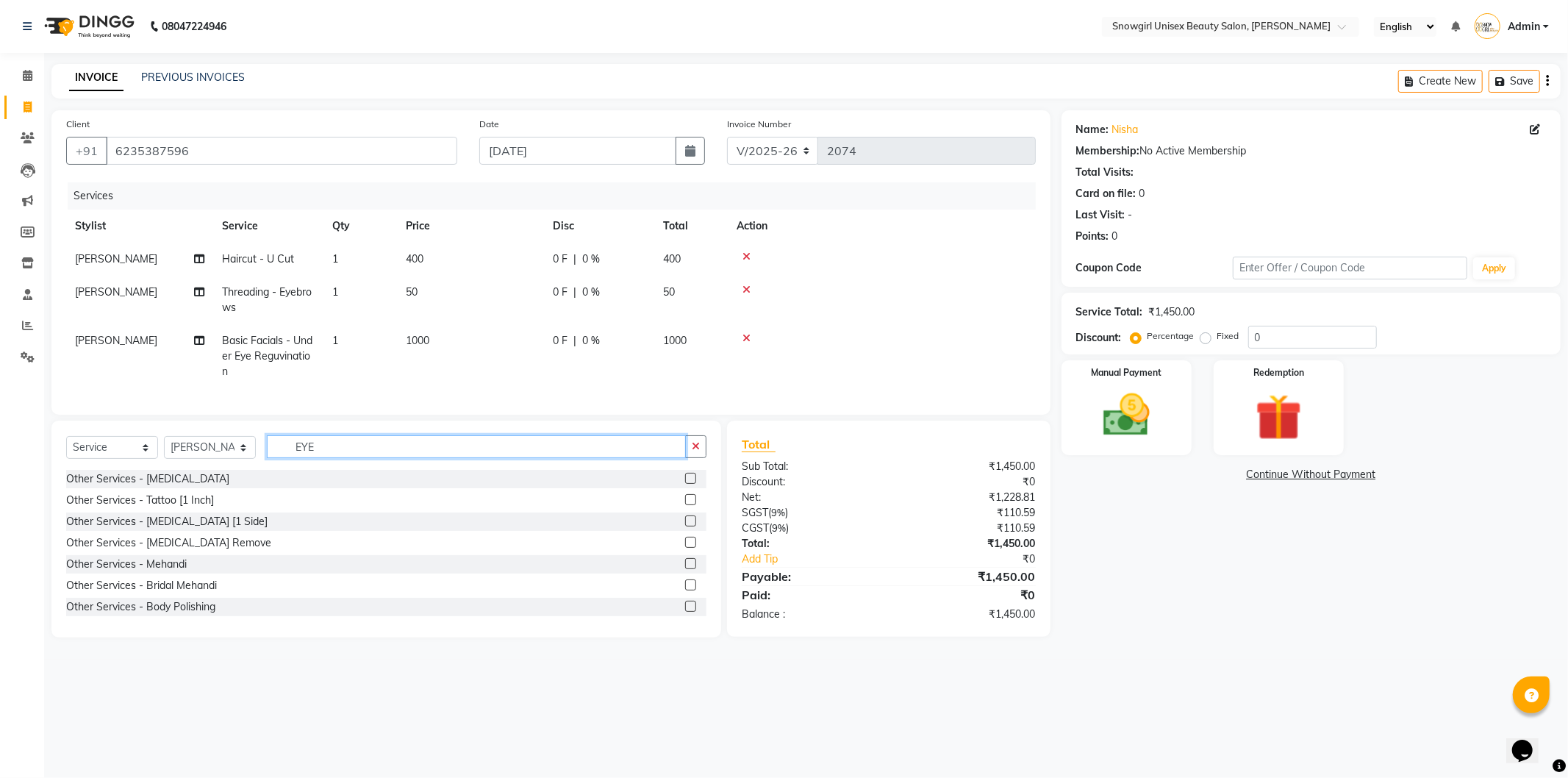
click at [359, 454] on input "EYE" at bounding box center [476, 446] width 419 height 22
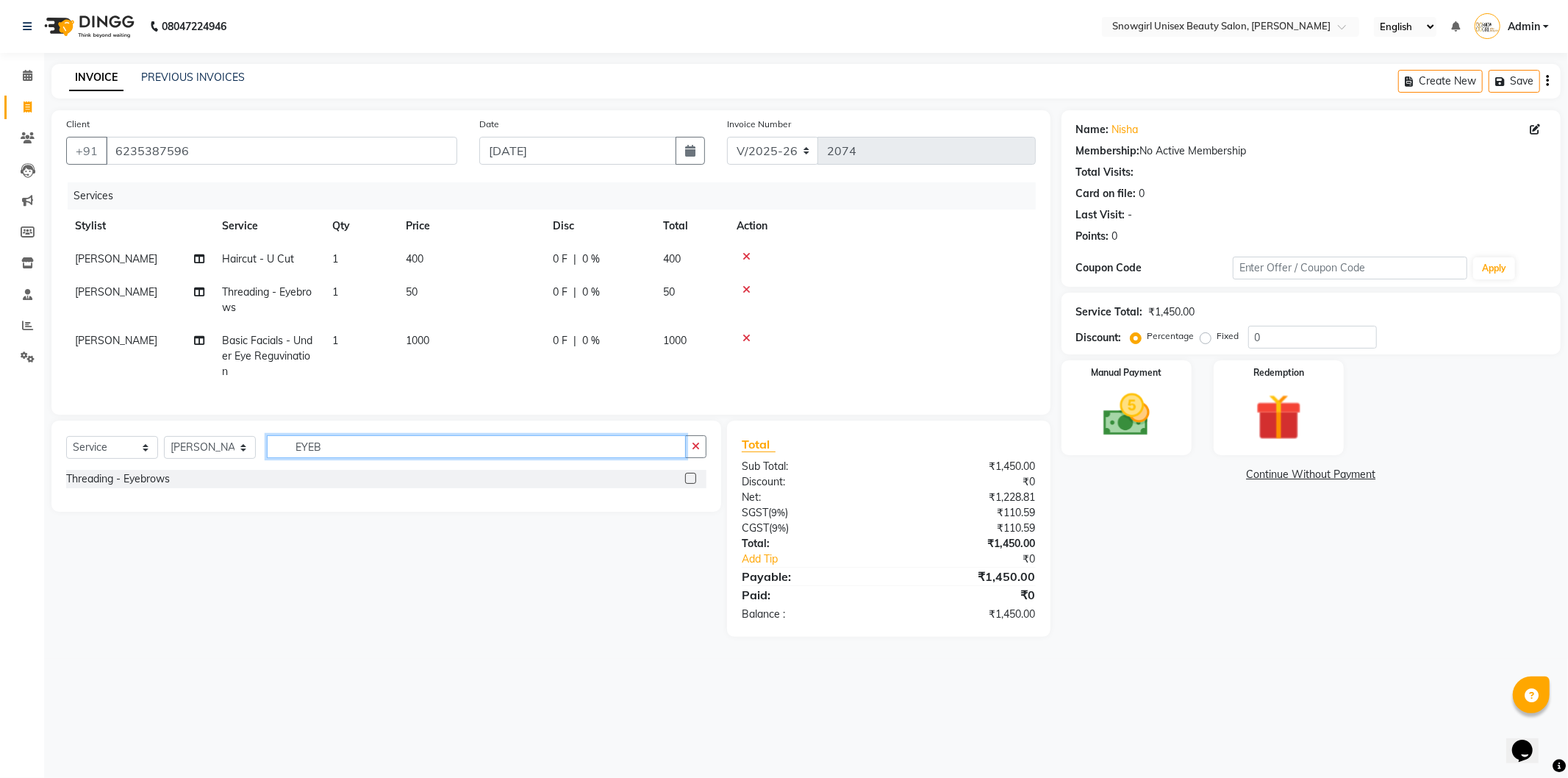
type input "EYEB"
click at [684, 488] on div "Threading - Eyebrows" at bounding box center [386, 478] width 640 height 19
click at [693, 484] on label at bounding box center [690, 478] width 11 height 11
click at [693, 484] on input "checkbox" at bounding box center [690, 478] width 10 height 10
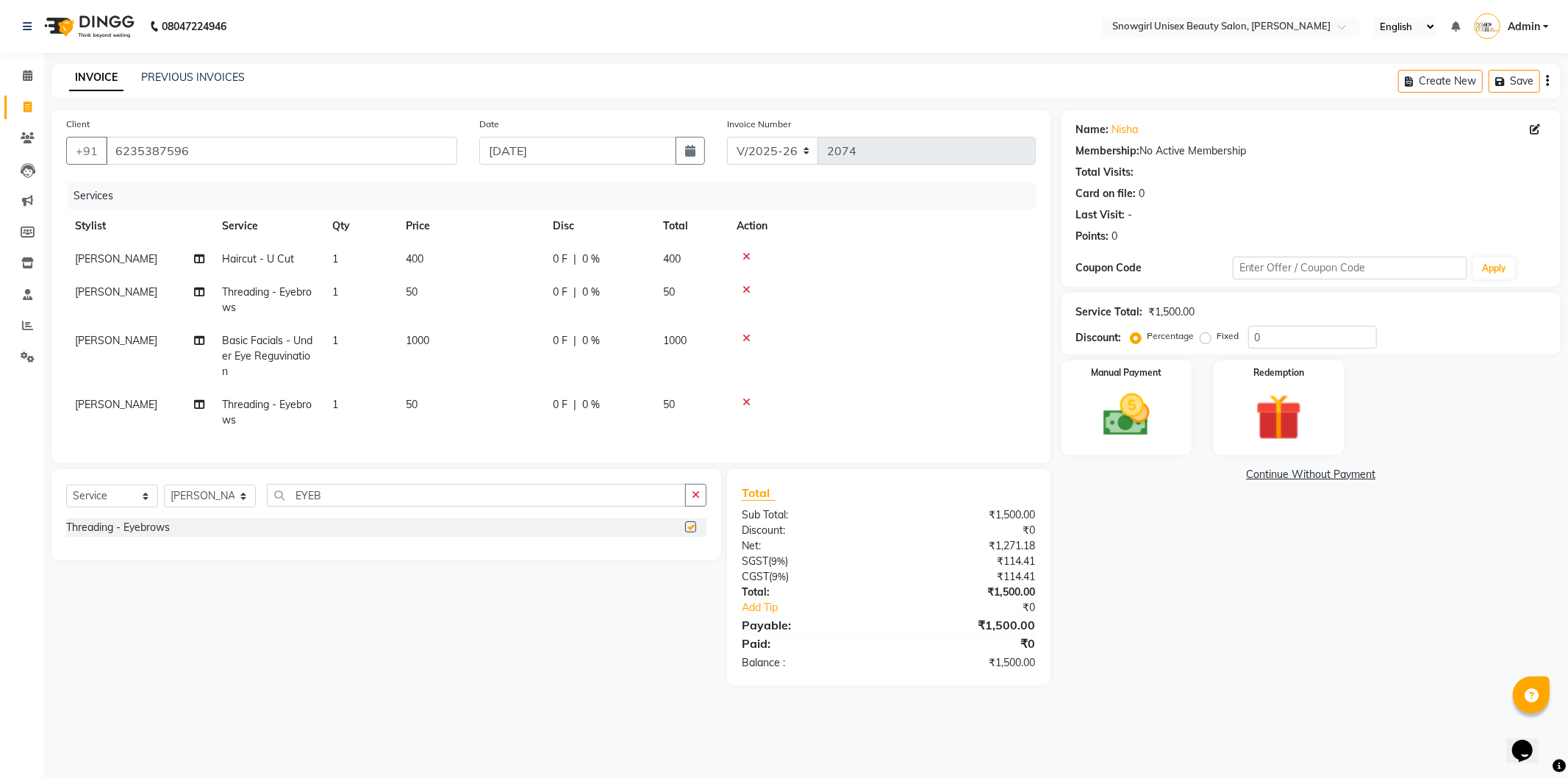
checkbox input "false"
click at [745, 336] on icon at bounding box center [747, 338] width 8 height 10
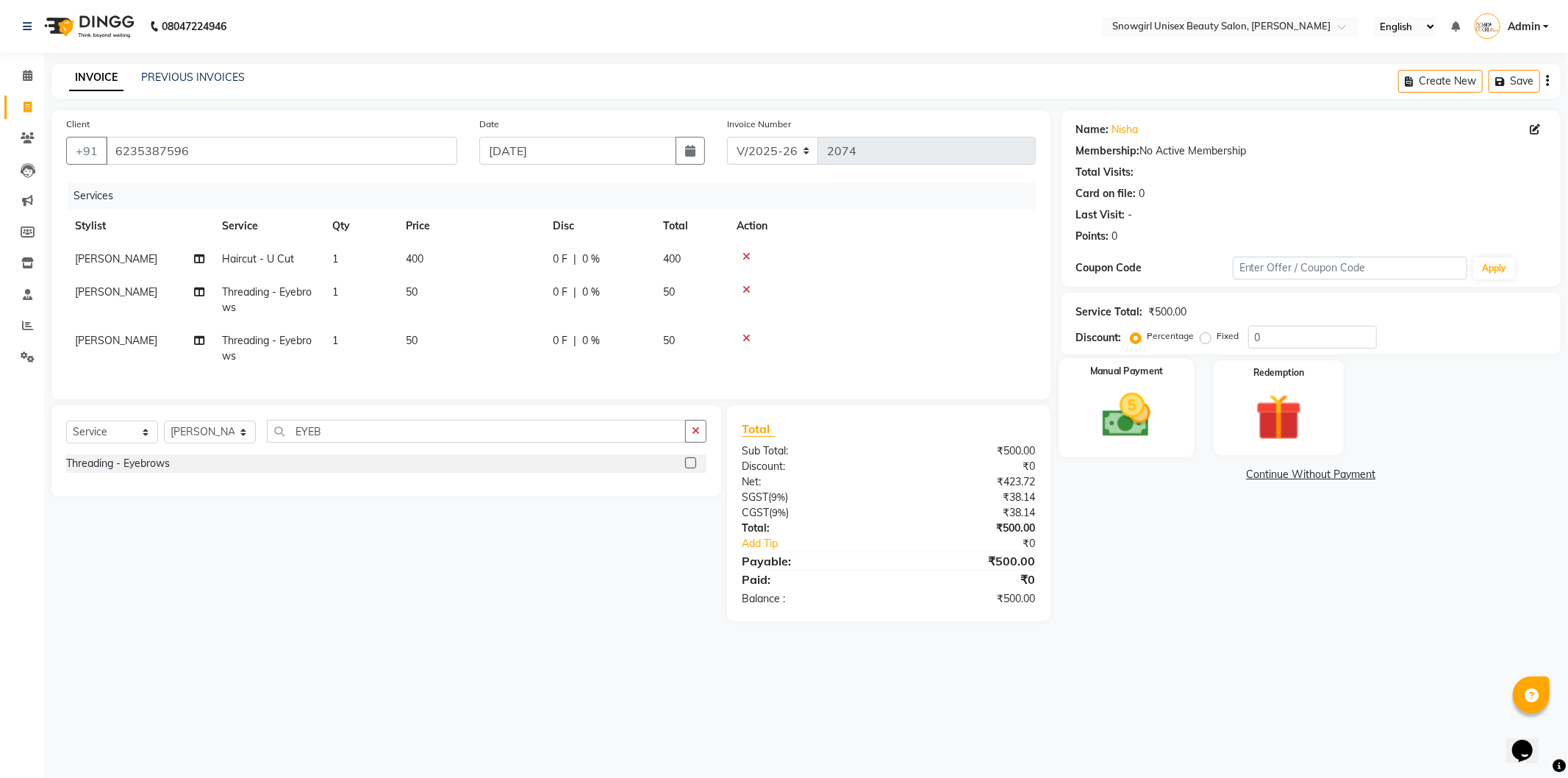
click at [1152, 437] on img at bounding box center [1126, 415] width 79 height 56
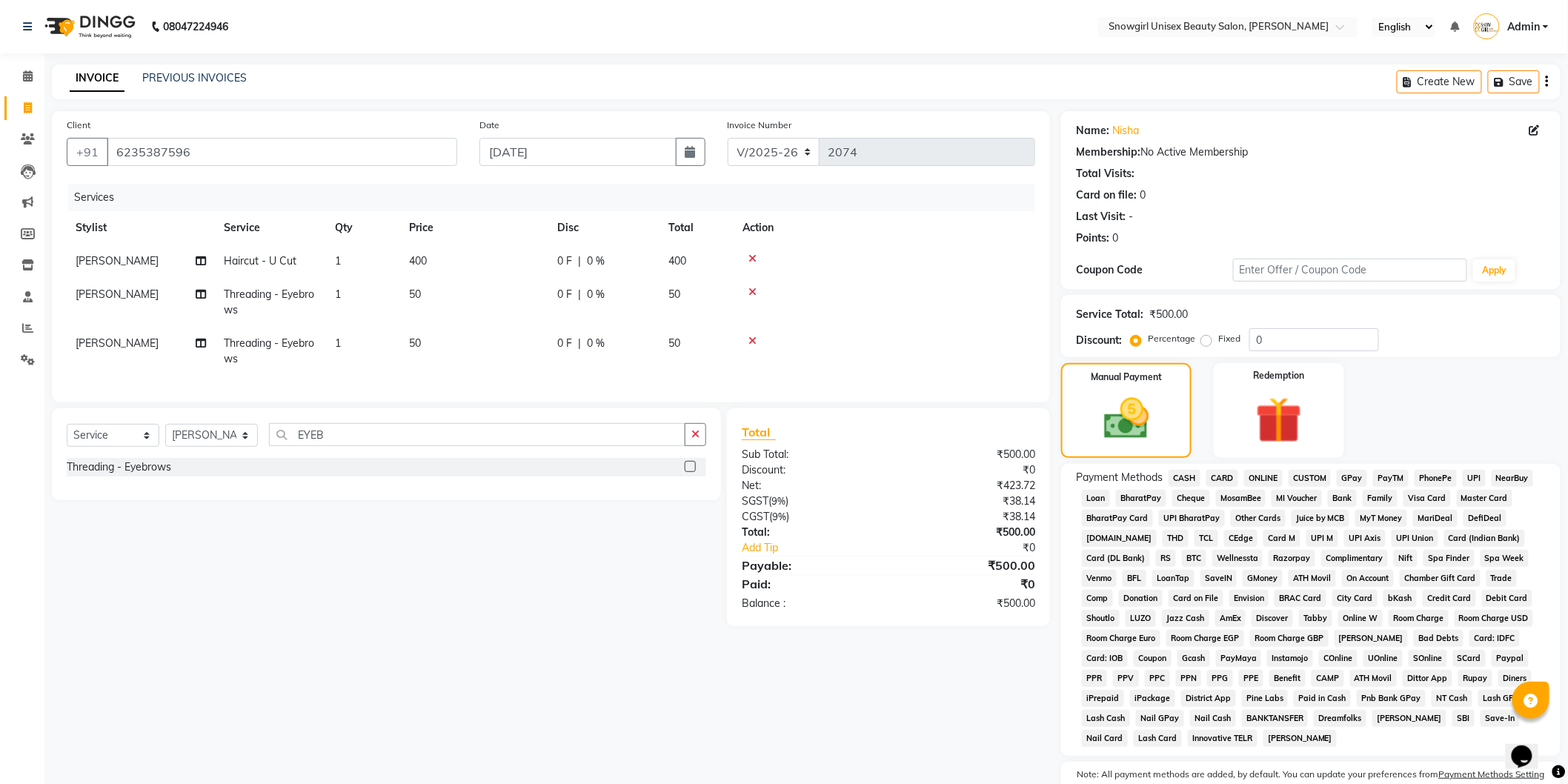
click at [1360, 477] on span "GPay" at bounding box center [1352, 478] width 30 height 17
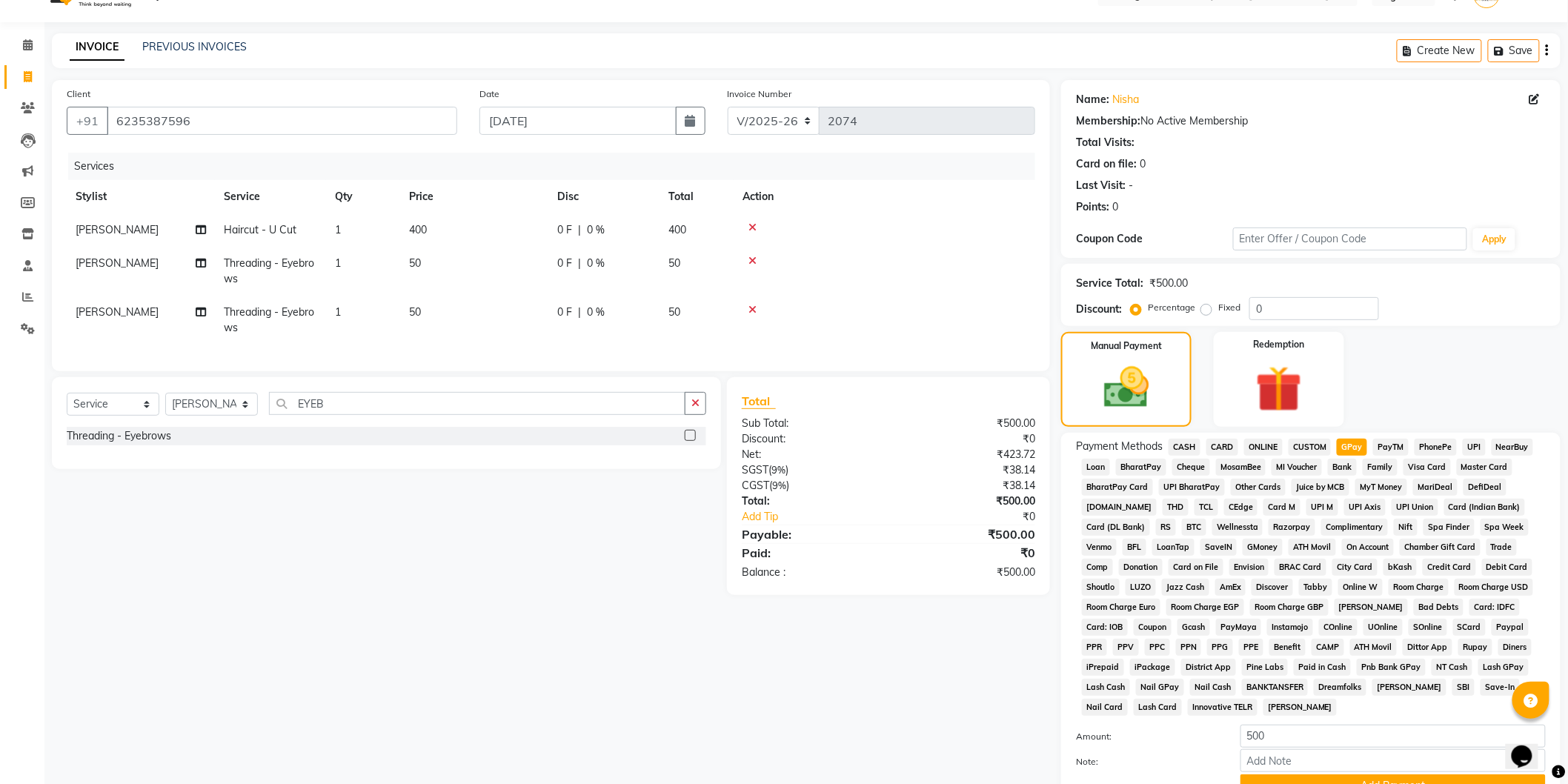
scroll to position [148, 0]
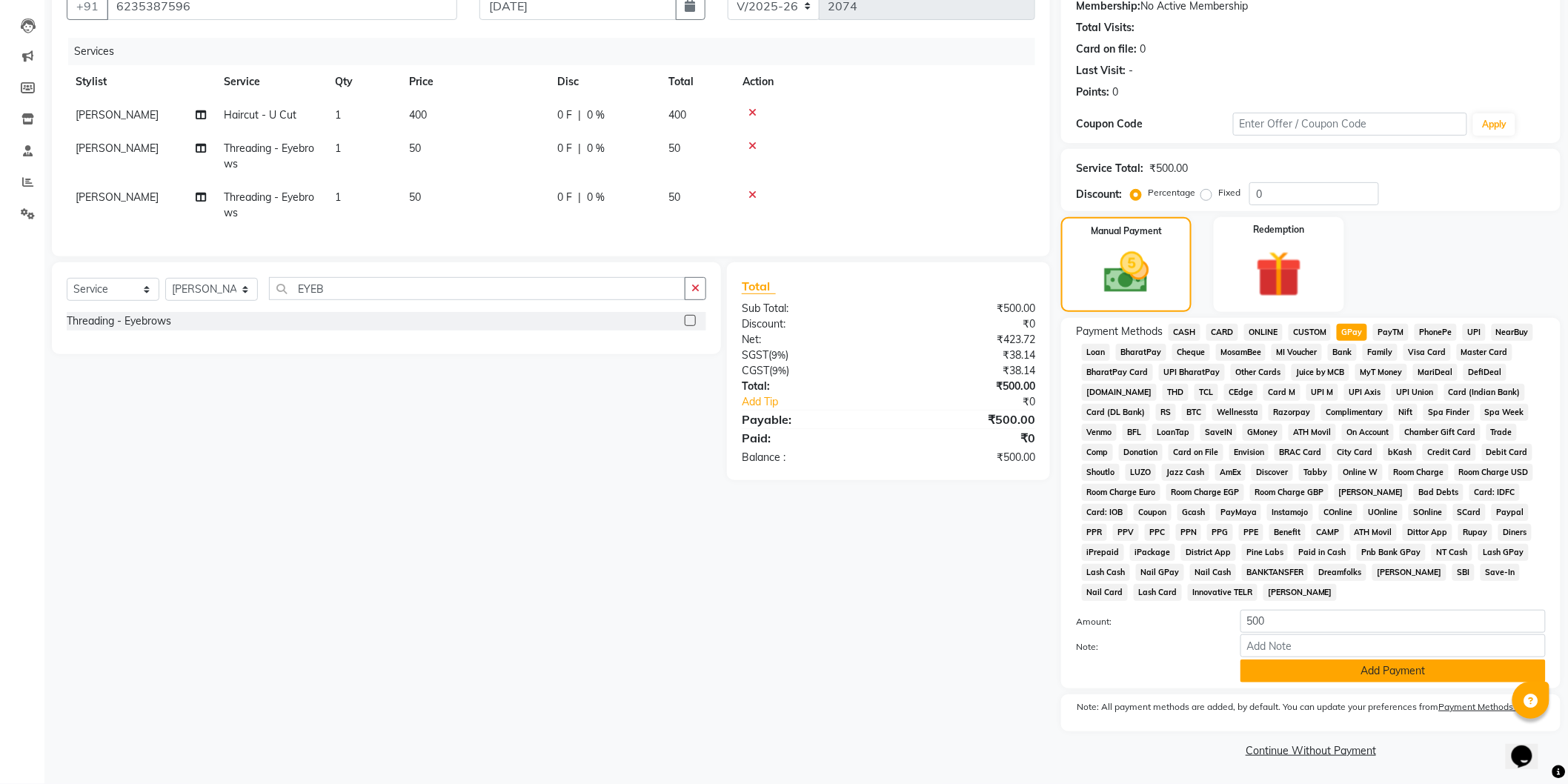
click at [1286, 674] on button "Add Payment" at bounding box center [1393, 671] width 305 height 23
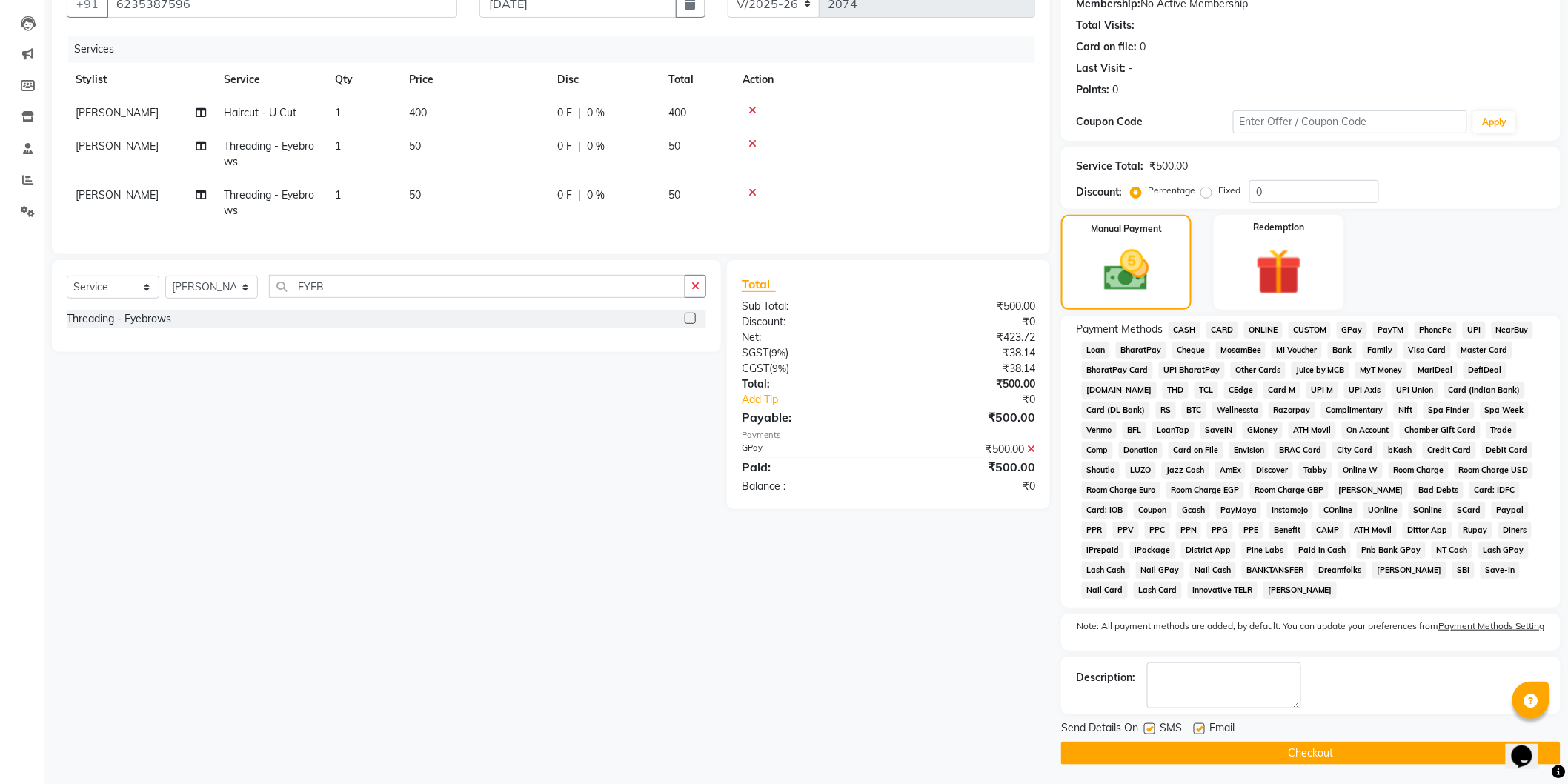
click at [1150, 727] on label at bounding box center [1150, 728] width 11 height 11
click at [1150, 727] on input "checkbox" at bounding box center [1149, 729] width 10 height 10
checkbox input "false"
click at [1166, 764] on button "Checkout" at bounding box center [1311, 753] width 500 height 23
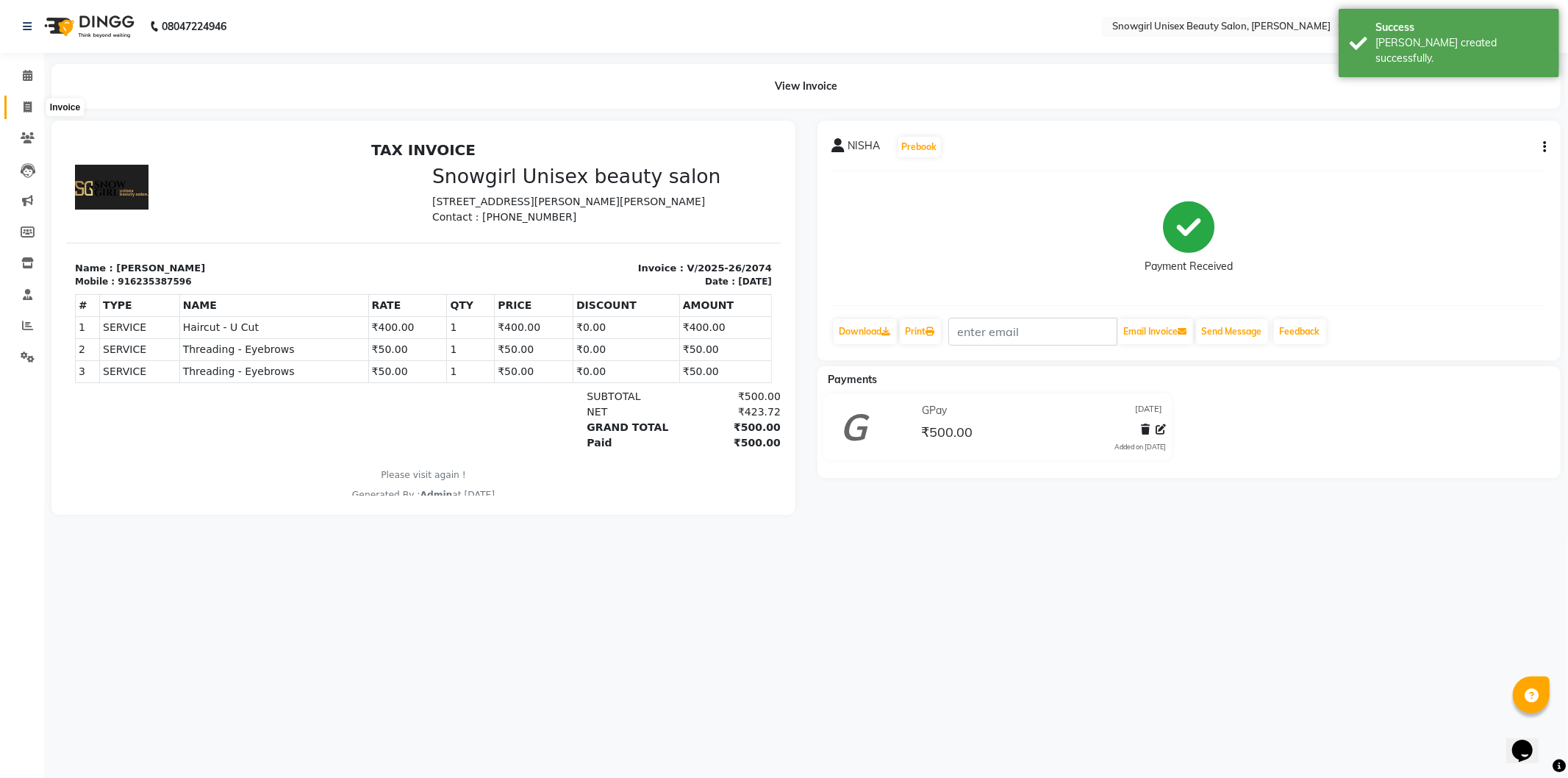
click at [29, 109] on icon at bounding box center [27, 106] width 8 height 11
select select "service"
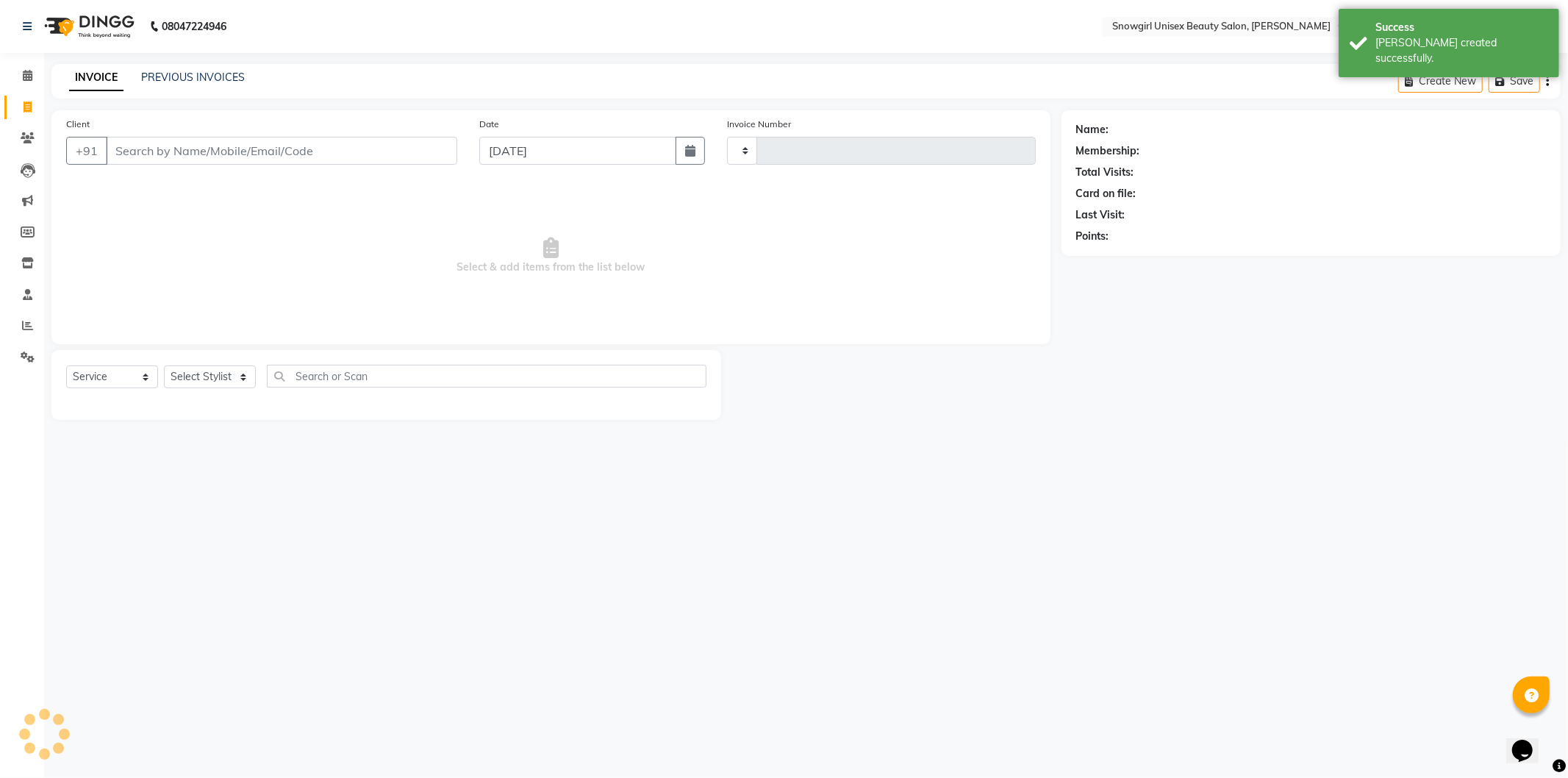
type input "2075"
select select "5593"
click at [364, 153] on input "Client" at bounding box center [281, 151] width 351 height 28
